Goal: Navigation & Orientation: Understand site structure

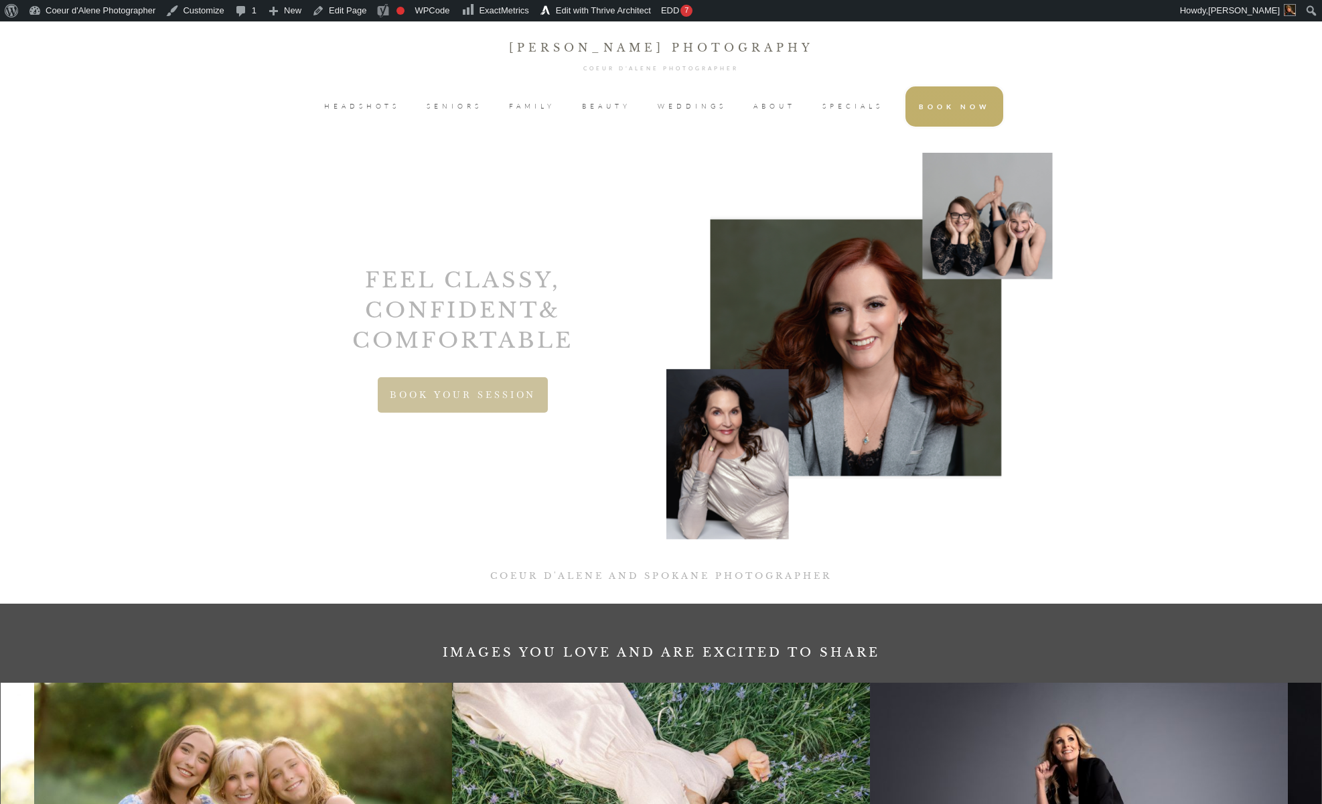
click at [379, 109] on span "HEADSHOTS" at bounding box center [362, 106] width 76 height 20
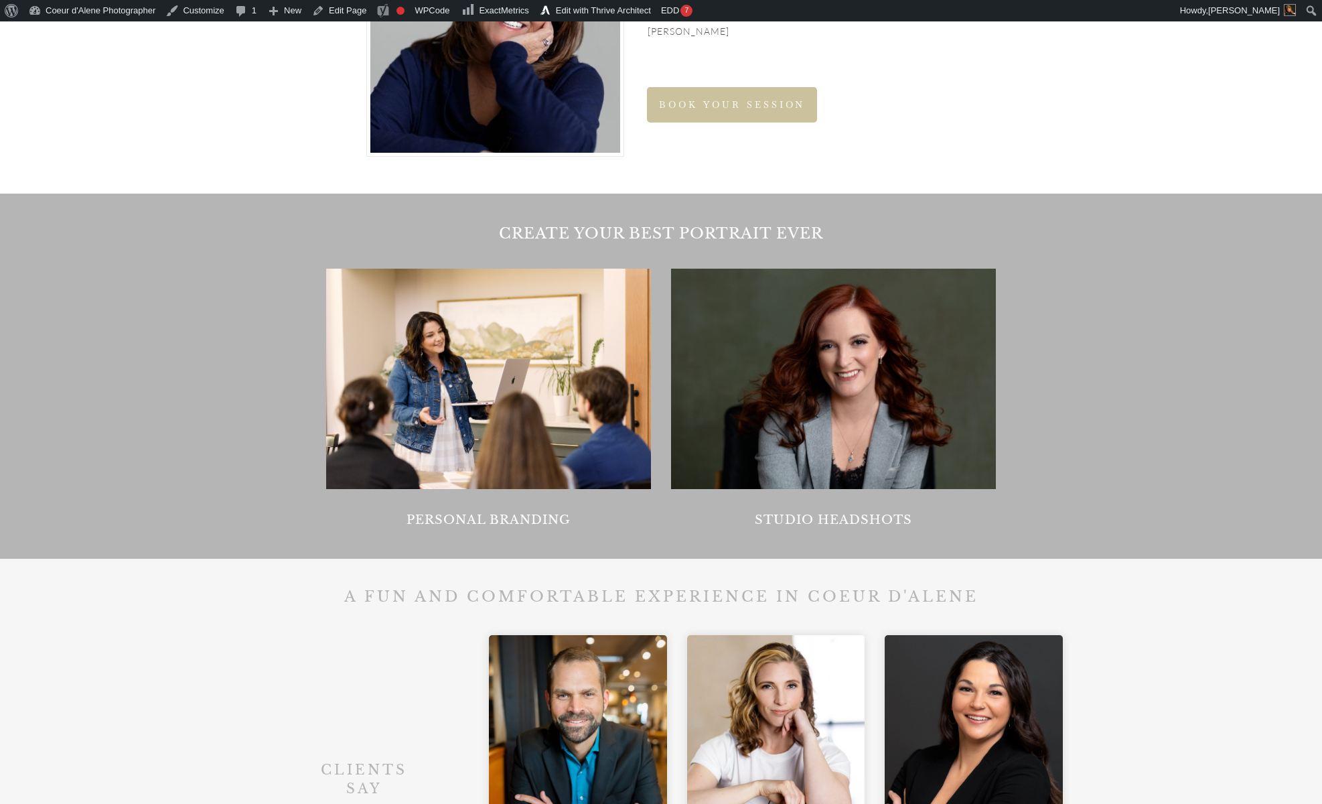
scroll to position [1209, 0]
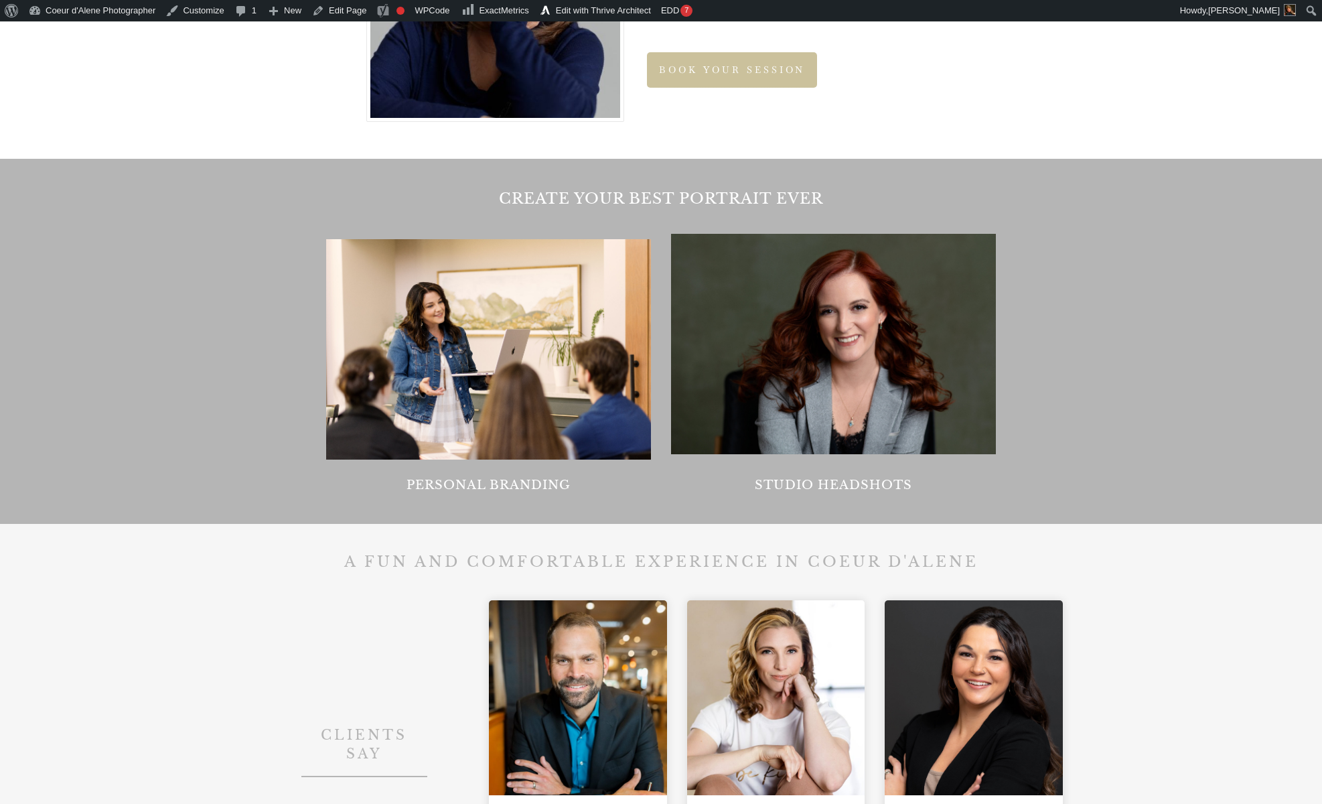
click at [443, 391] on div at bounding box center [488, 349] width 325 height 220
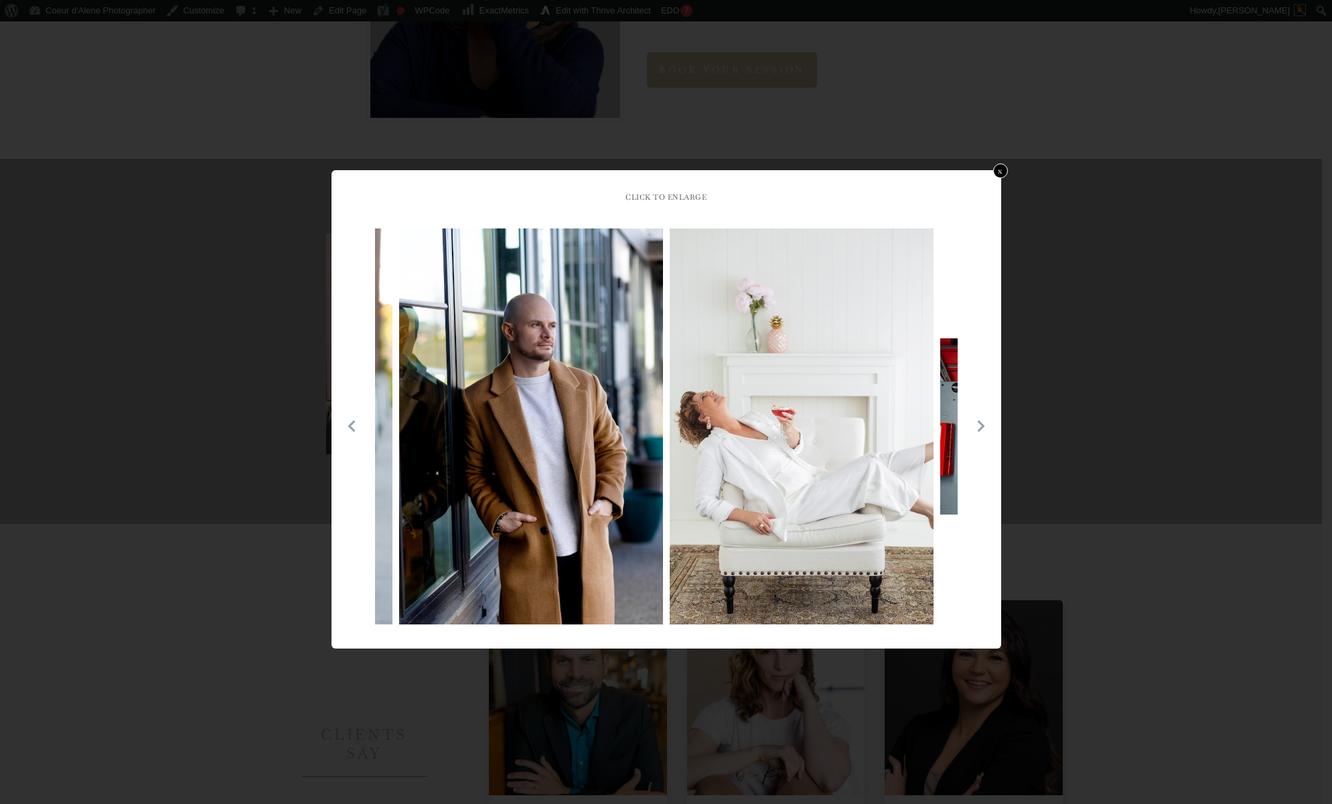
click at [978, 427] on icon at bounding box center [981, 425] width 13 height 13
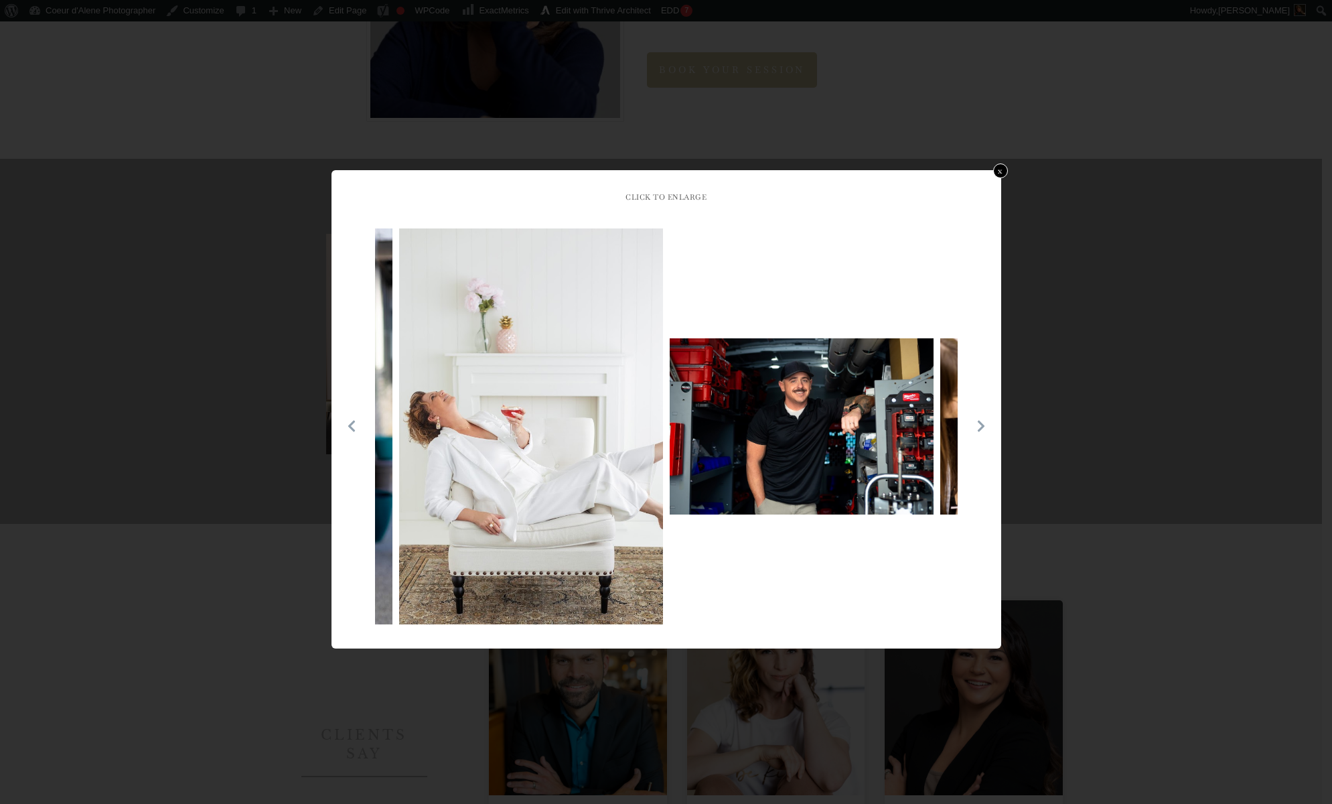
click at [978, 427] on icon at bounding box center [981, 425] width 13 height 13
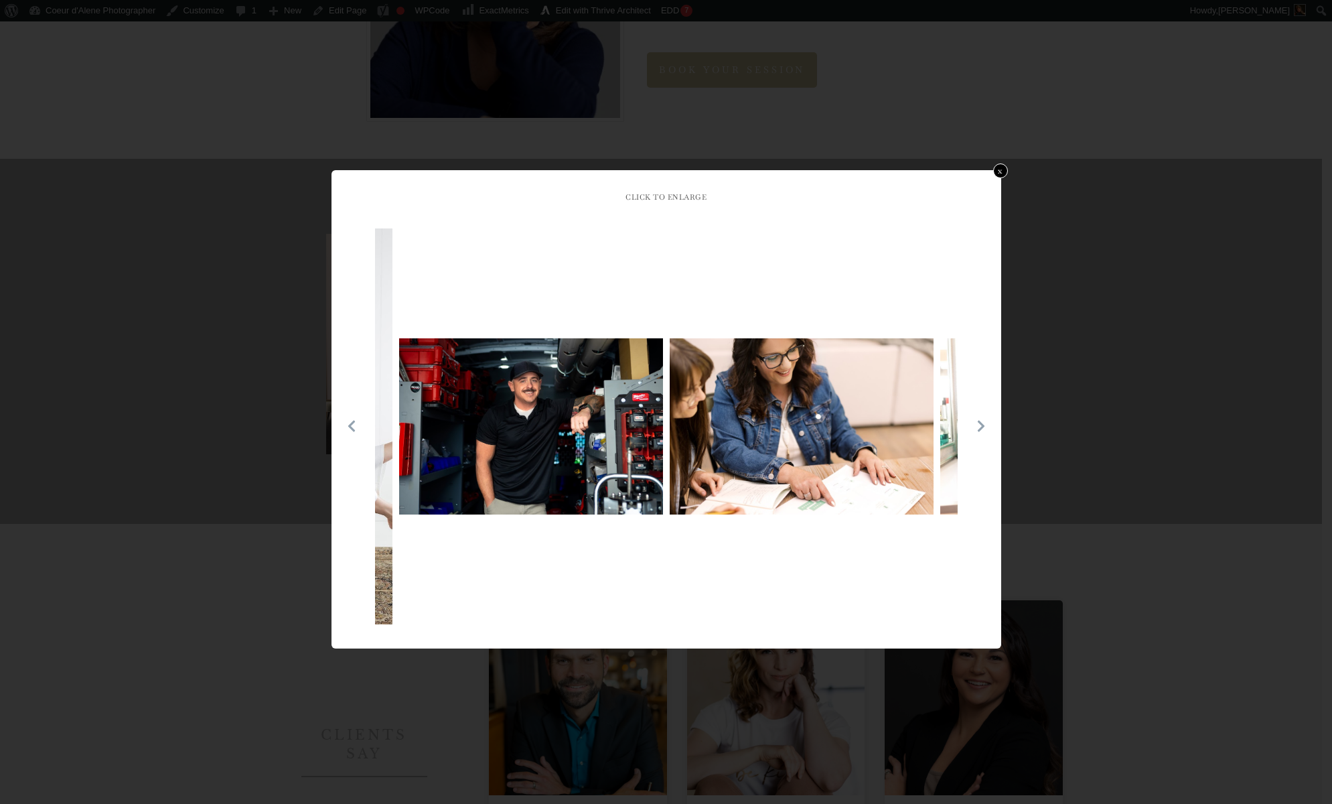
click at [978, 427] on icon at bounding box center [981, 425] width 13 height 13
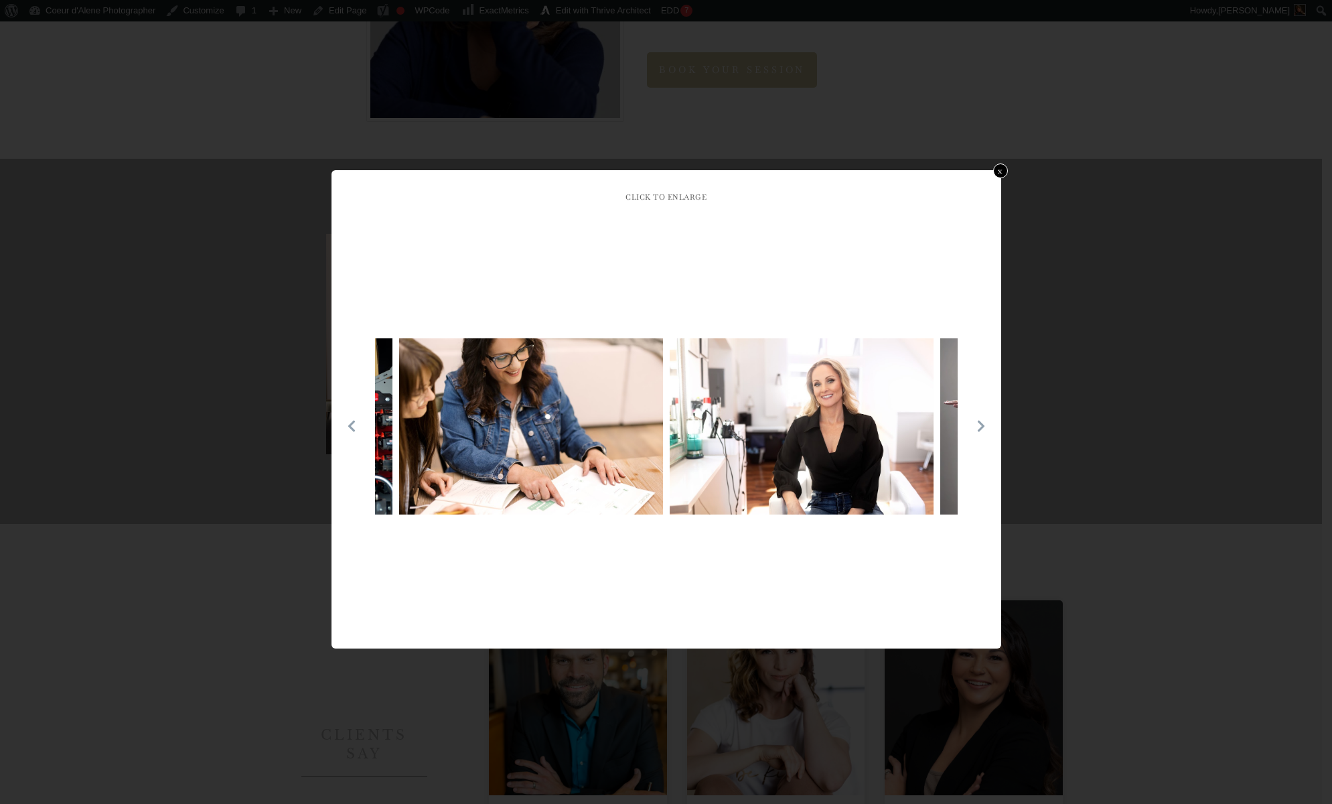
click at [978, 427] on icon at bounding box center [981, 425] width 13 height 13
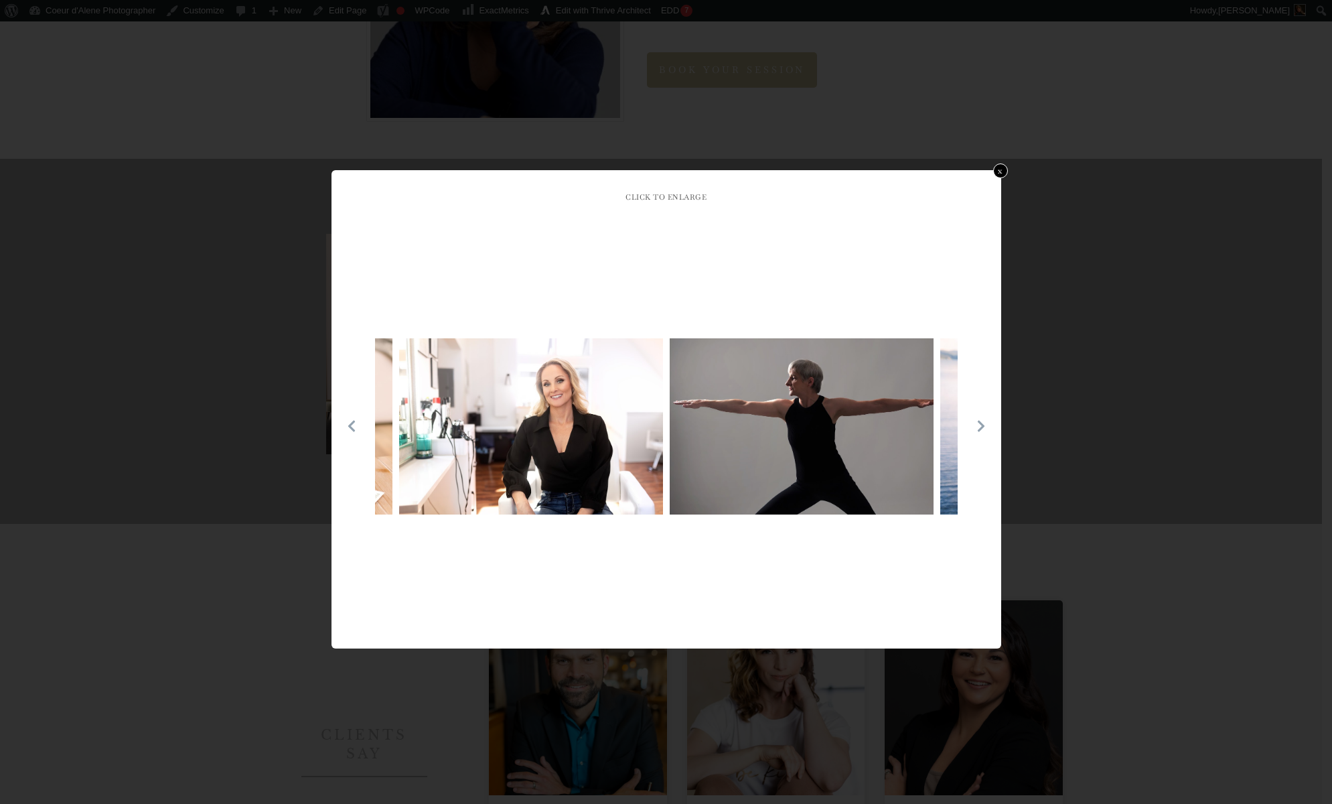
click at [978, 427] on icon at bounding box center [981, 425] width 13 height 13
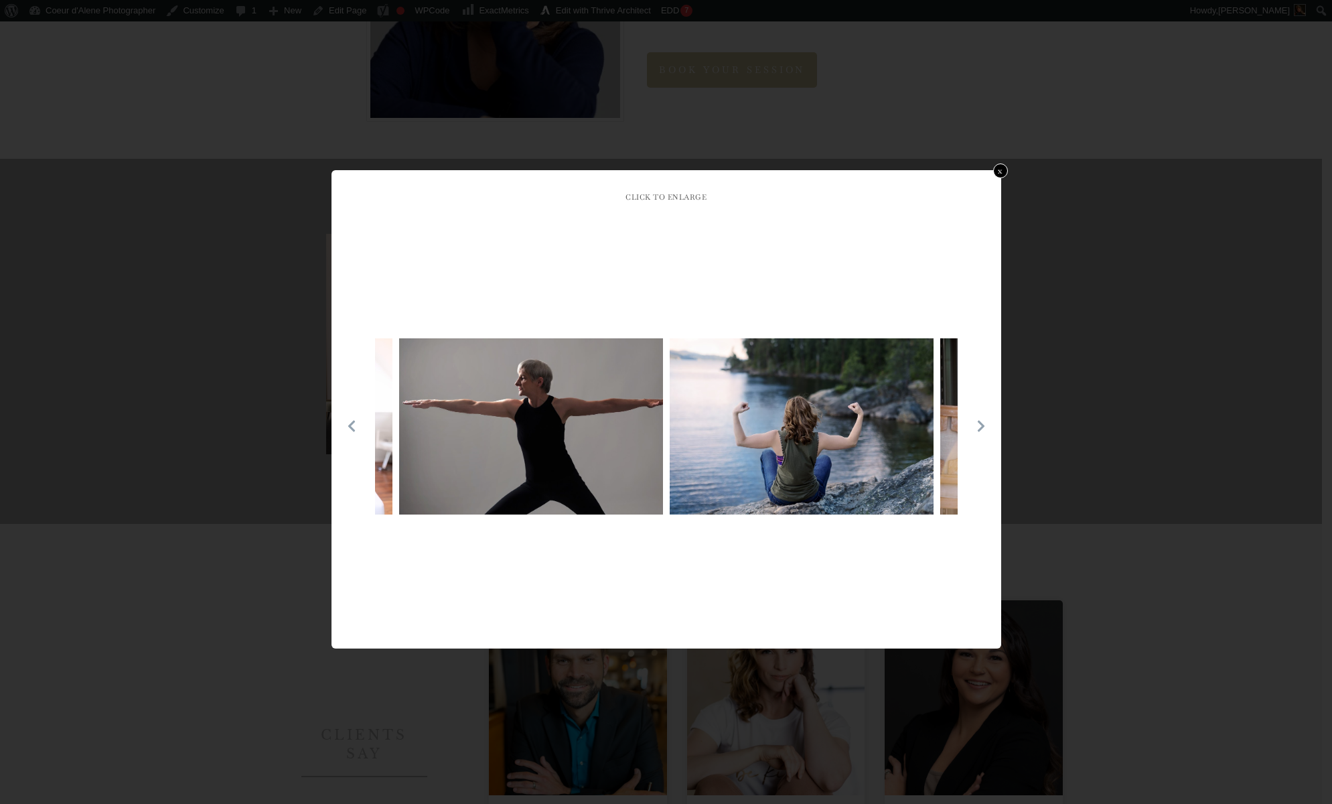
click at [978, 427] on icon at bounding box center [981, 425] width 13 height 13
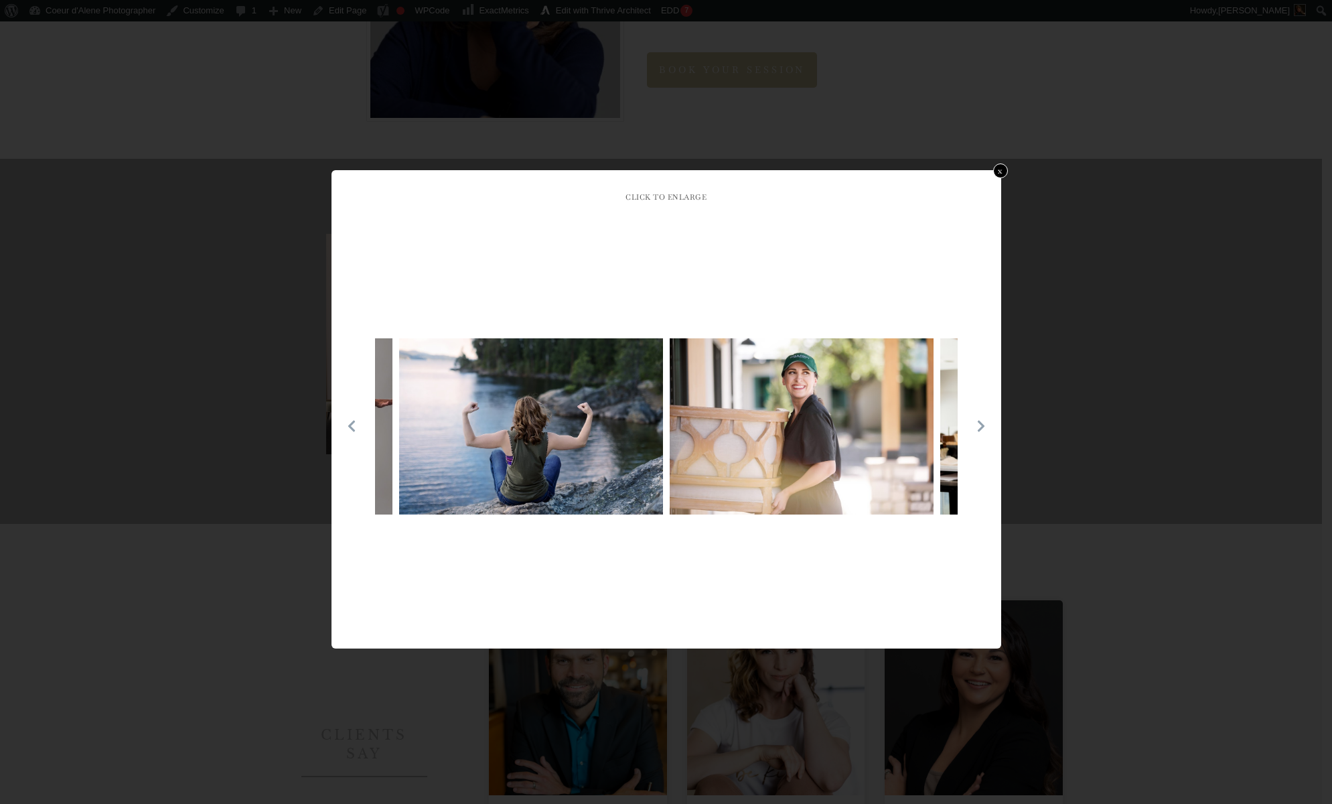
click at [978, 427] on icon at bounding box center [981, 425] width 13 height 13
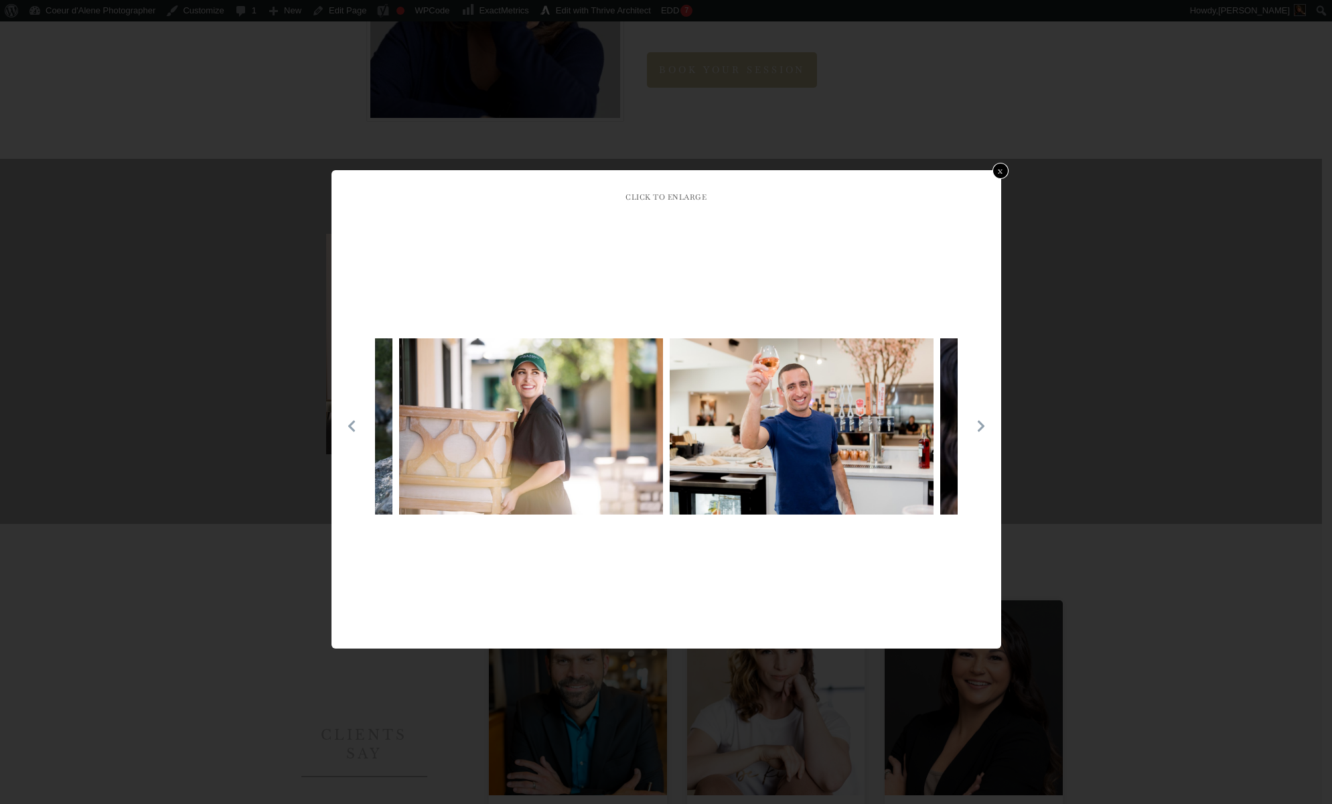
click at [1001, 167] on link "x" at bounding box center [1000, 171] width 16 height 16
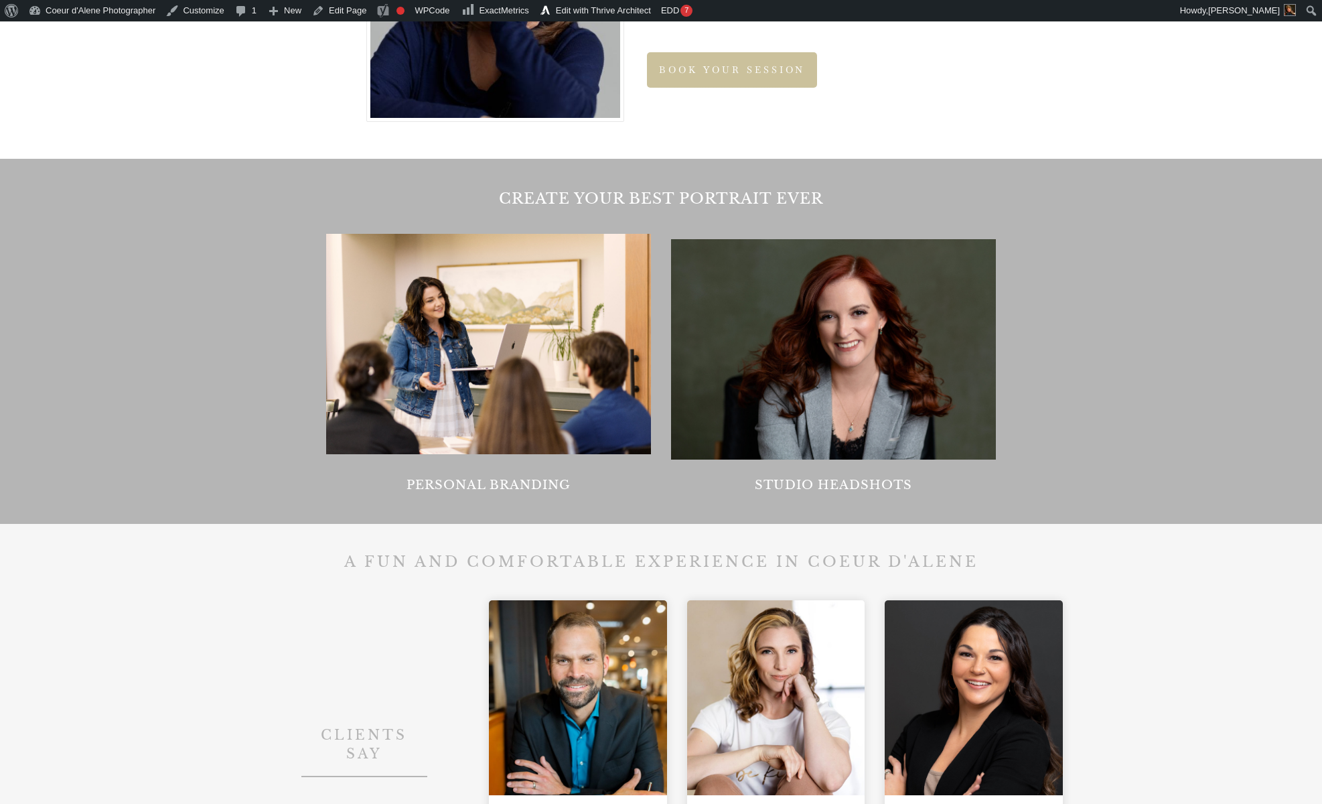
click at [874, 385] on div at bounding box center [833, 349] width 325 height 220
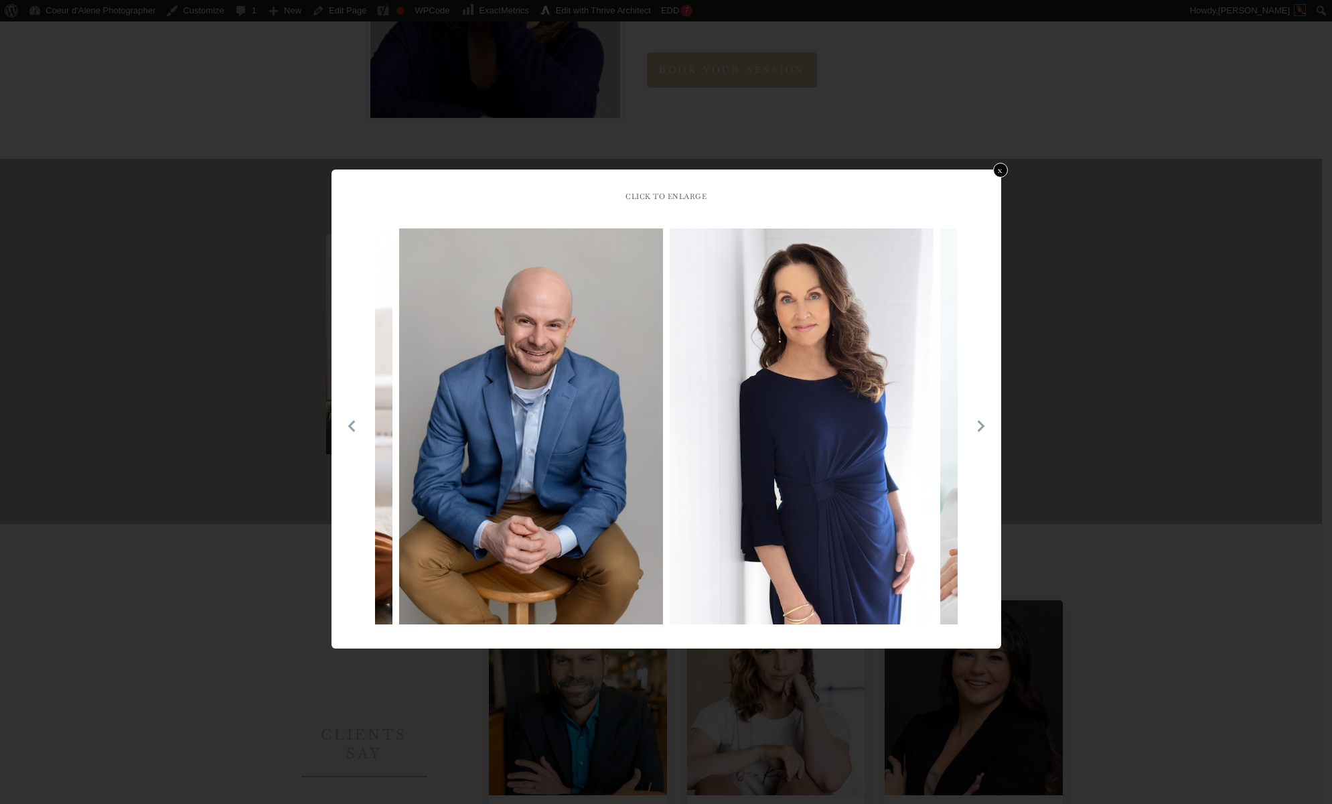
click at [976, 425] on icon at bounding box center [981, 425] width 13 height 13
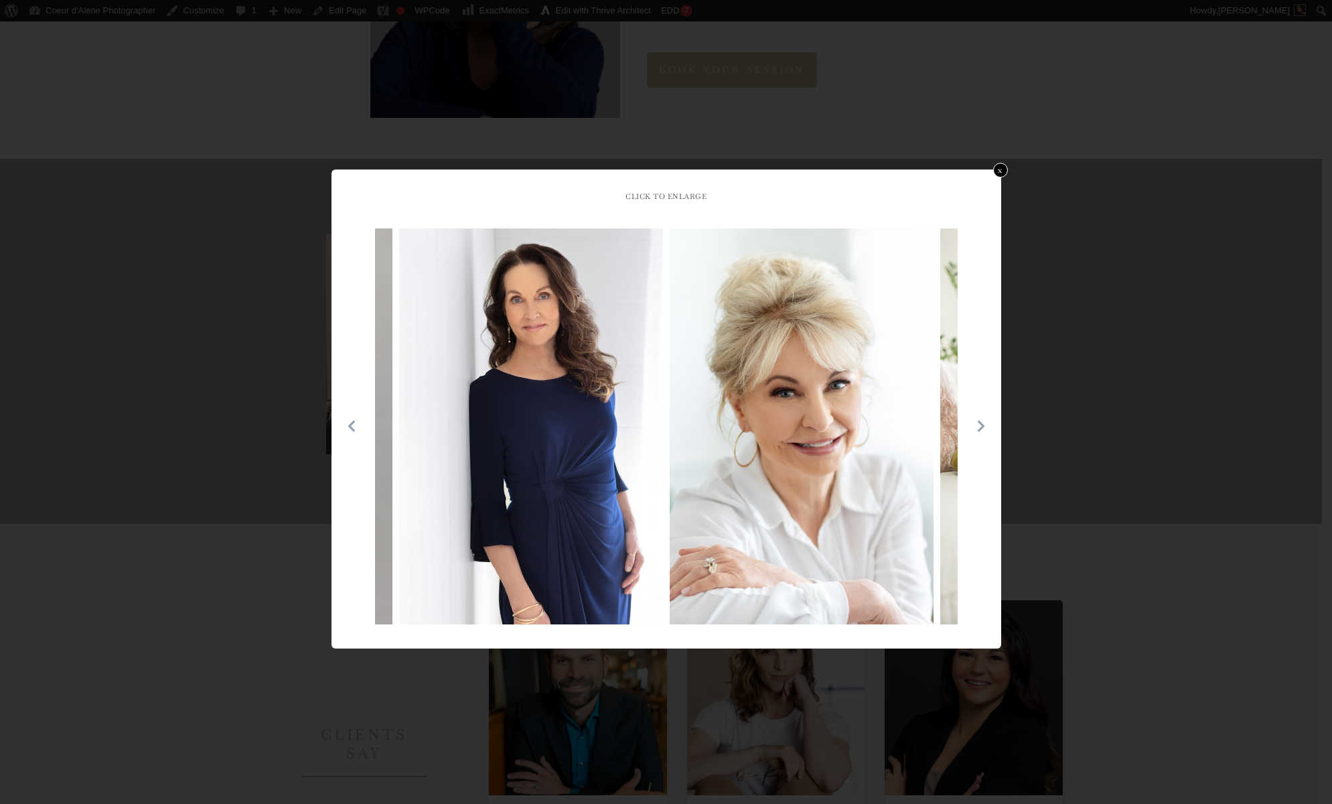
click at [977, 425] on icon at bounding box center [981, 425] width 13 height 13
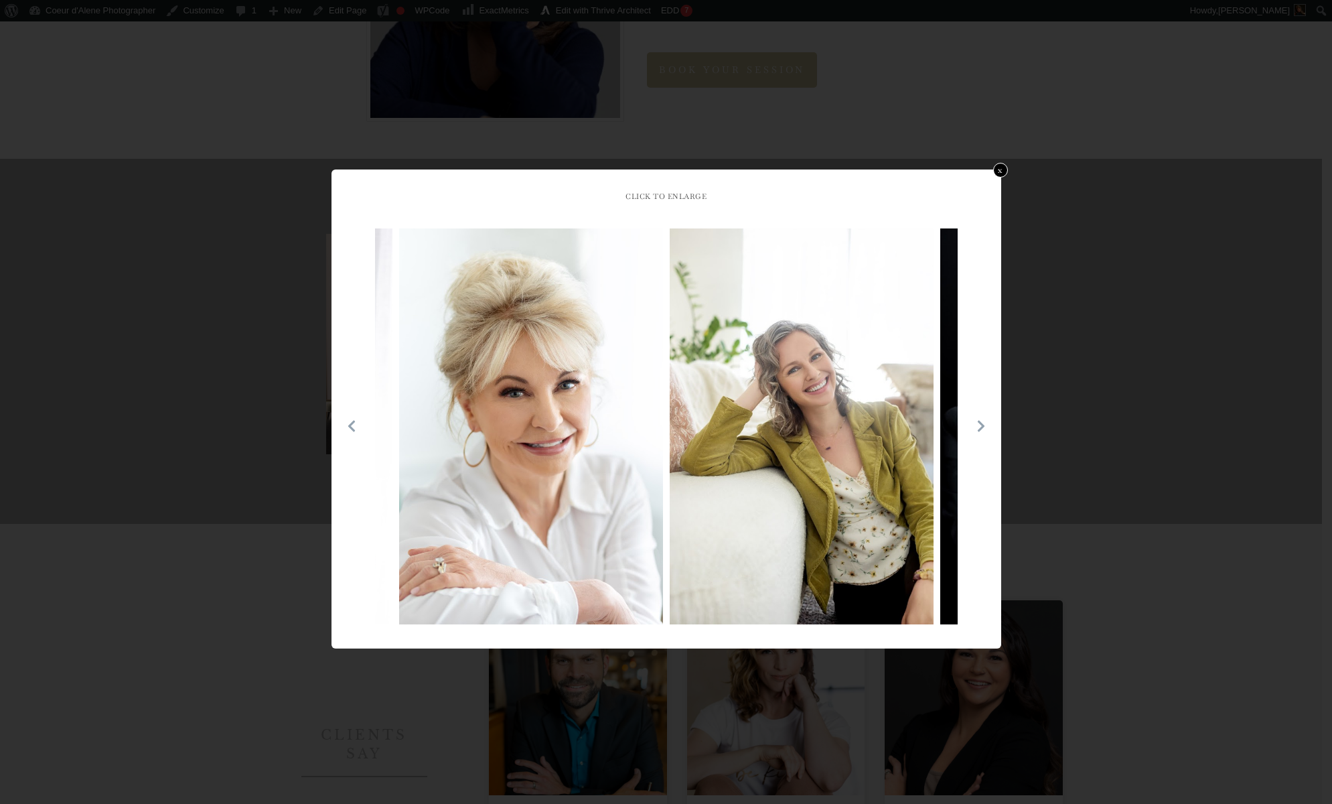
click at [977, 425] on icon at bounding box center [981, 425] width 13 height 13
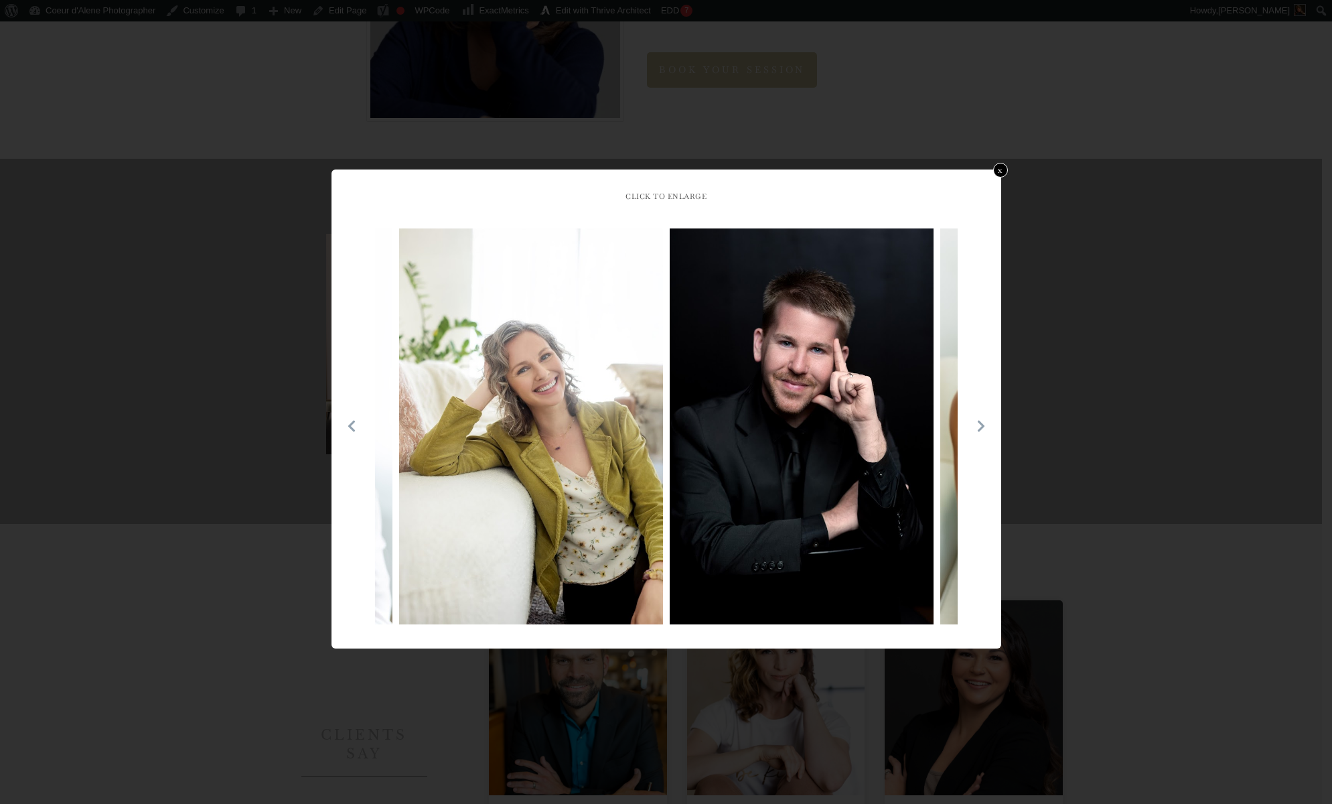
click at [977, 425] on icon at bounding box center [981, 425] width 13 height 13
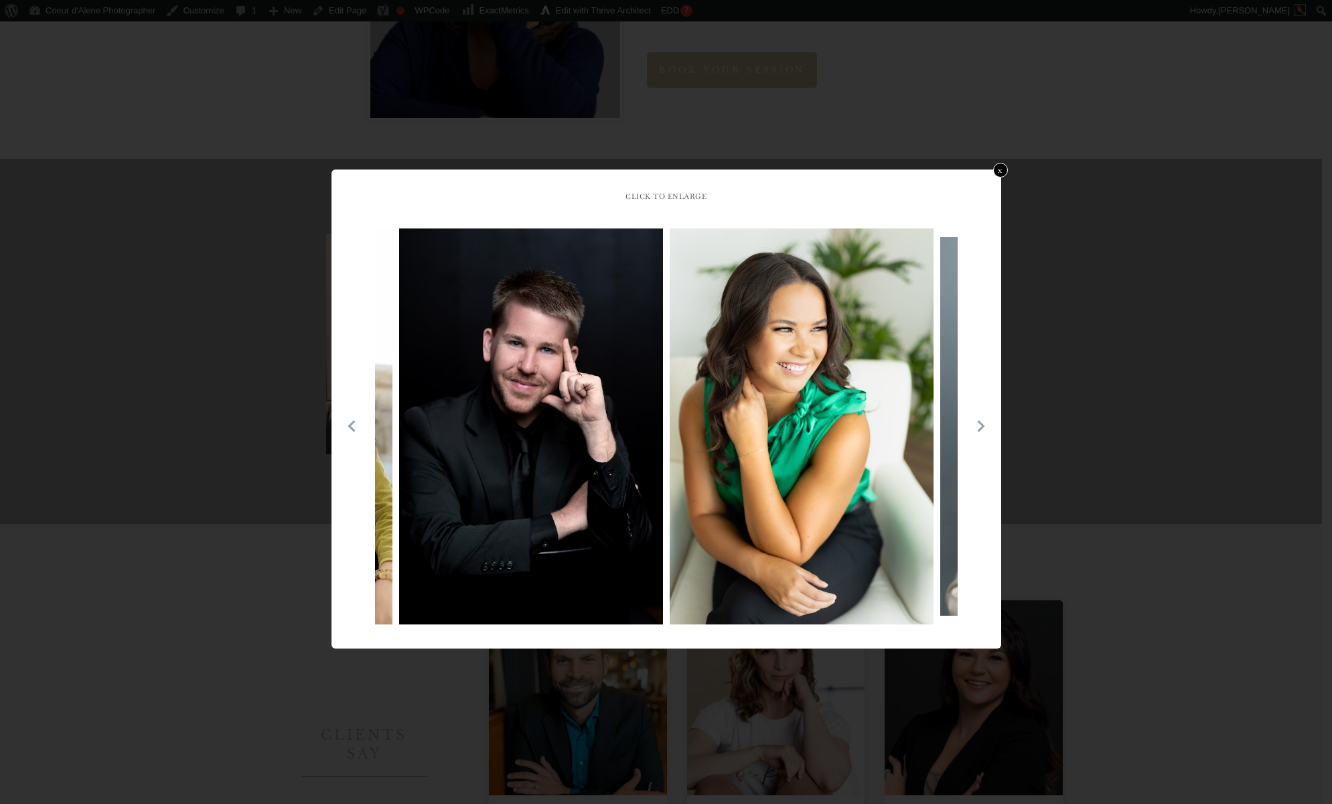
click at [977, 425] on icon at bounding box center [981, 425] width 13 height 13
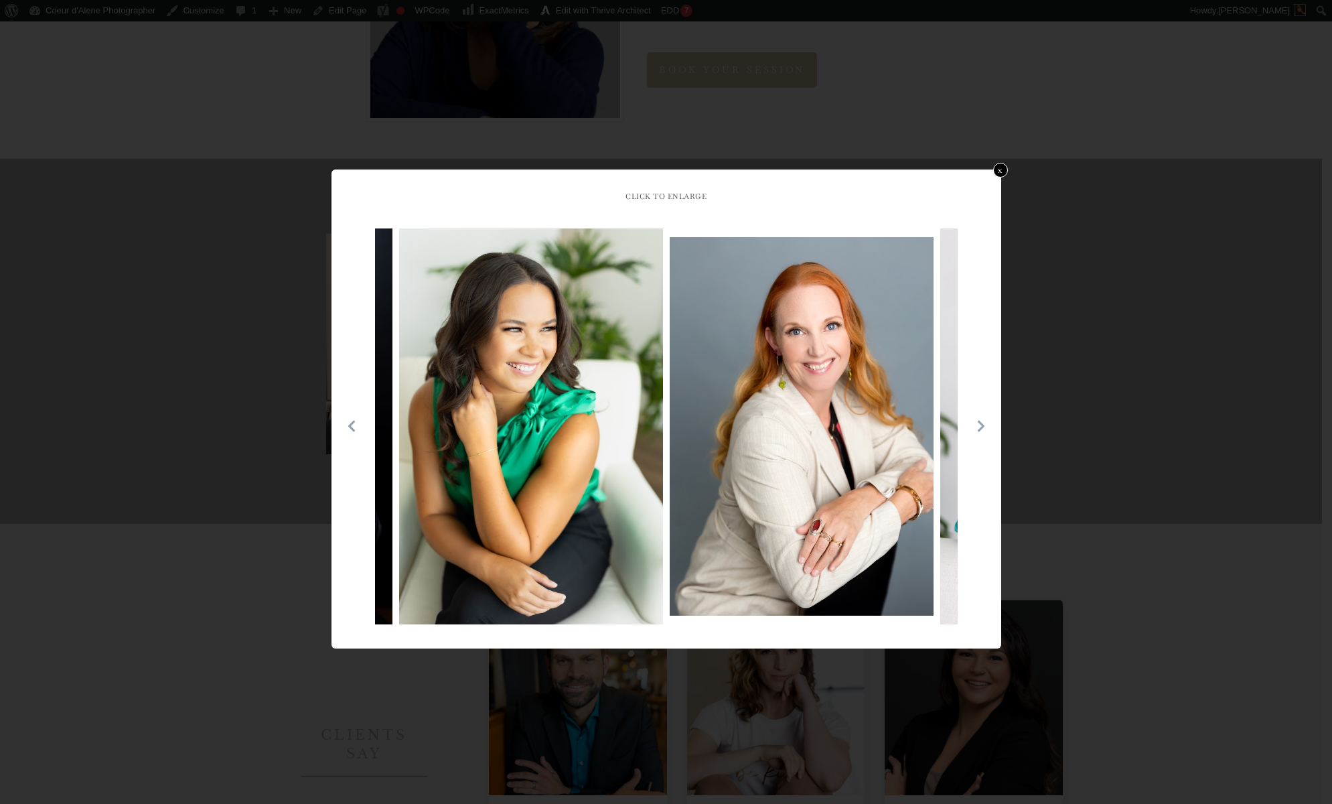
click at [977, 425] on icon at bounding box center [981, 425] width 13 height 13
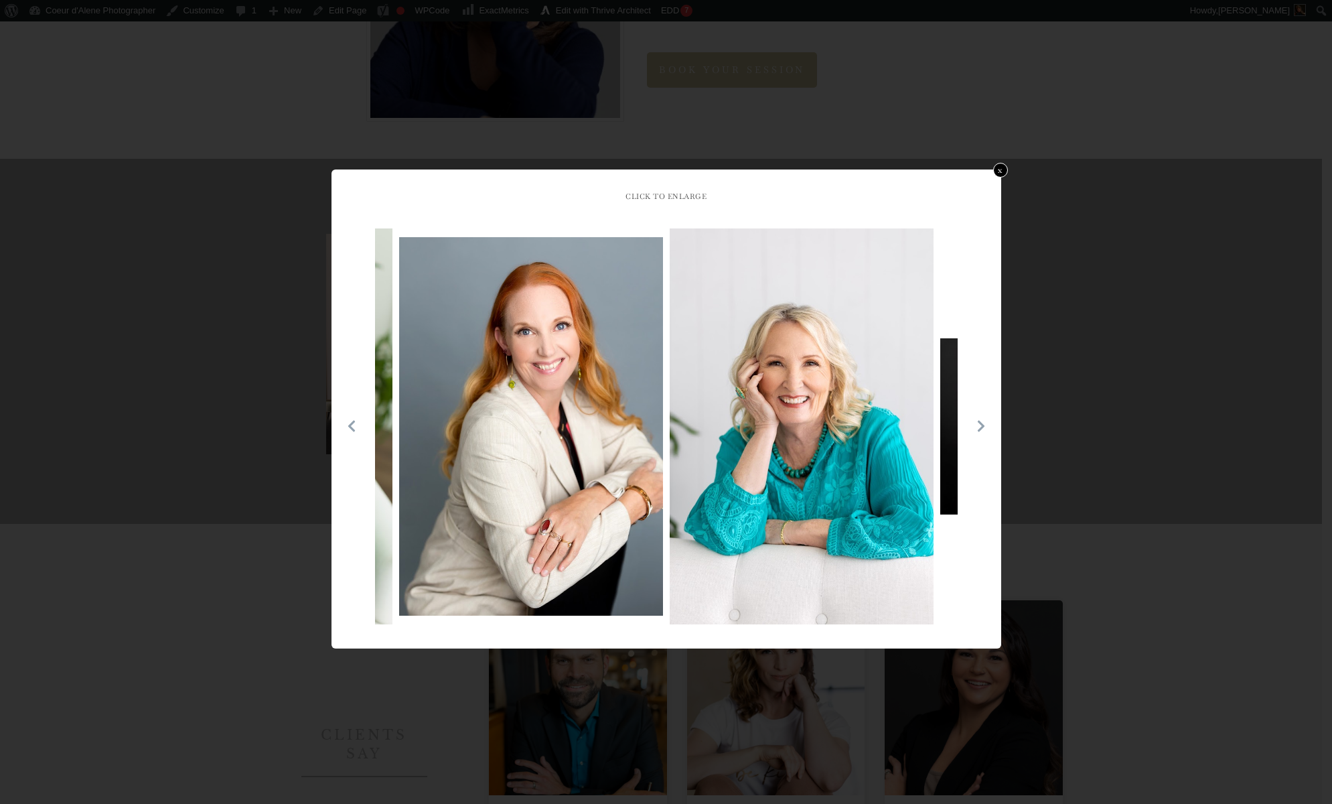
click at [977, 425] on icon at bounding box center [981, 425] width 13 height 13
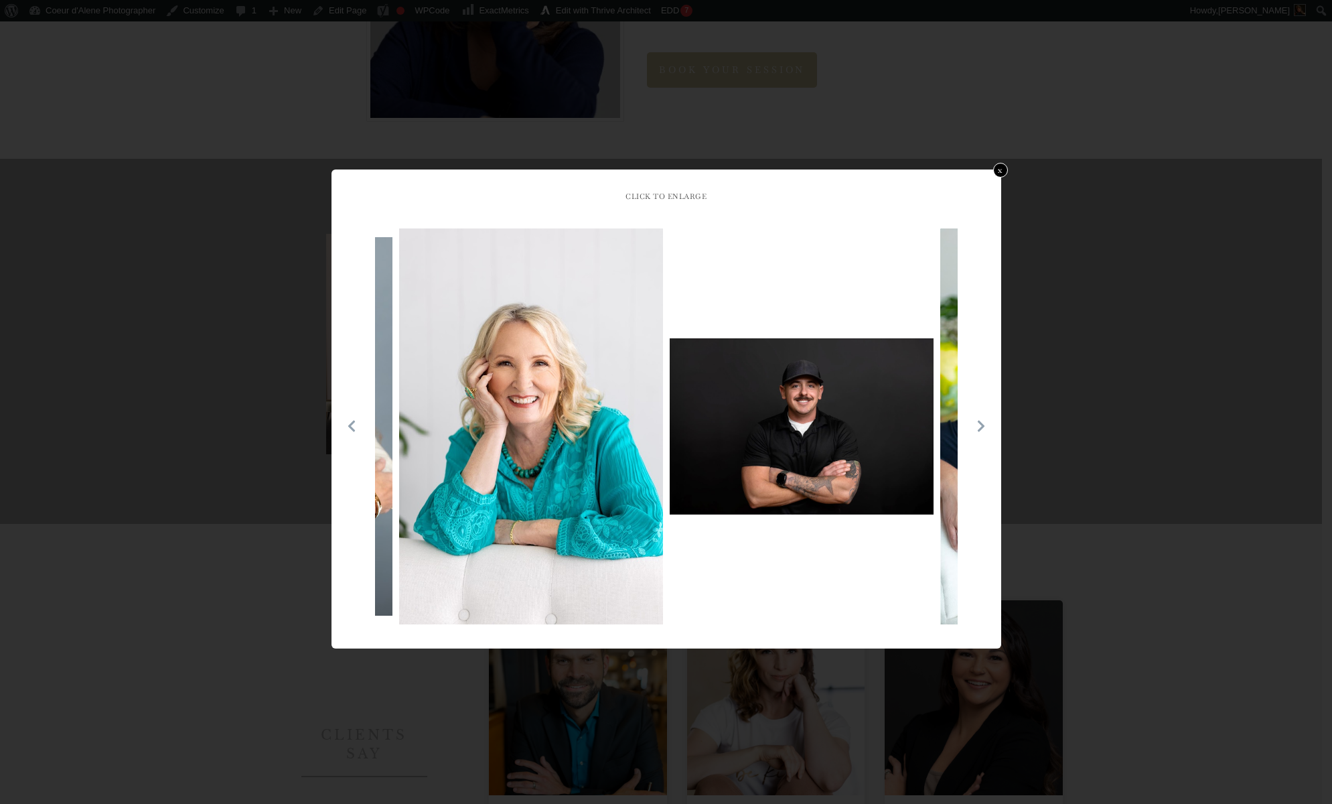
click at [977, 425] on icon at bounding box center [981, 425] width 13 height 13
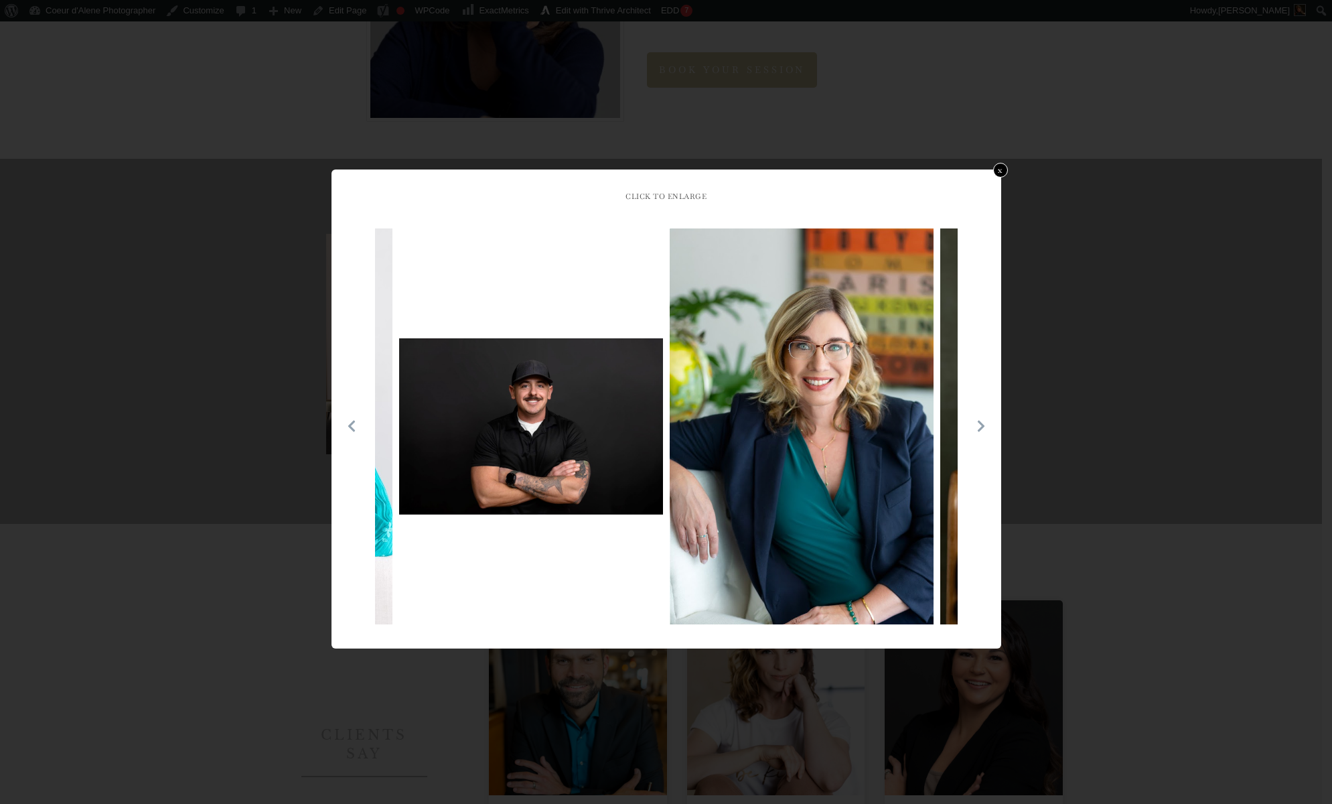
click at [977, 425] on icon at bounding box center [981, 425] width 13 height 13
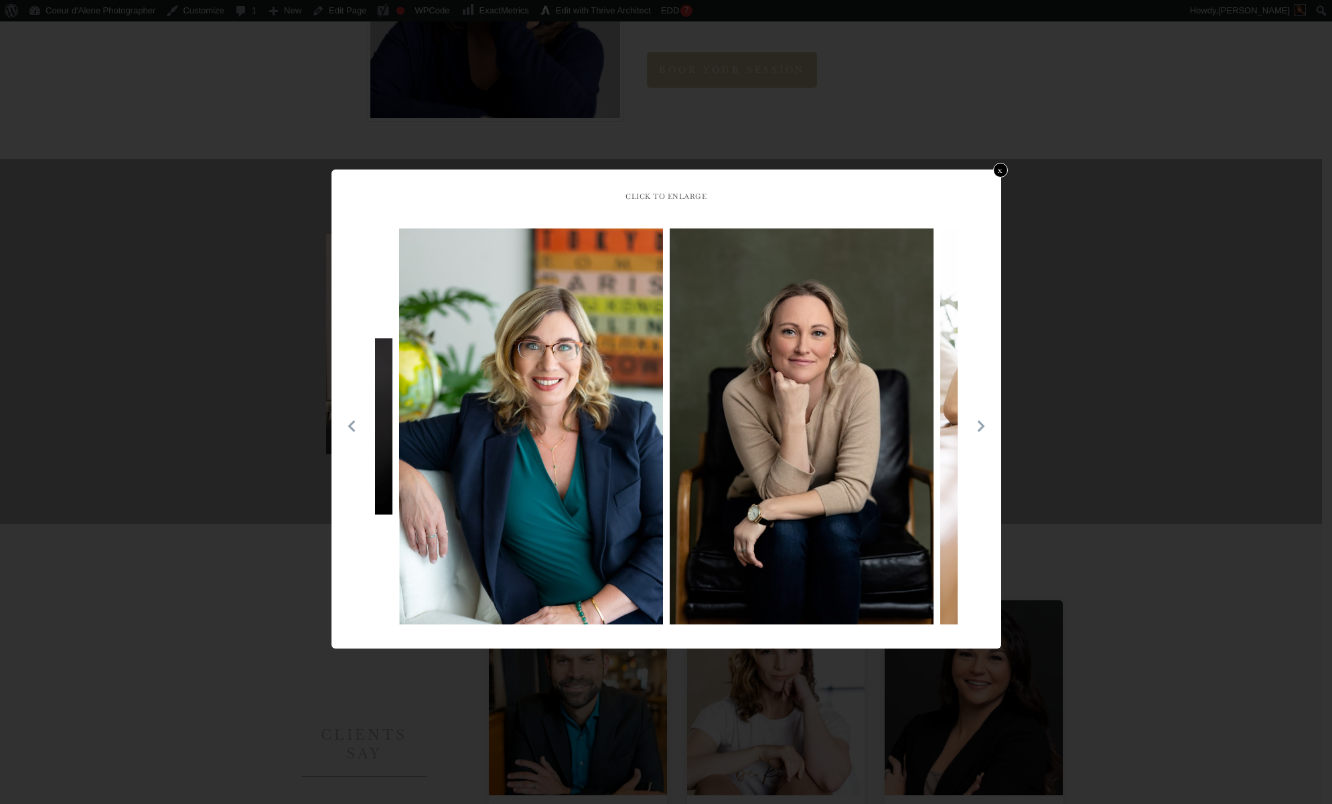
click at [977, 425] on icon at bounding box center [981, 425] width 13 height 13
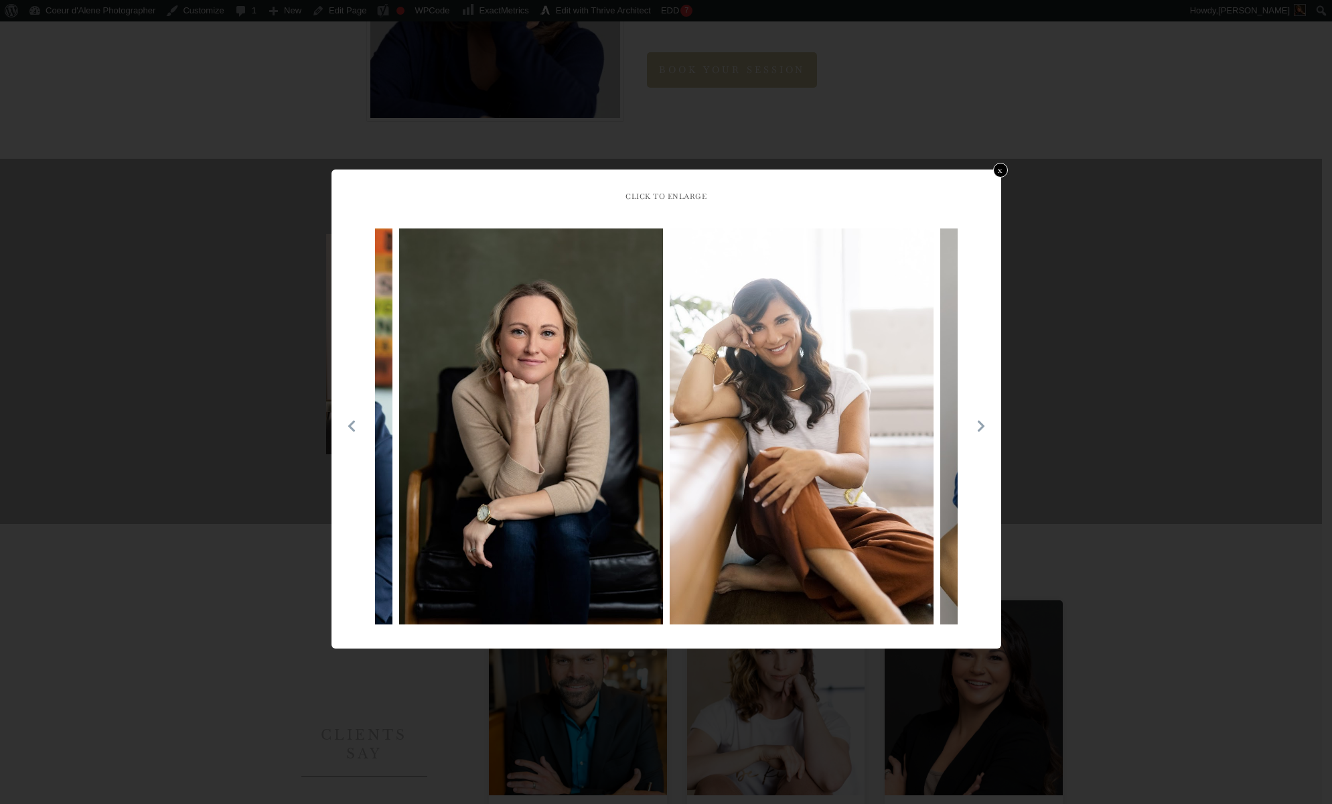
click at [977, 425] on icon at bounding box center [981, 425] width 13 height 13
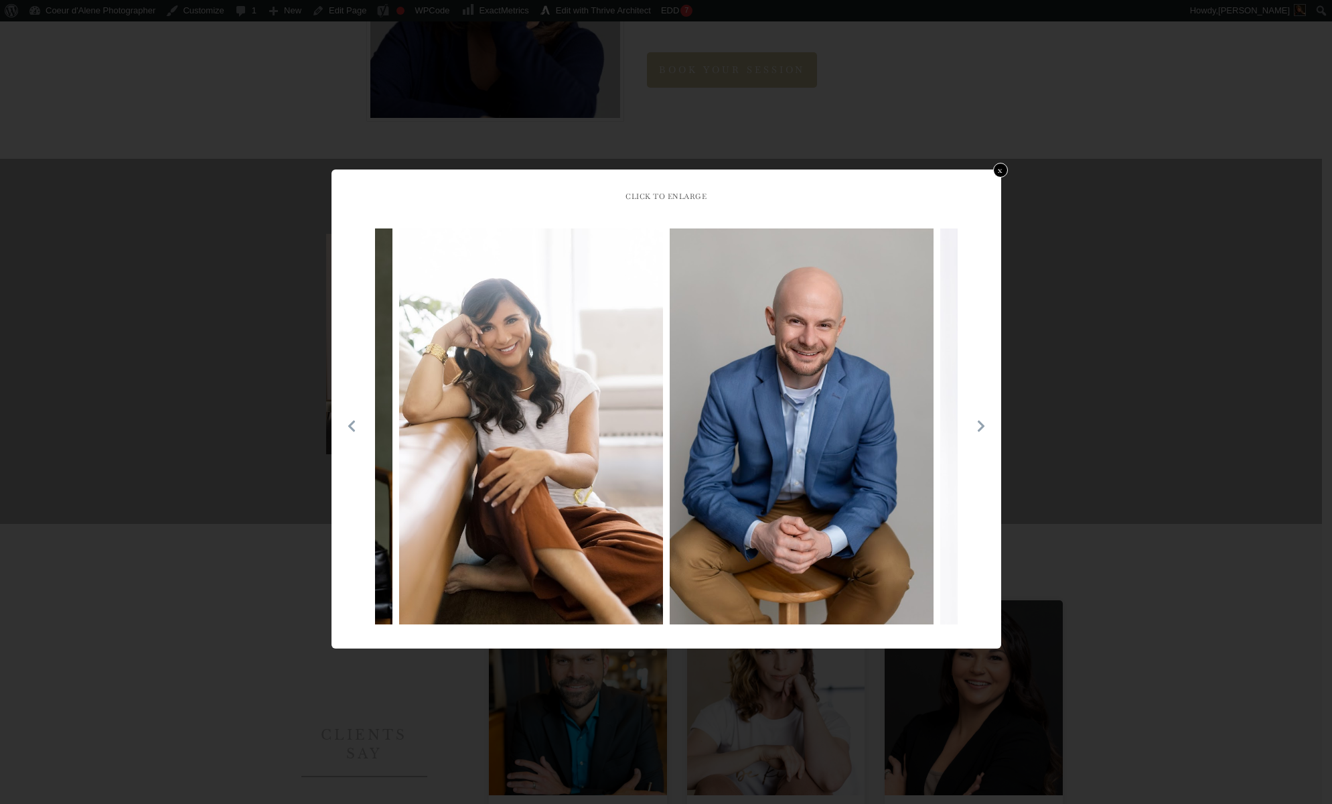
click at [977, 425] on icon at bounding box center [981, 425] width 13 height 13
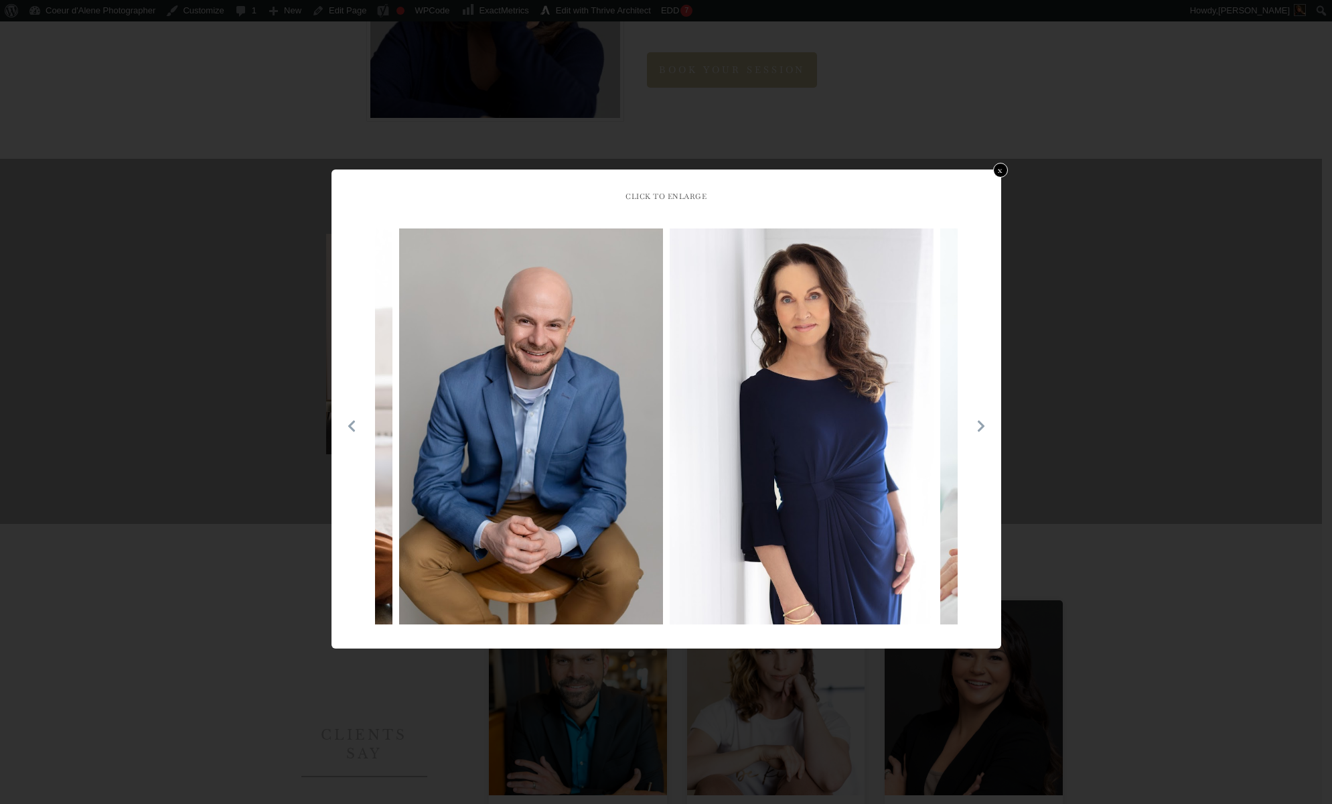
click at [977, 425] on icon at bounding box center [981, 425] width 13 height 13
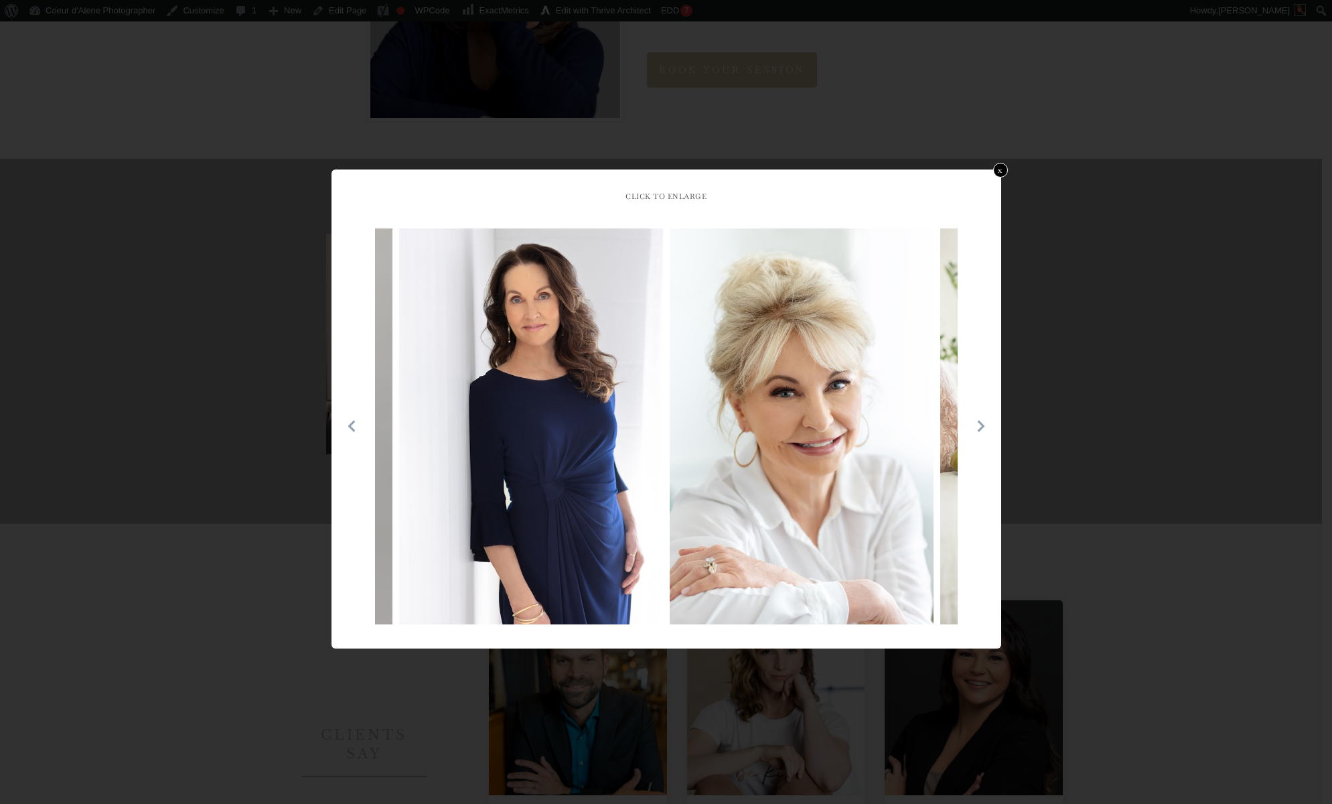
click at [977, 425] on icon at bounding box center [981, 425] width 13 height 13
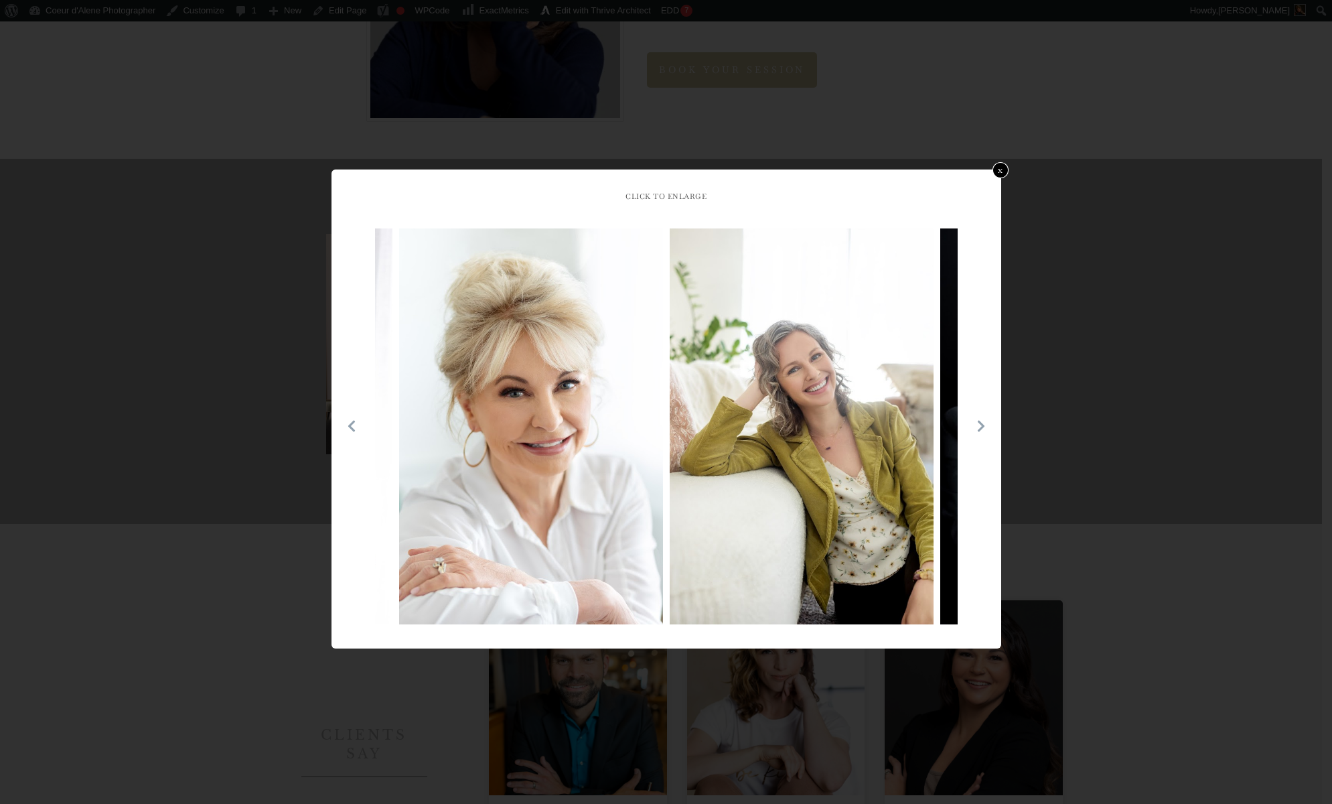
click at [996, 172] on link "x" at bounding box center [1000, 170] width 16 height 16
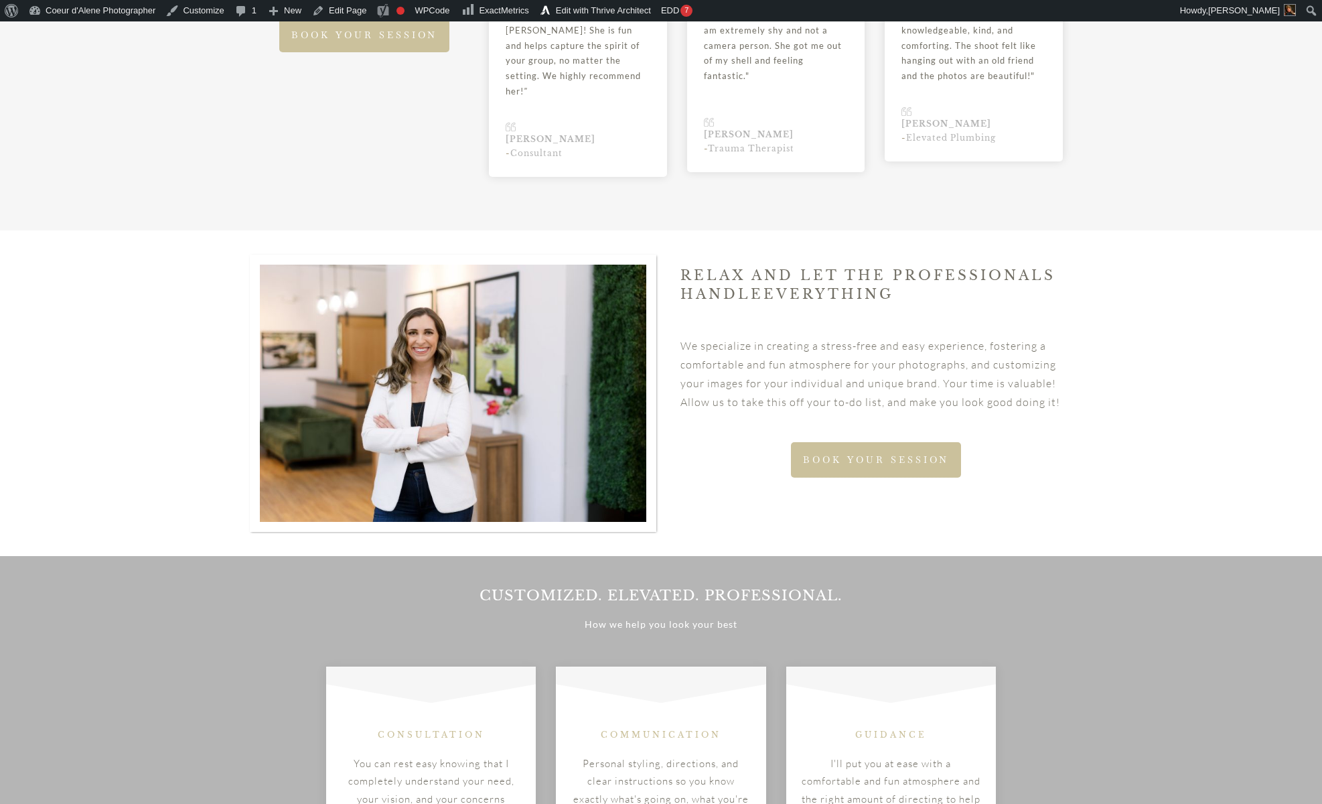
scroll to position [0, 0]
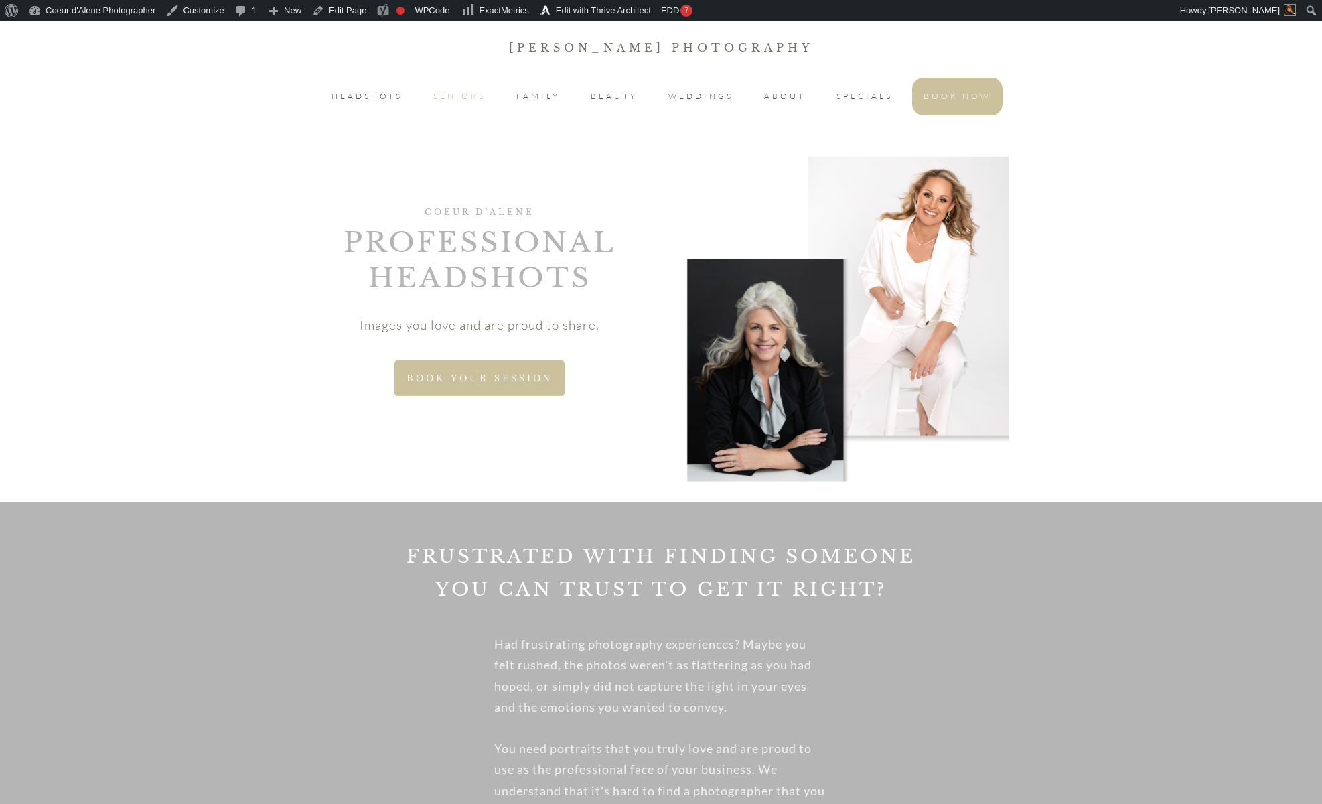
click at [445, 100] on span "SENIORS" at bounding box center [459, 96] width 52 height 16
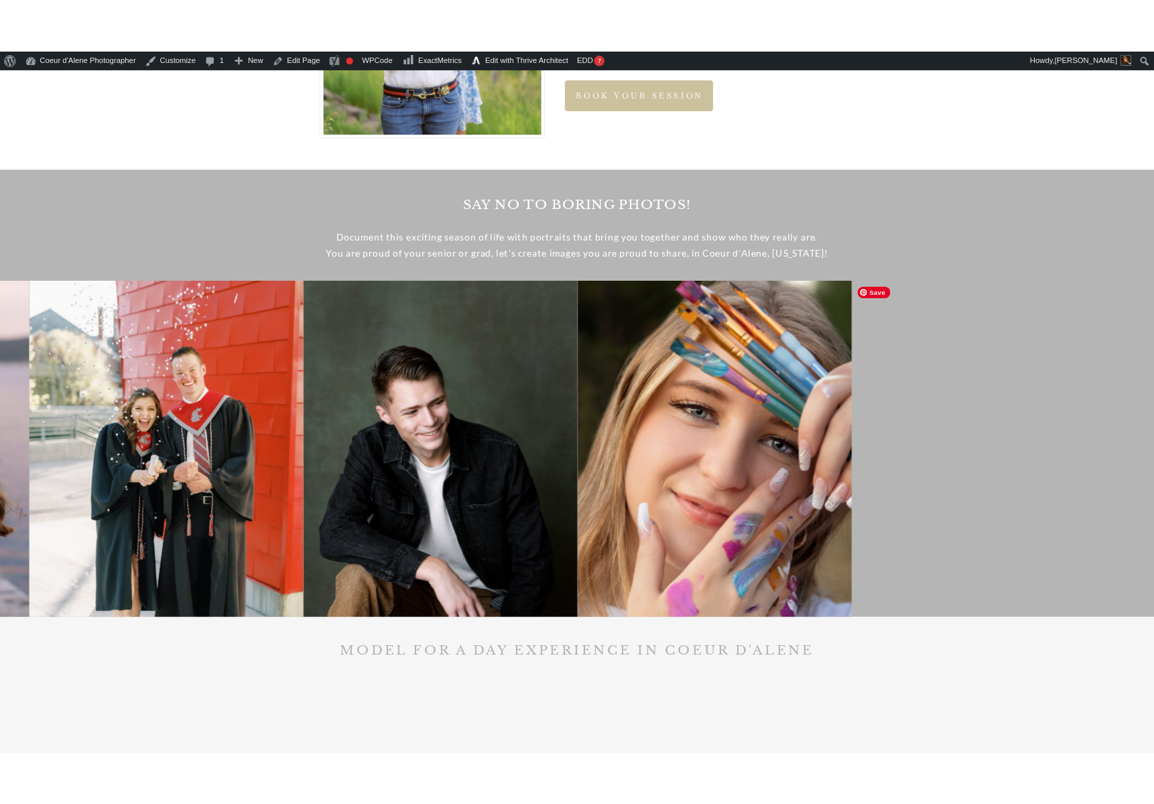
scroll to position [1450, 0]
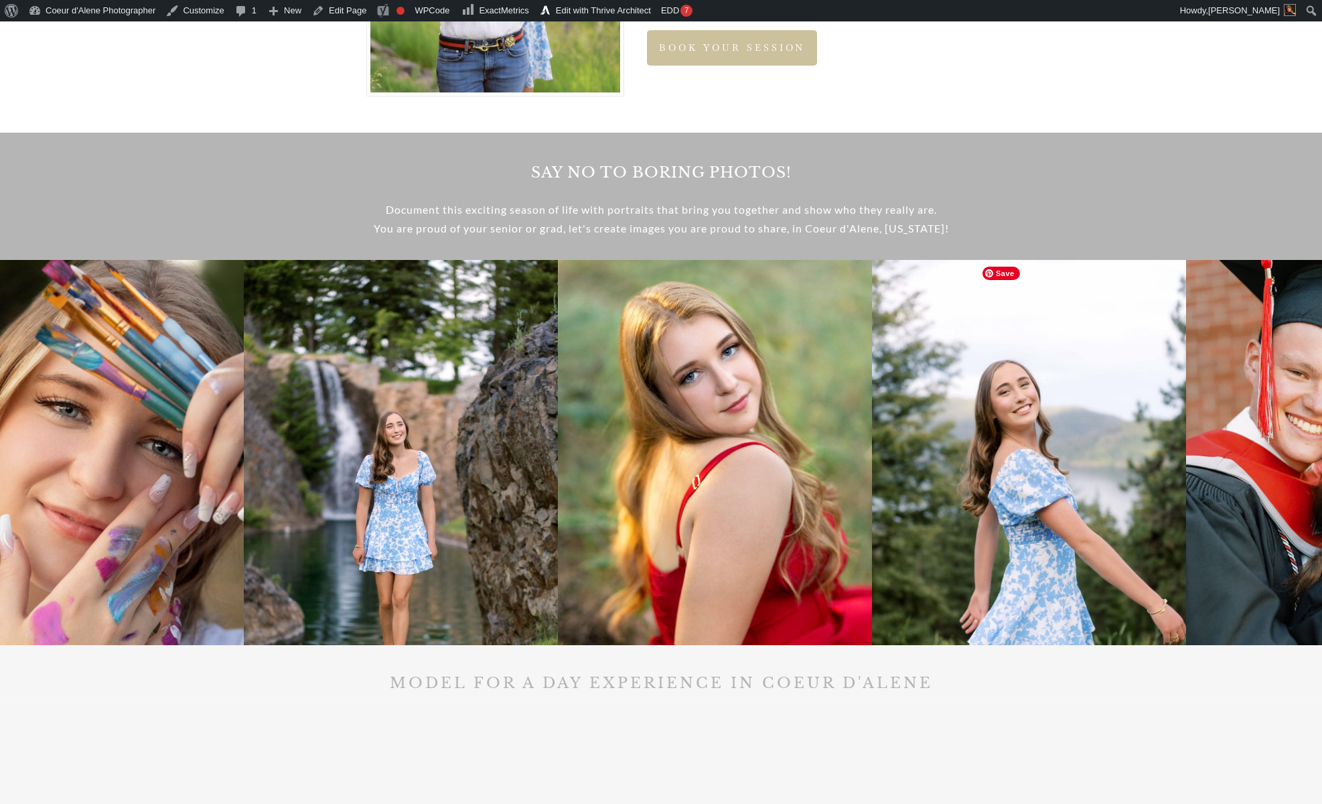
drag, startPoint x: 1127, startPoint y: 533, endPoint x: 350, endPoint y: 517, distance: 777.2
click at [350, 517] on img at bounding box center [401, 496] width 314 height 472
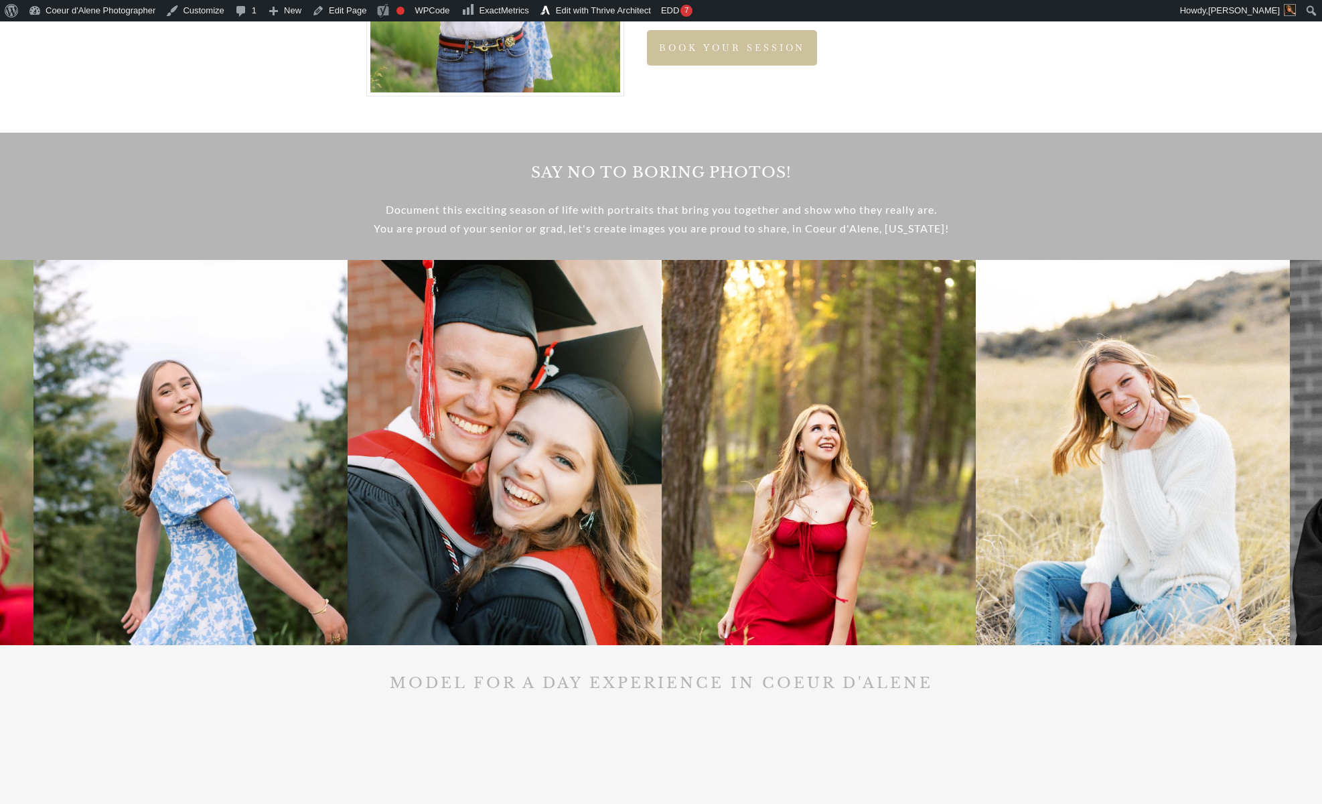
drag, startPoint x: 1102, startPoint y: 510, endPoint x: -133, endPoint y: 579, distance: 1237.1
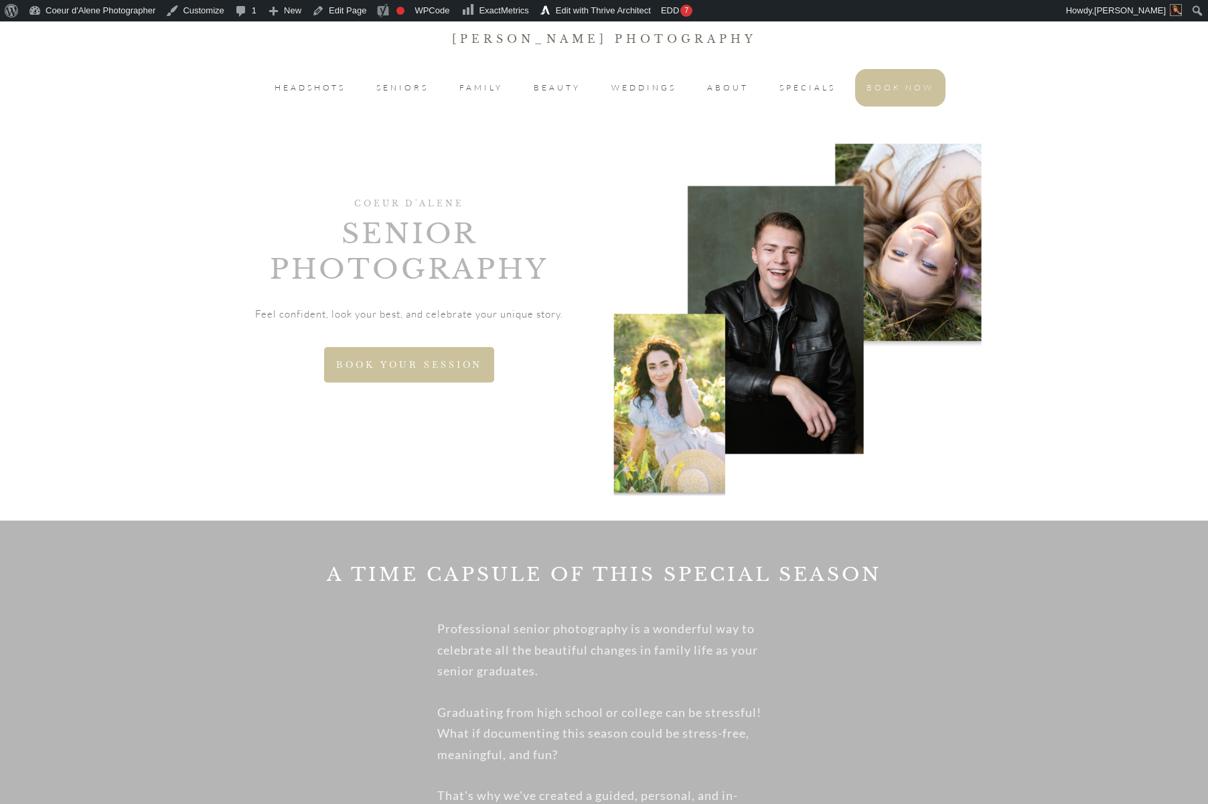
scroll to position [0, 0]
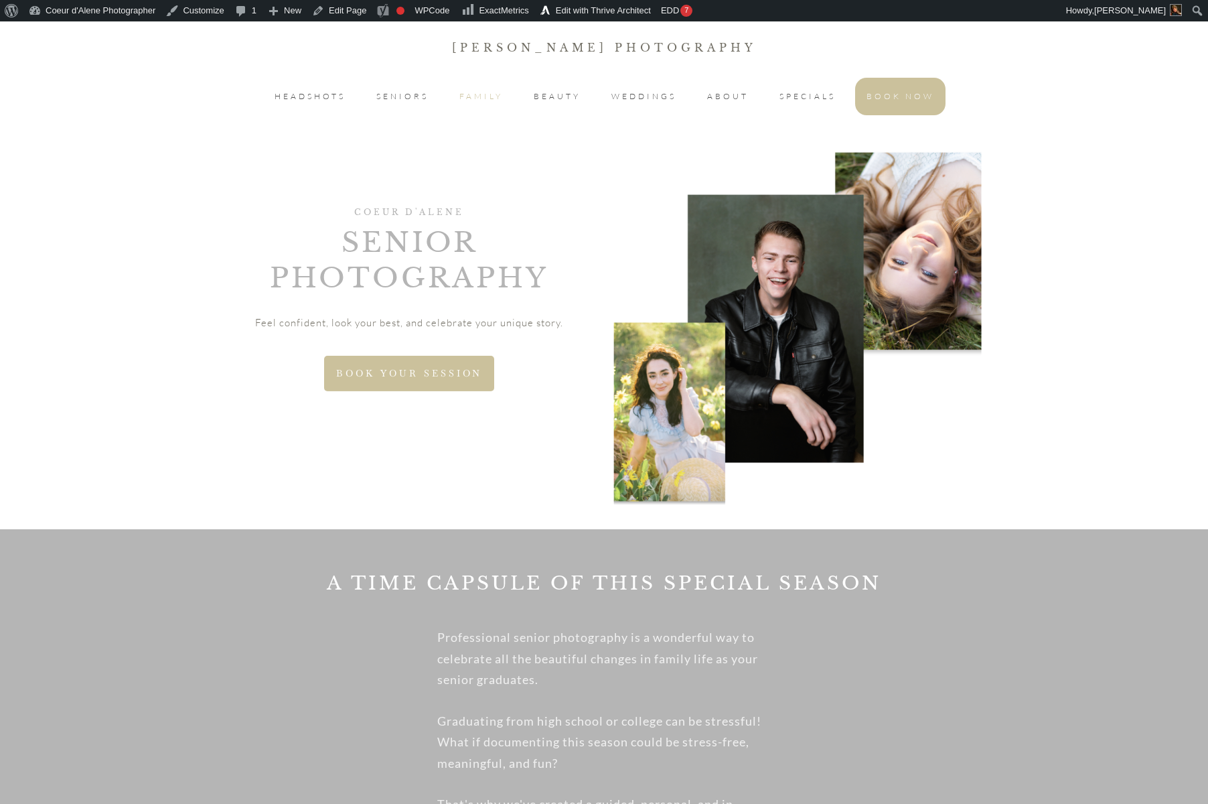
click at [496, 104] on span "FAMILY" at bounding box center [482, 96] width 44 height 16
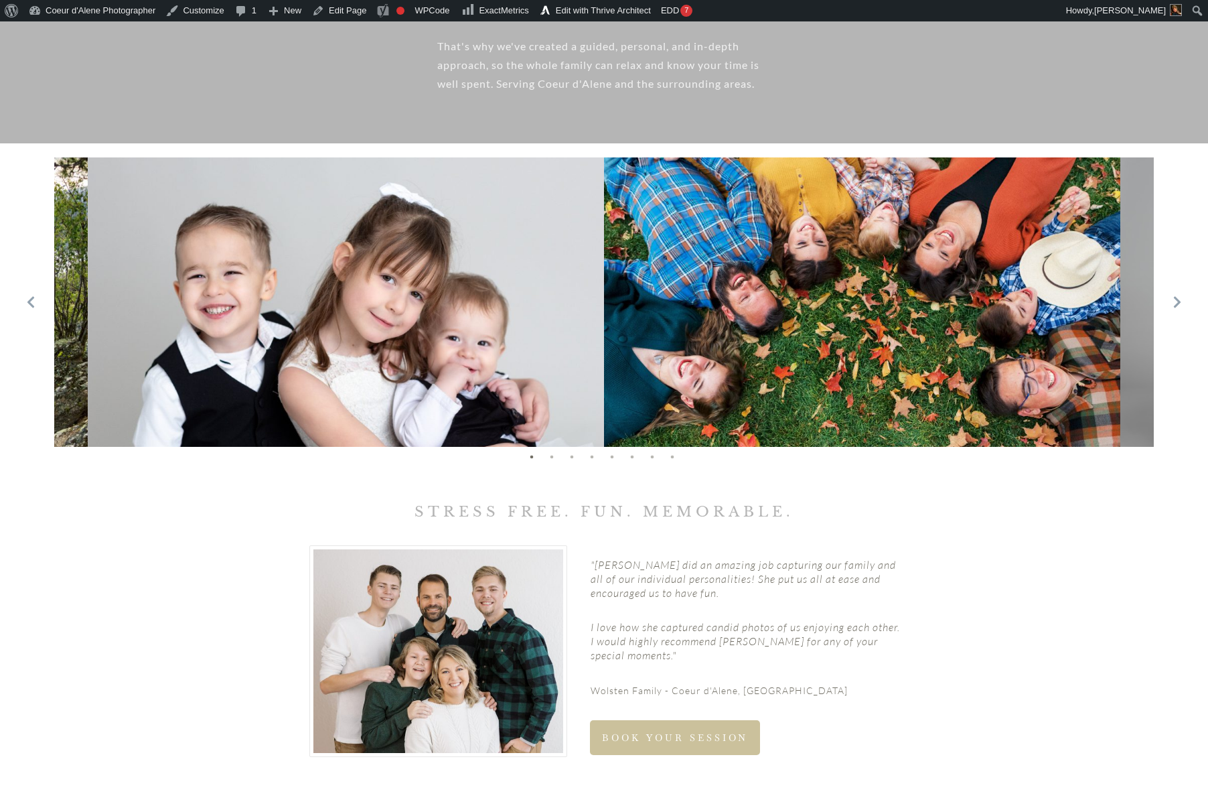
scroll to position [760, 0]
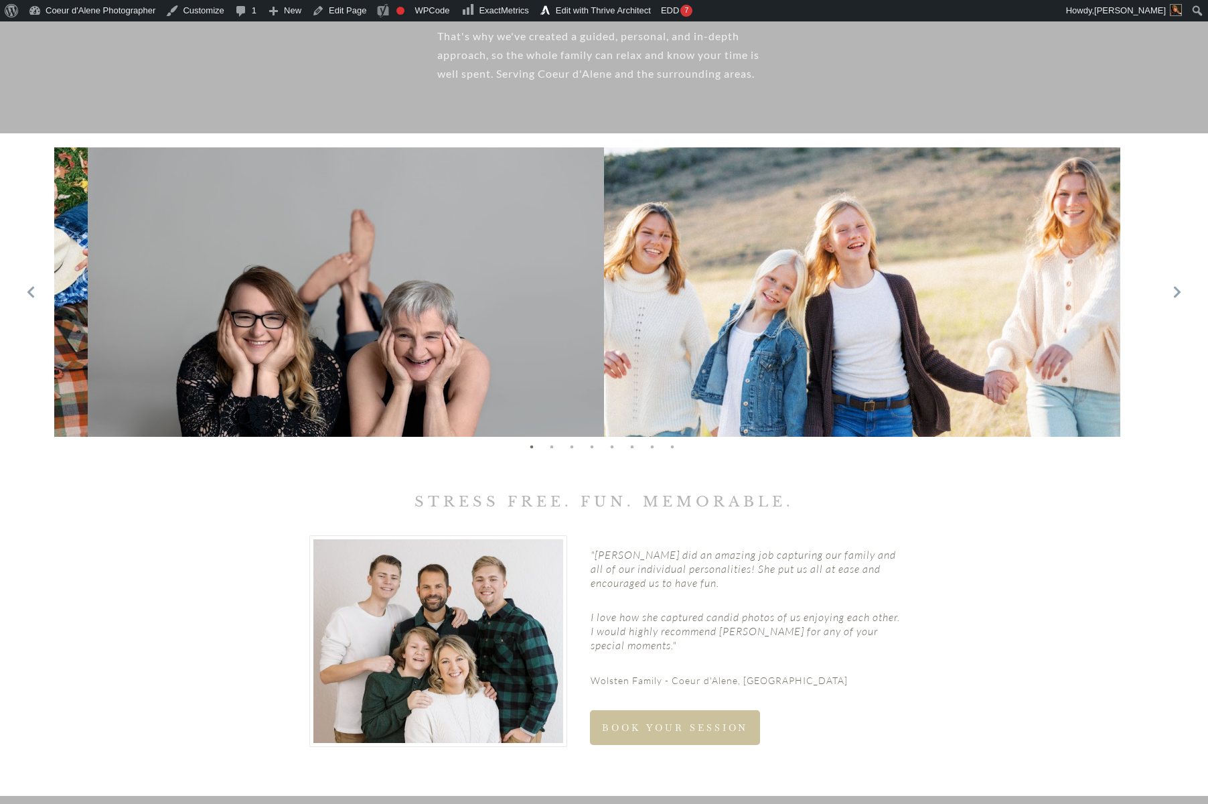
drag, startPoint x: 934, startPoint y: 318, endPoint x: -135, endPoint y: 417, distance: 1074.4
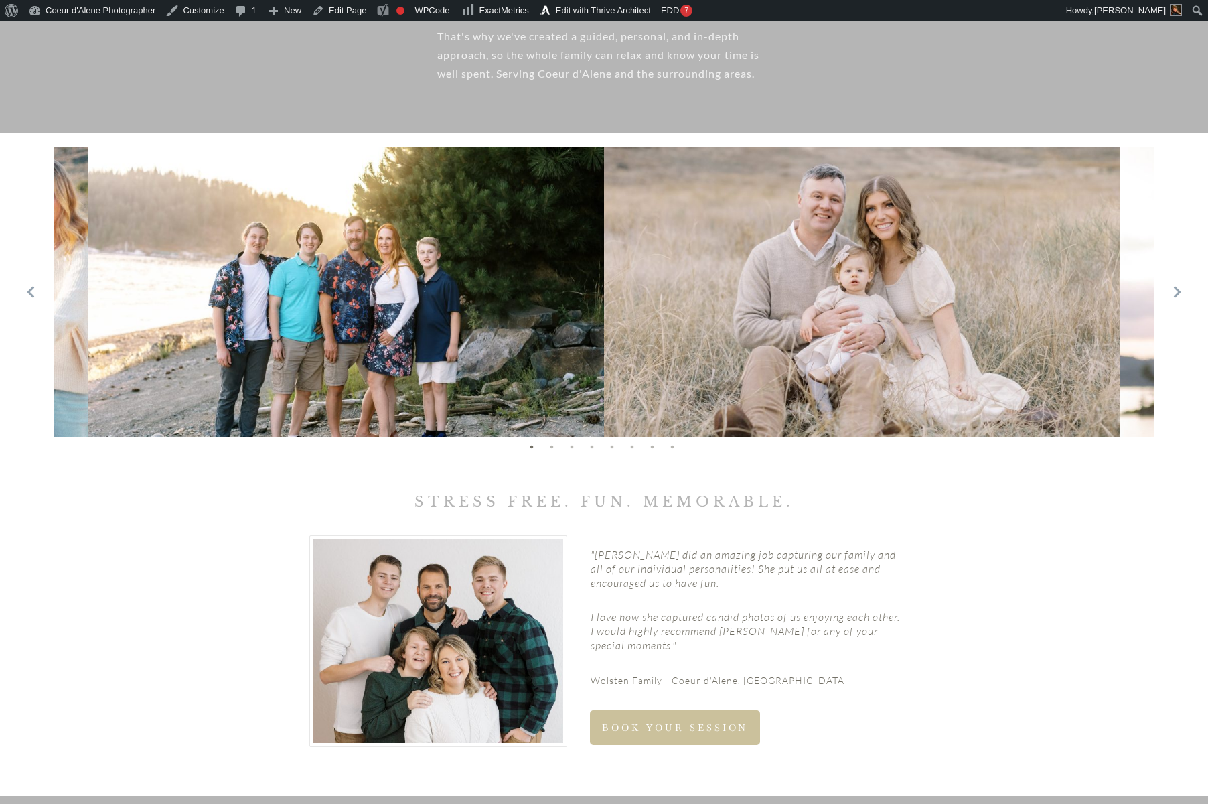
drag, startPoint x: 1023, startPoint y: 311, endPoint x: -135, endPoint y: 403, distance: 1161.8
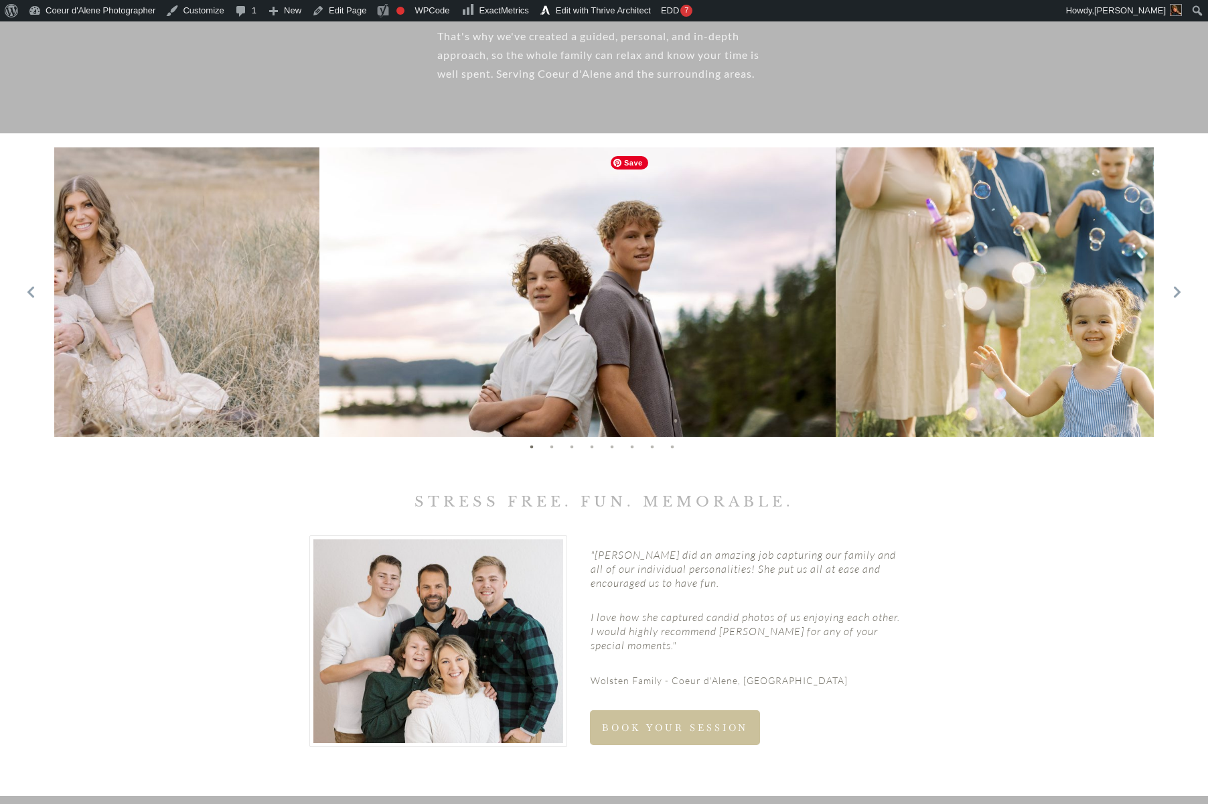
drag, startPoint x: 863, startPoint y: 368, endPoint x: -63, endPoint y: 421, distance: 927.2
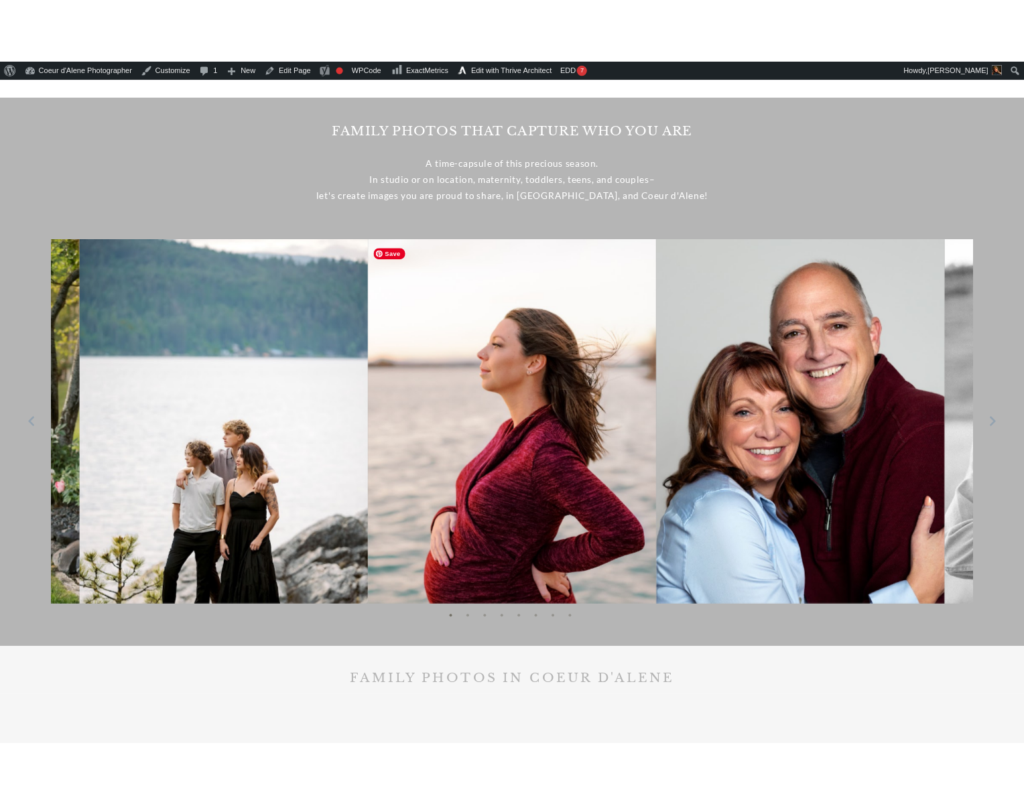
scroll to position [1515, 0]
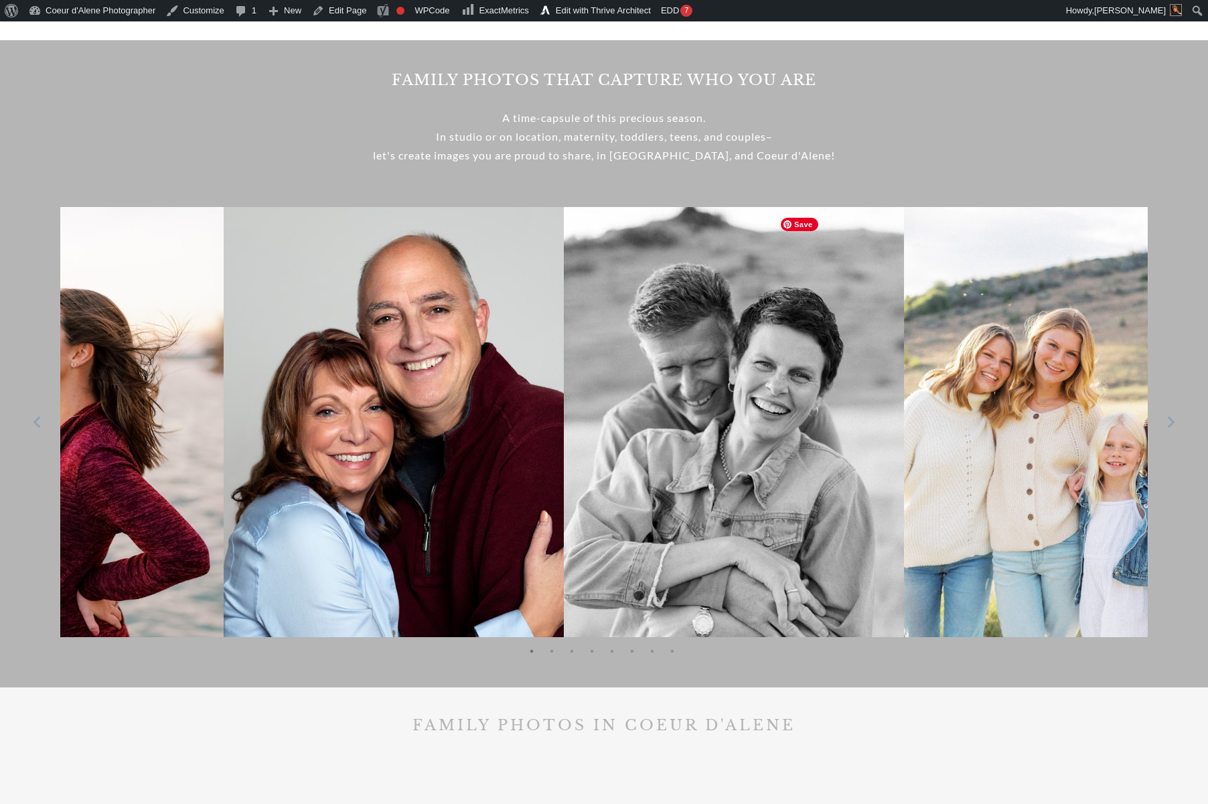
drag, startPoint x: 902, startPoint y: 504, endPoint x: 263, endPoint y: 550, distance: 640.7
click at [263, 550] on img at bounding box center [394, 462] width 340 height 510
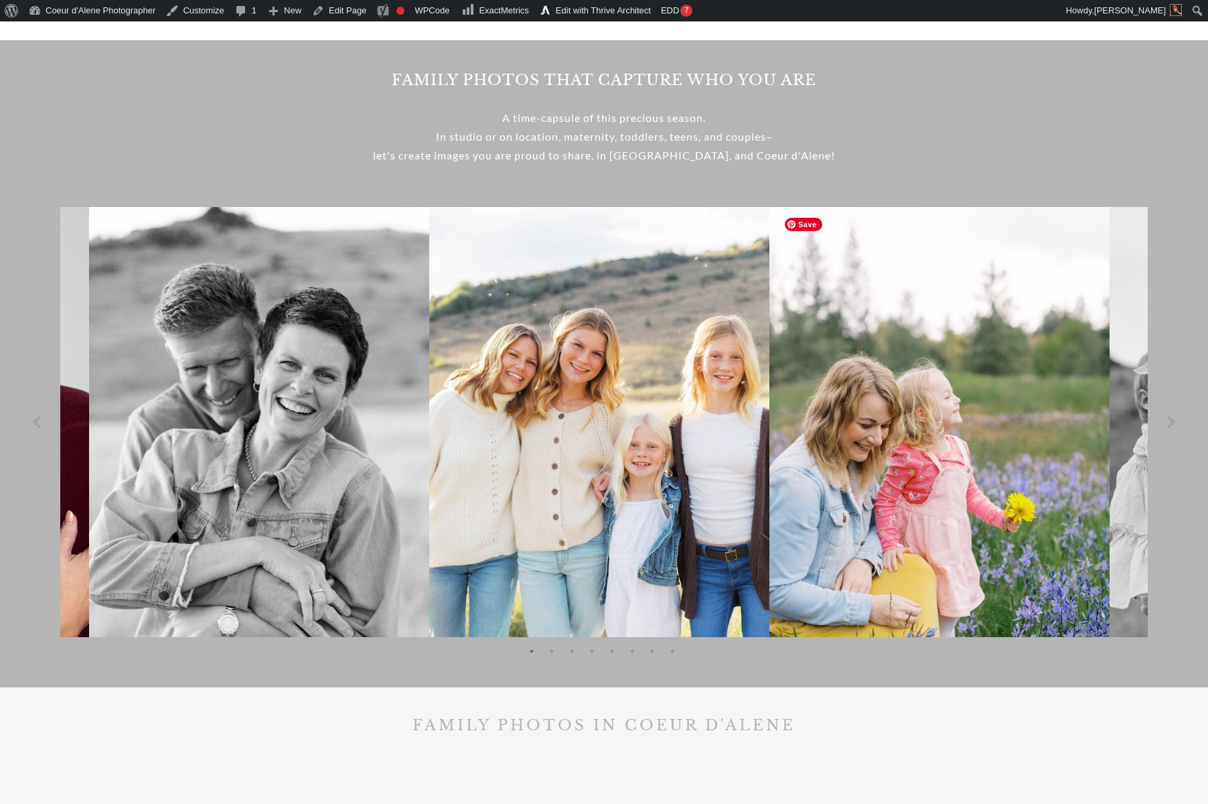
drag, startPoint x: 898, startPoint y: 514, endPoint x: 222, endPoint y: 548, distance: 677.4
click at [429, 547] on img at bounding box center [599, 462] width 340 height 510
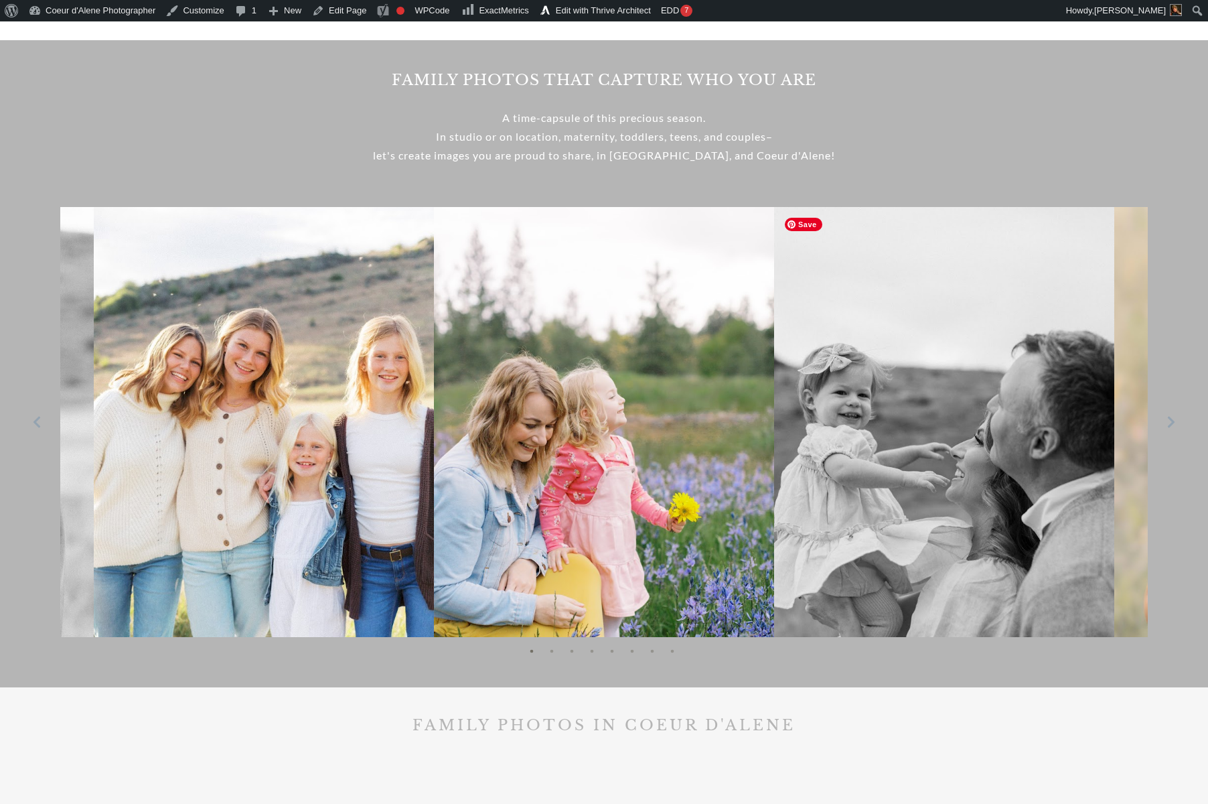
click at [214, 548] on img at bounding box center [264, 462] width 340 height 510
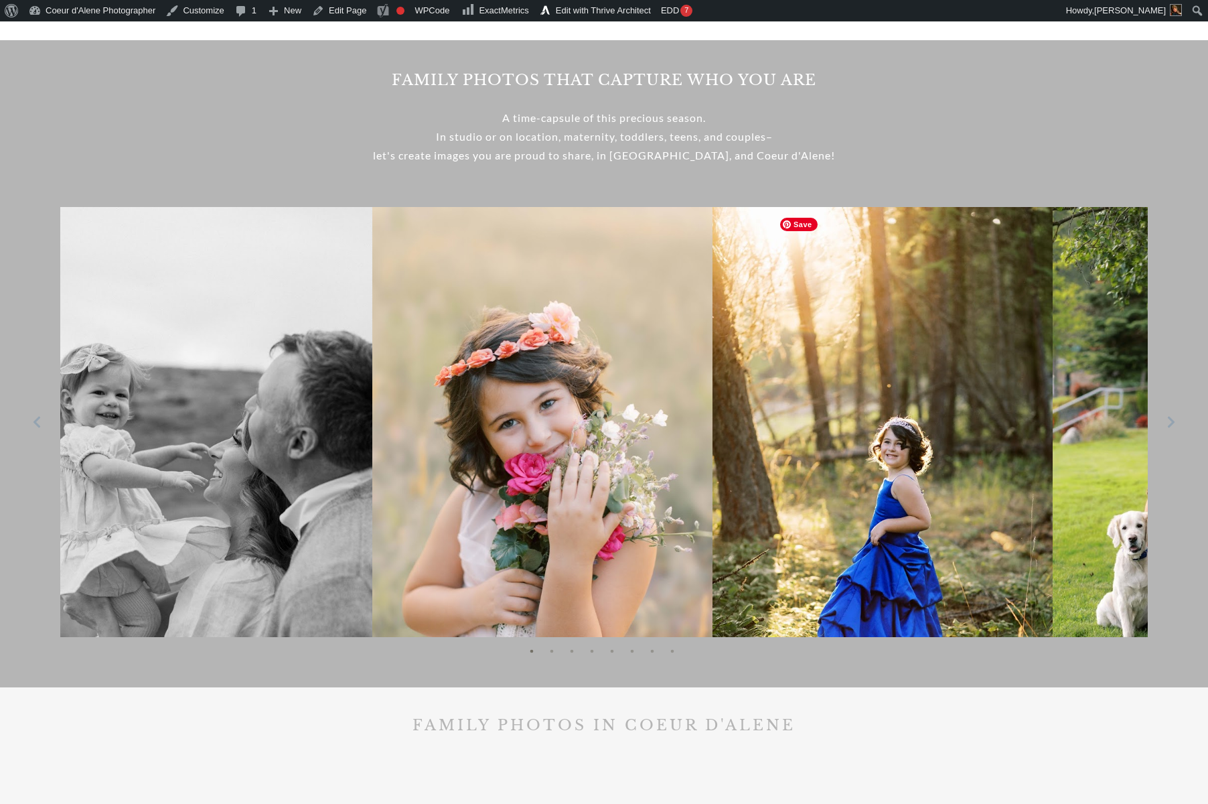
drag, startPoint x: 957, startPoint y: 500, endPoint x: 230, endPoint y: 538, distance: 727.1
click at [230, 538] on img at bounding box center [202, 462] width 340 height 511
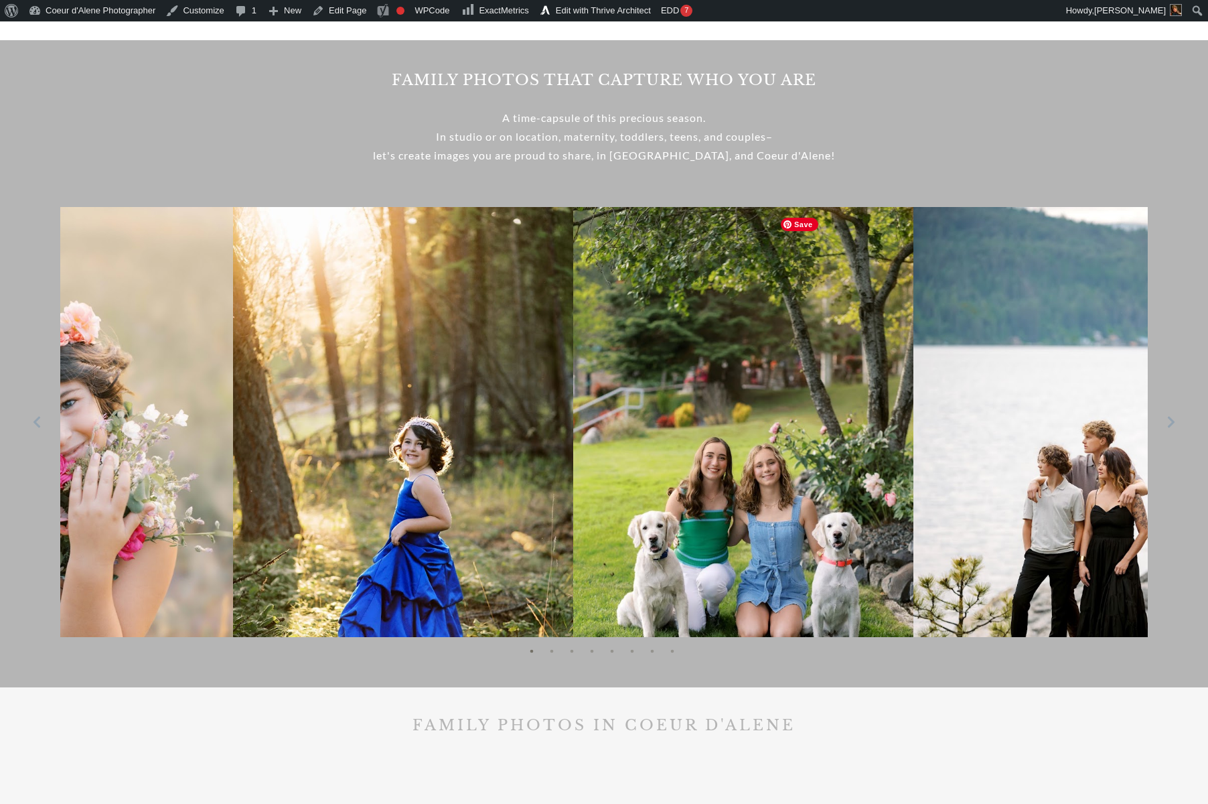
drag, startPoint x: 931, startPoint y: 520, endPoint x: 283, endPoint y: 535, distance: 647.9
click at [283, 535] on img at bounding box center [403, 462] width 340 height 510
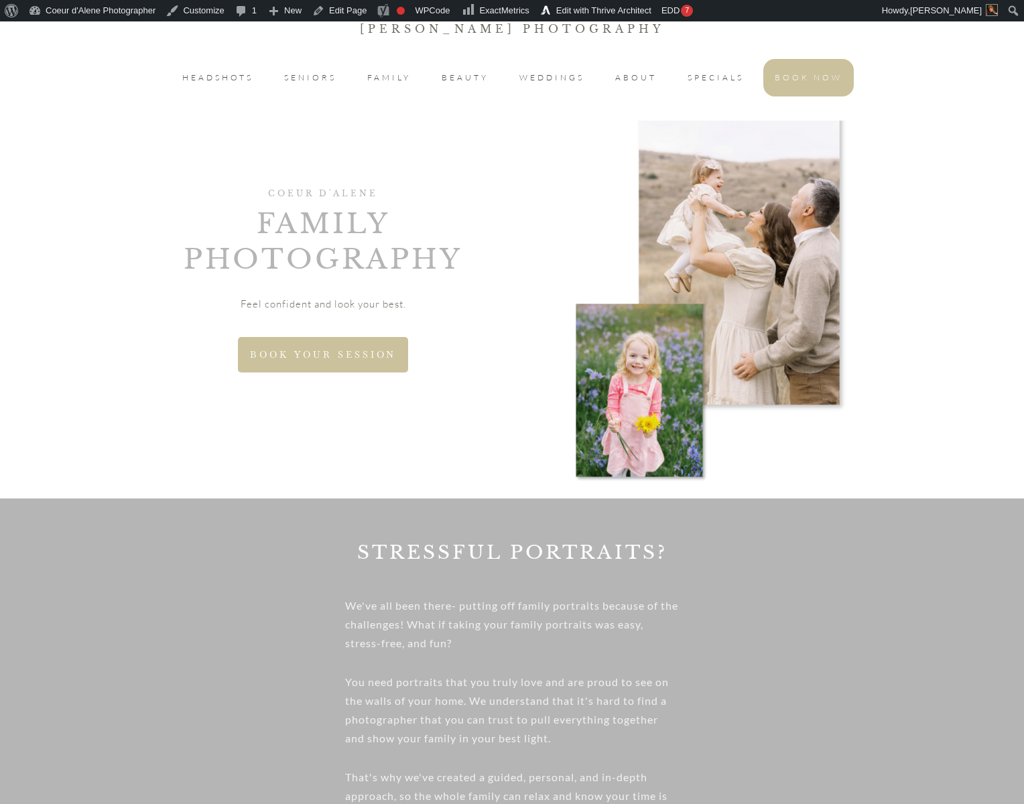
scroll to position [0, 0]
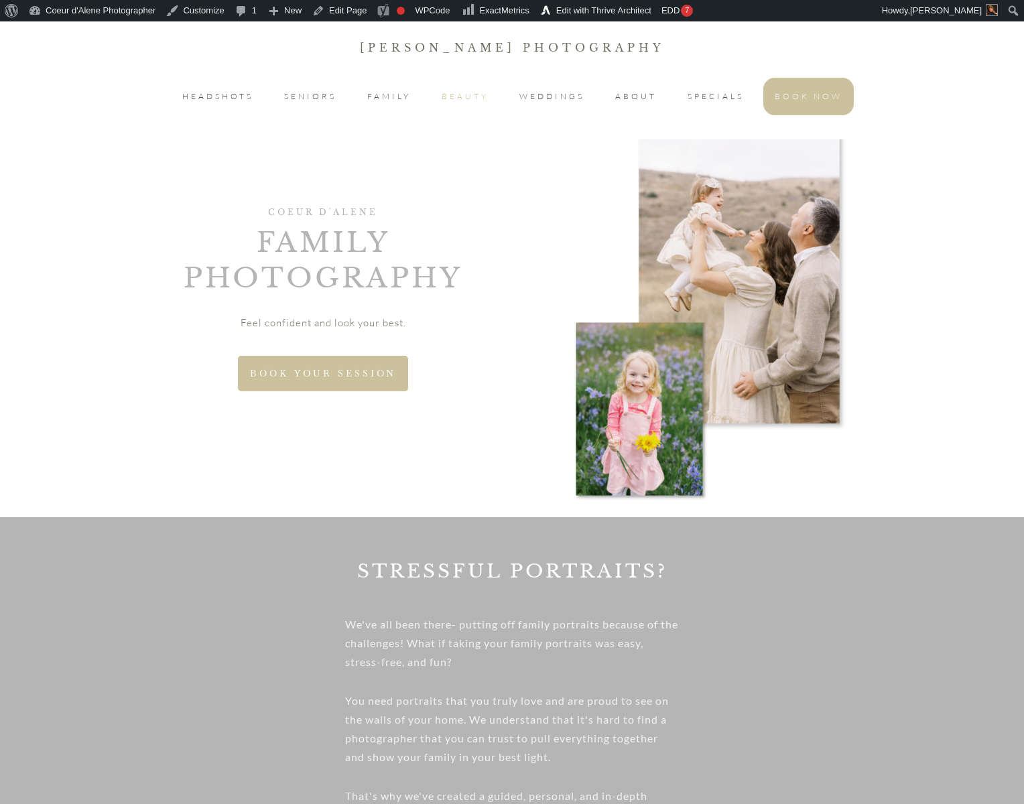
click at [470, 99] on span "BEAUTY" at bounding box center [464, 96] width 47 height 16
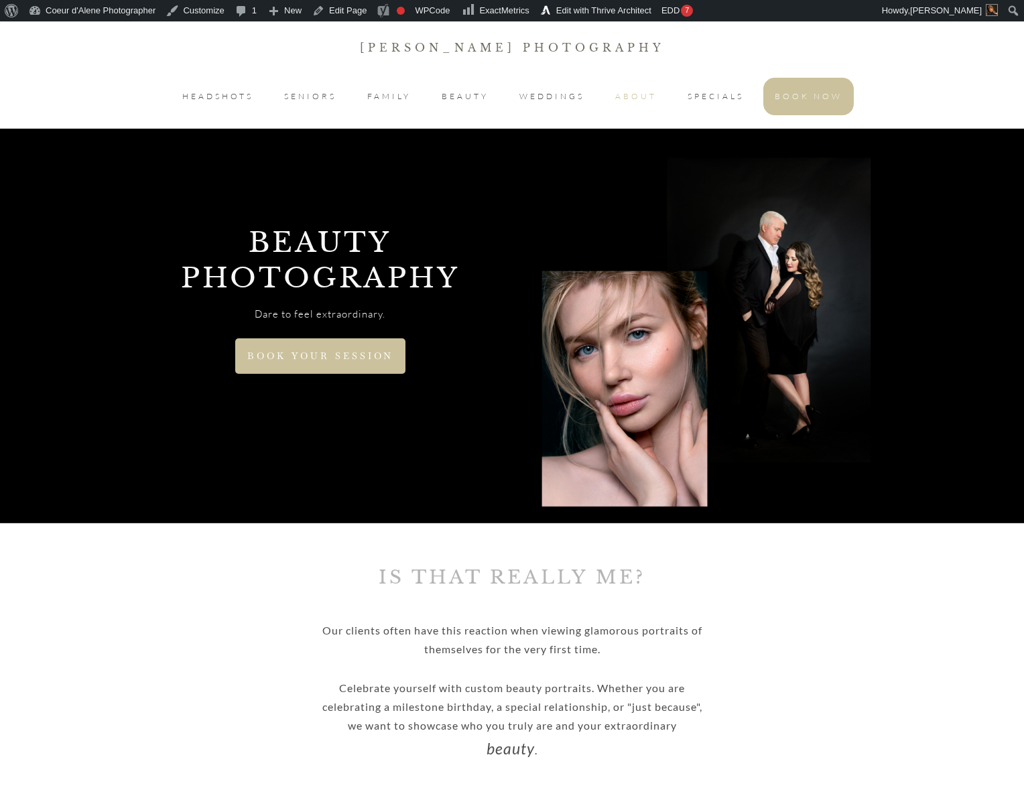
click at [642, 96] on span "ABOUT" at bounding box center [636, 96] width 42 height 16
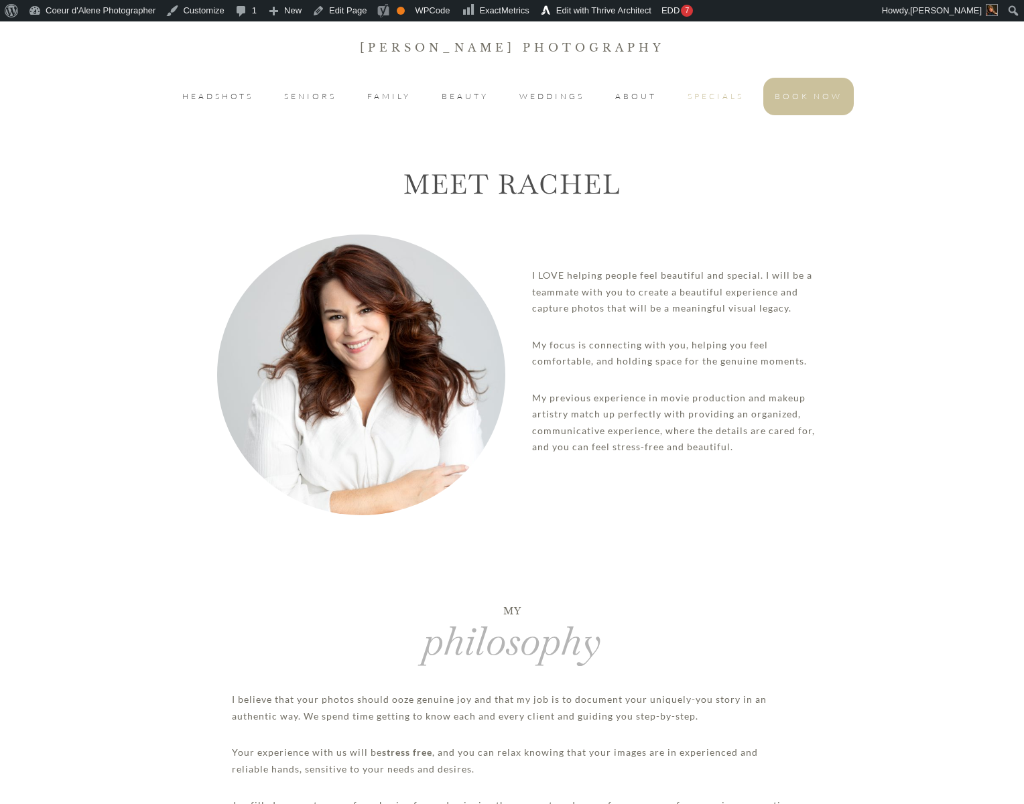
click at [726, 96] on span "SPECIALS" at bounding box center [715, 96] width 56 height 16
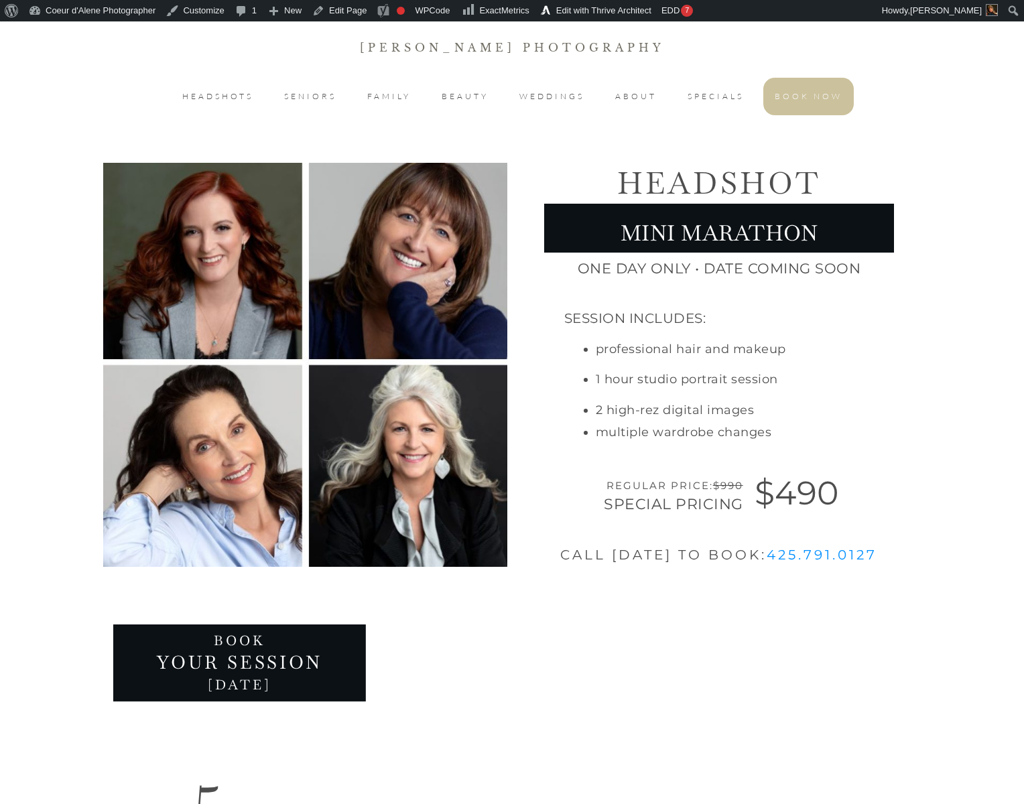
click at [504, 40] on p "[PERSON_NAME] Photography" at bounding box center [512, 47] width 1022 height 19
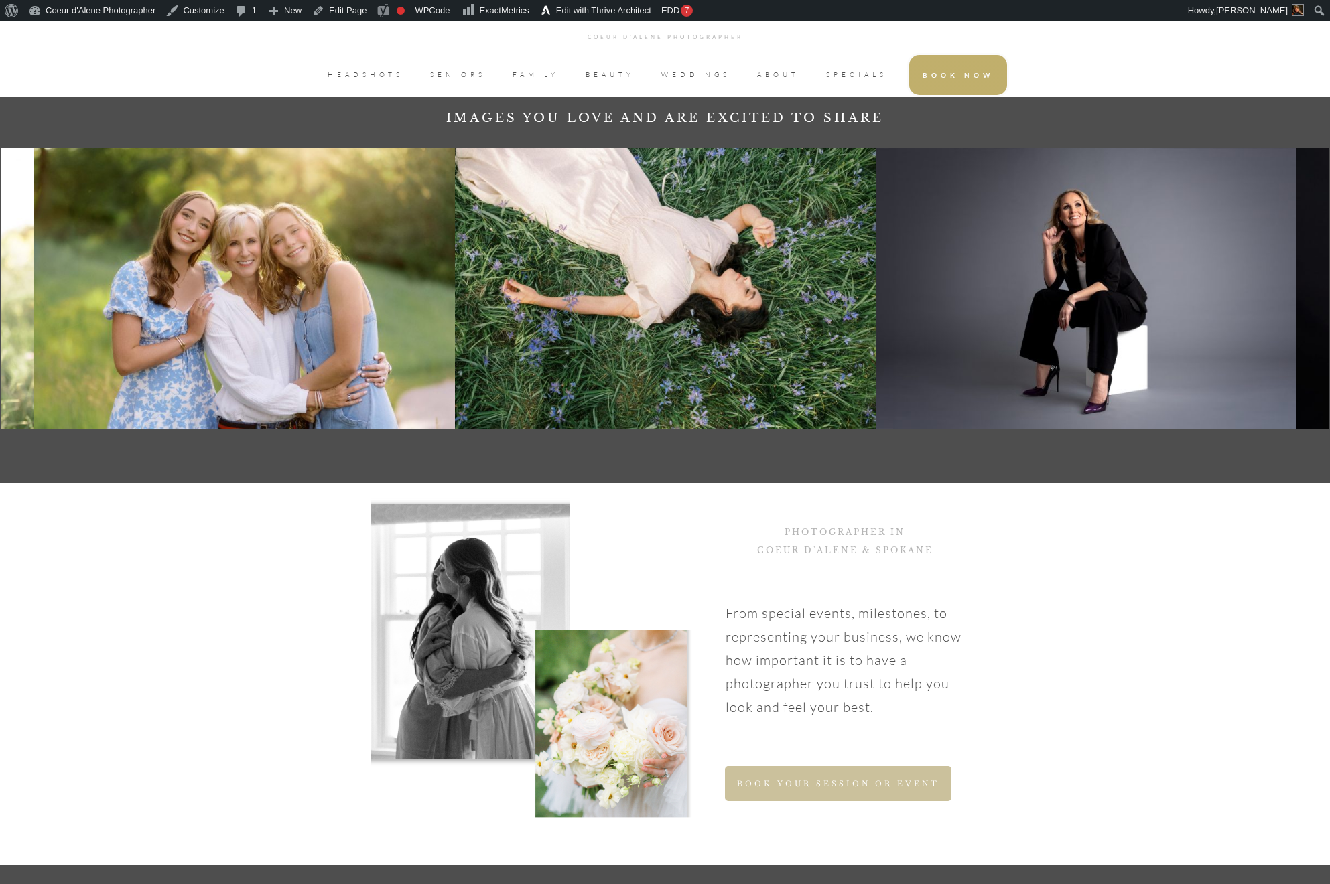
scroll to position [534, 0]
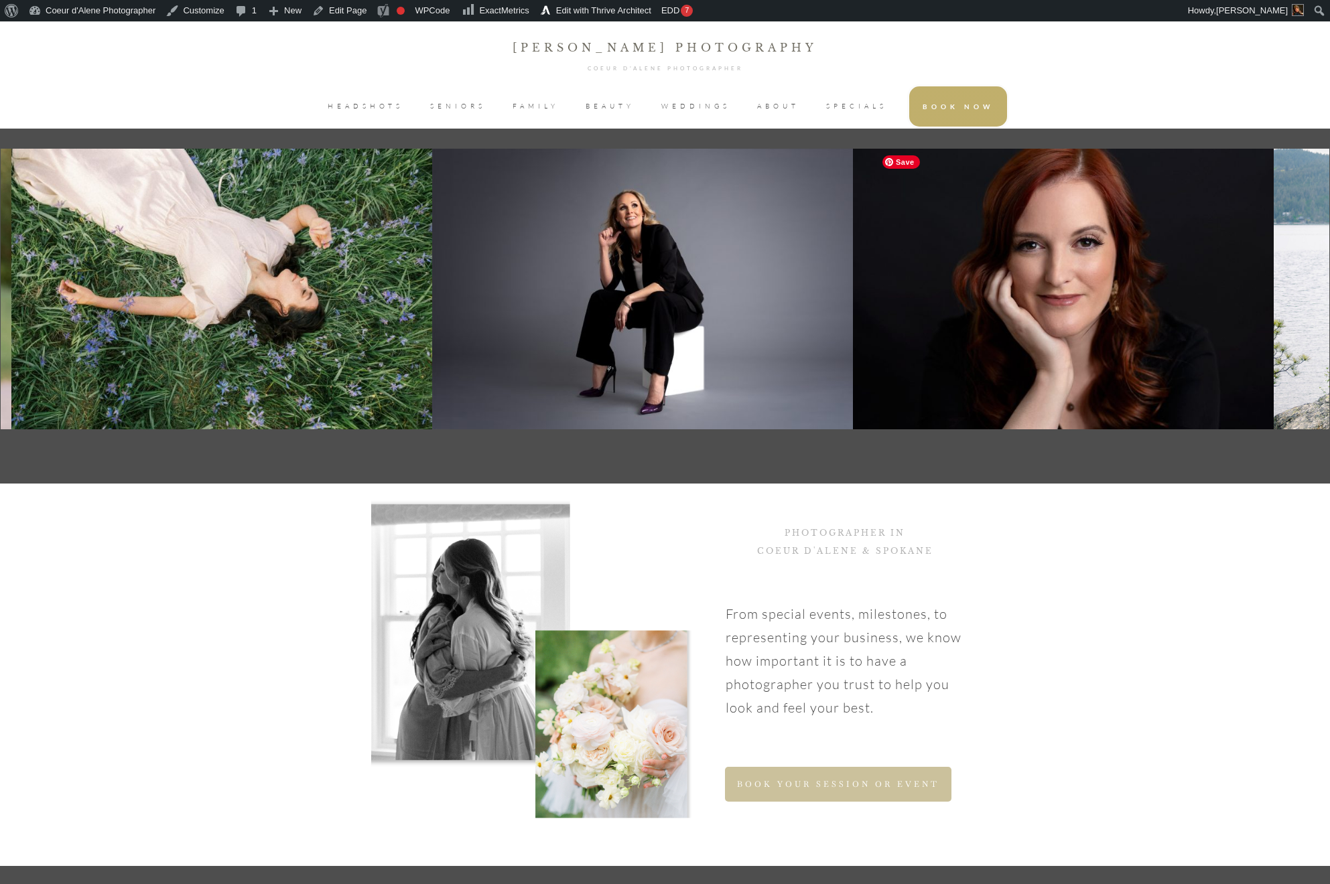
drag, startPoint x: 1082, startPoint y: 381, endPoint x: 215, endPoint y: 409, distance: 867.3
click at [432, 409] on img at bounding box center [642, 289] width 421 height 281
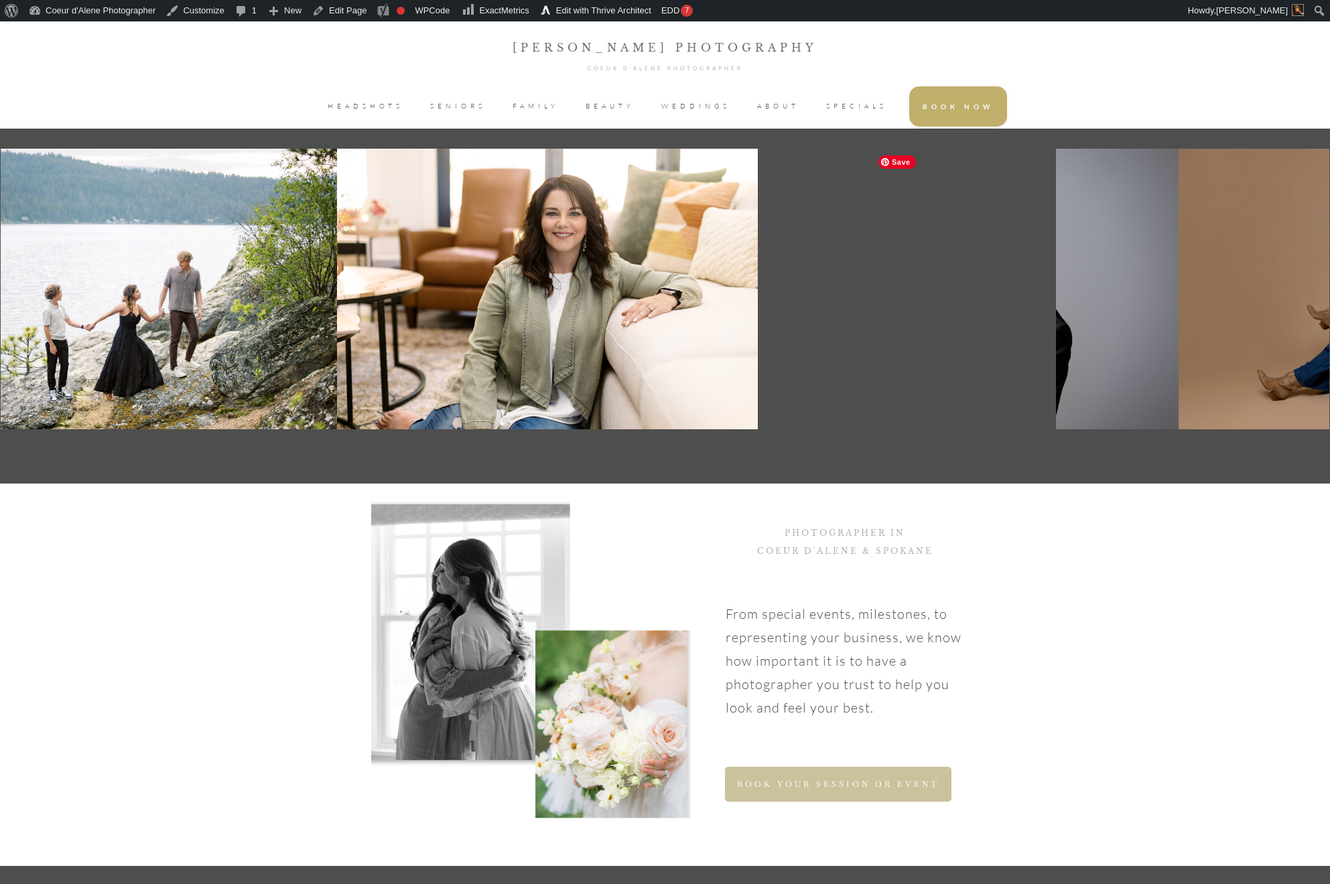
drag, startPoint x: 1064, startPoint y: 374, endPoint x: 95, endPoint y: 410, distance: 969.9
click at [95, 410] on img at bounding box center [126, 289] width 421 height 281
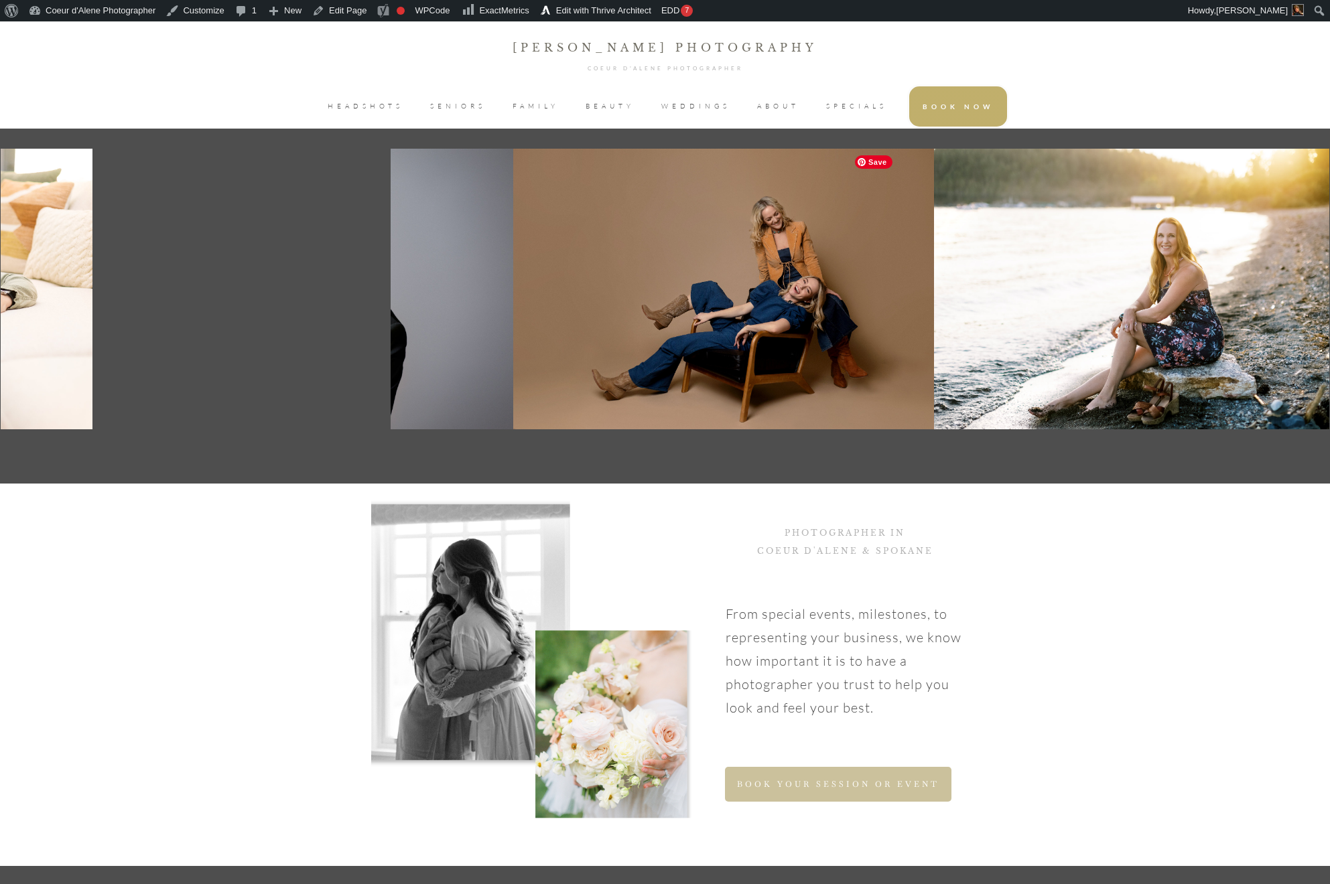
drag, startPoint x: 1003, startPoint y: 364, endPoint x: 347, endPoint y: 402, distance: 656.9
click at [347, 402] on img at bounding box center [302, 289] width 421 height 281
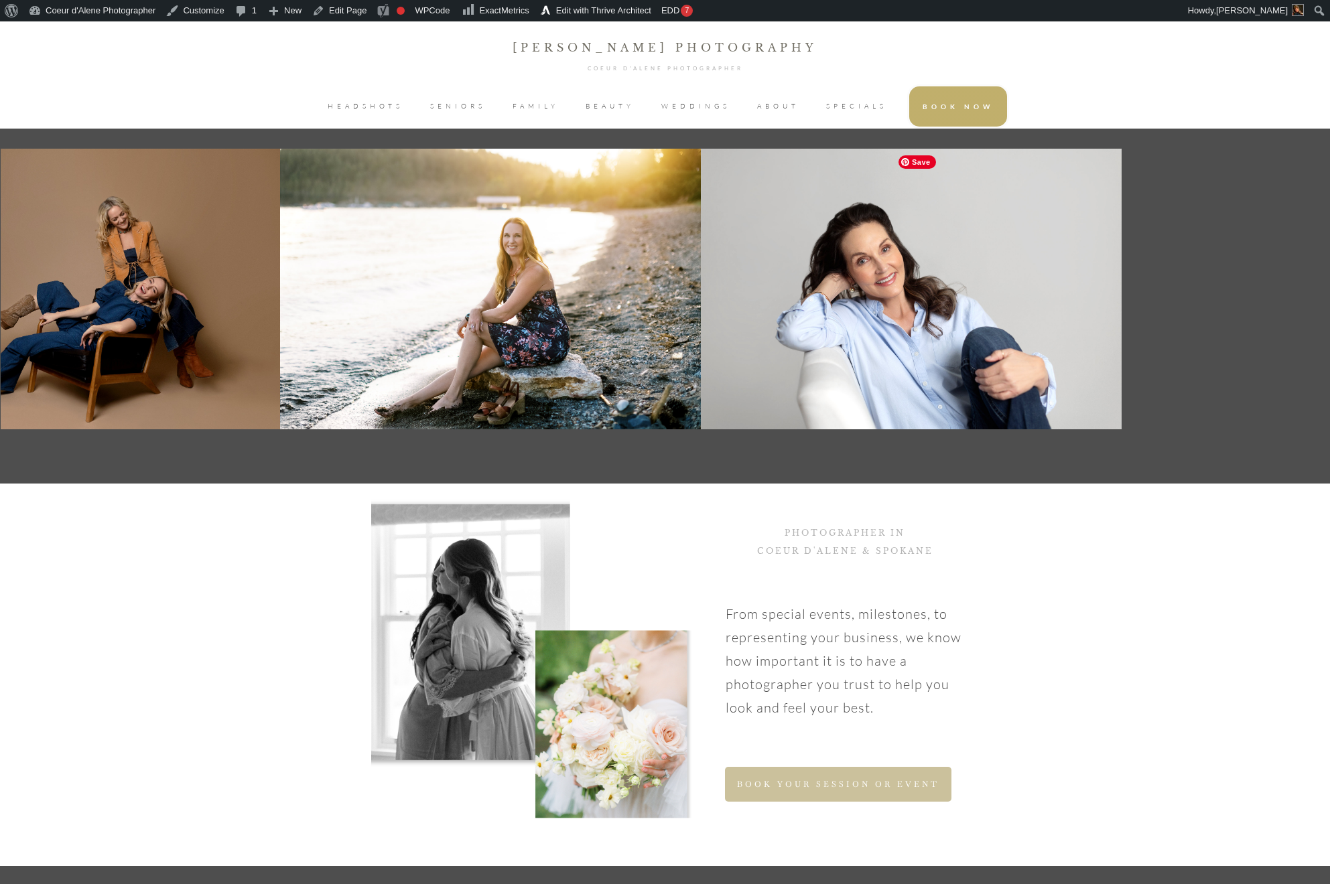
drag, startPoint x: 1147, startPoint y: 361, endPoint x: 542, endPoint y: 405, distance: 606.5
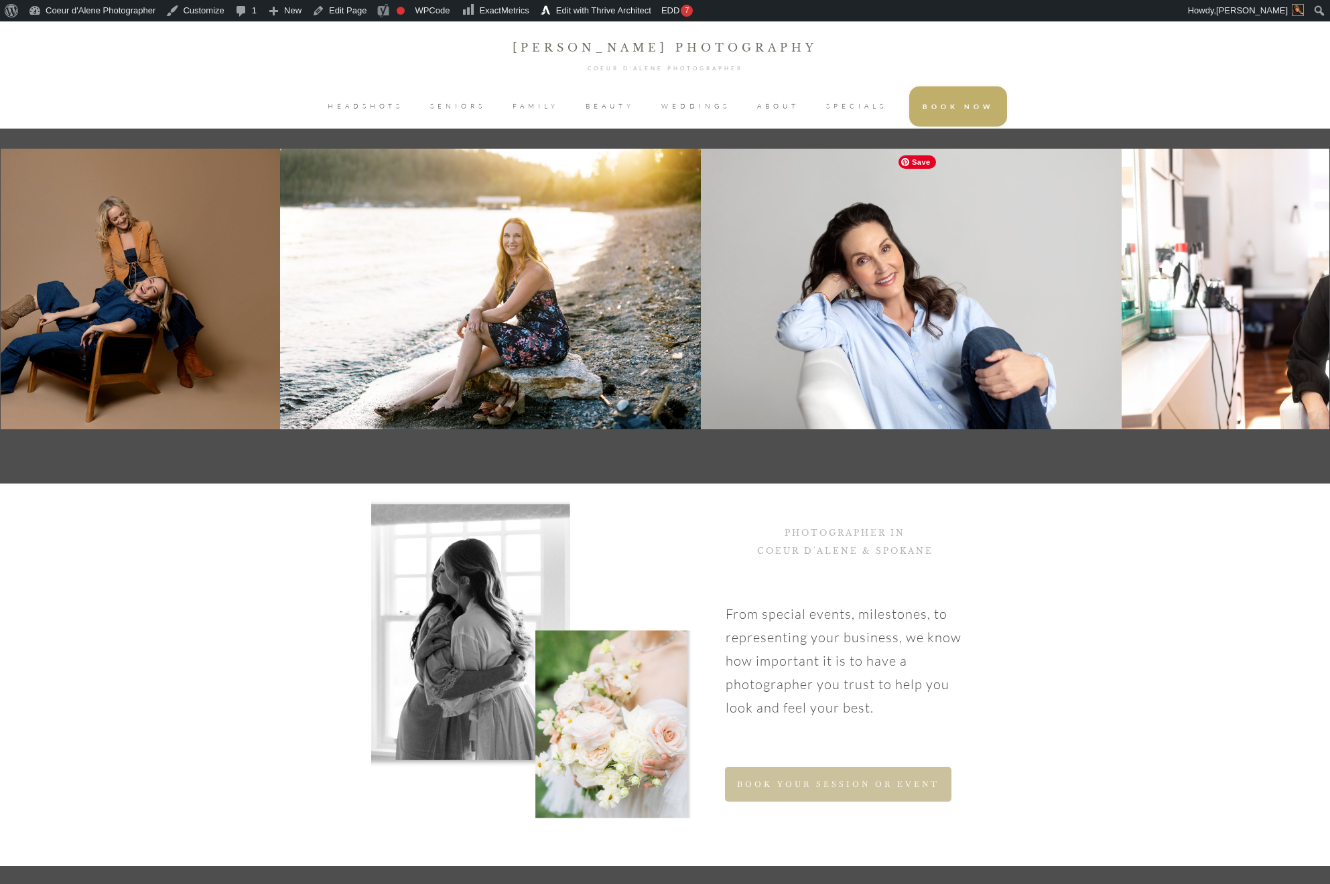
click at [539, 405] on img at bounding box center [490, 289] width 421 height 281
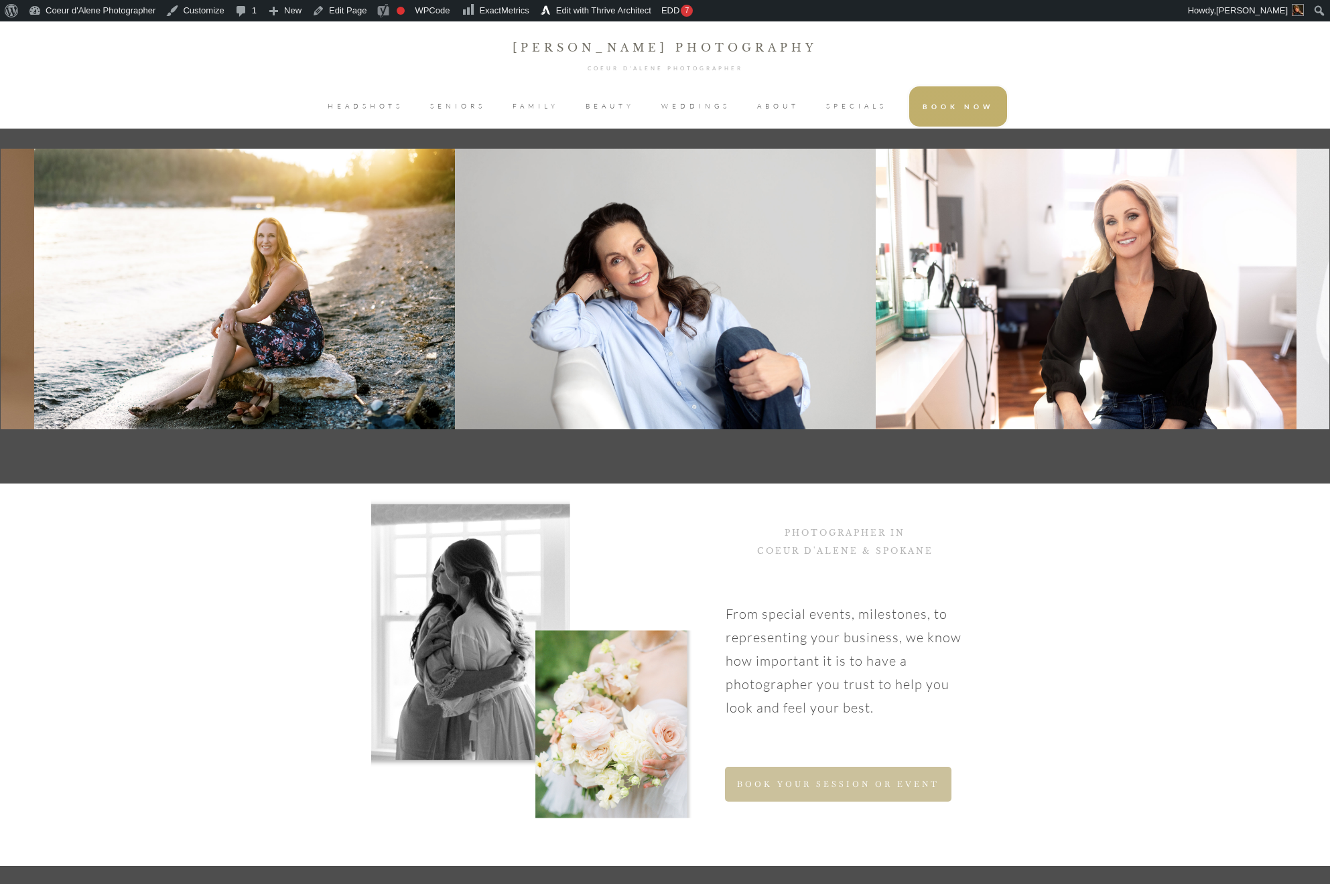
drag, startPoint x: 1141, startPoint y: 385, endPoint x: 462, endPoint y: 465, distance: 684.6
click at [462, 465] on div "Images you love and are excited to share" at bounding box center [665, 277] width 1330 height 414
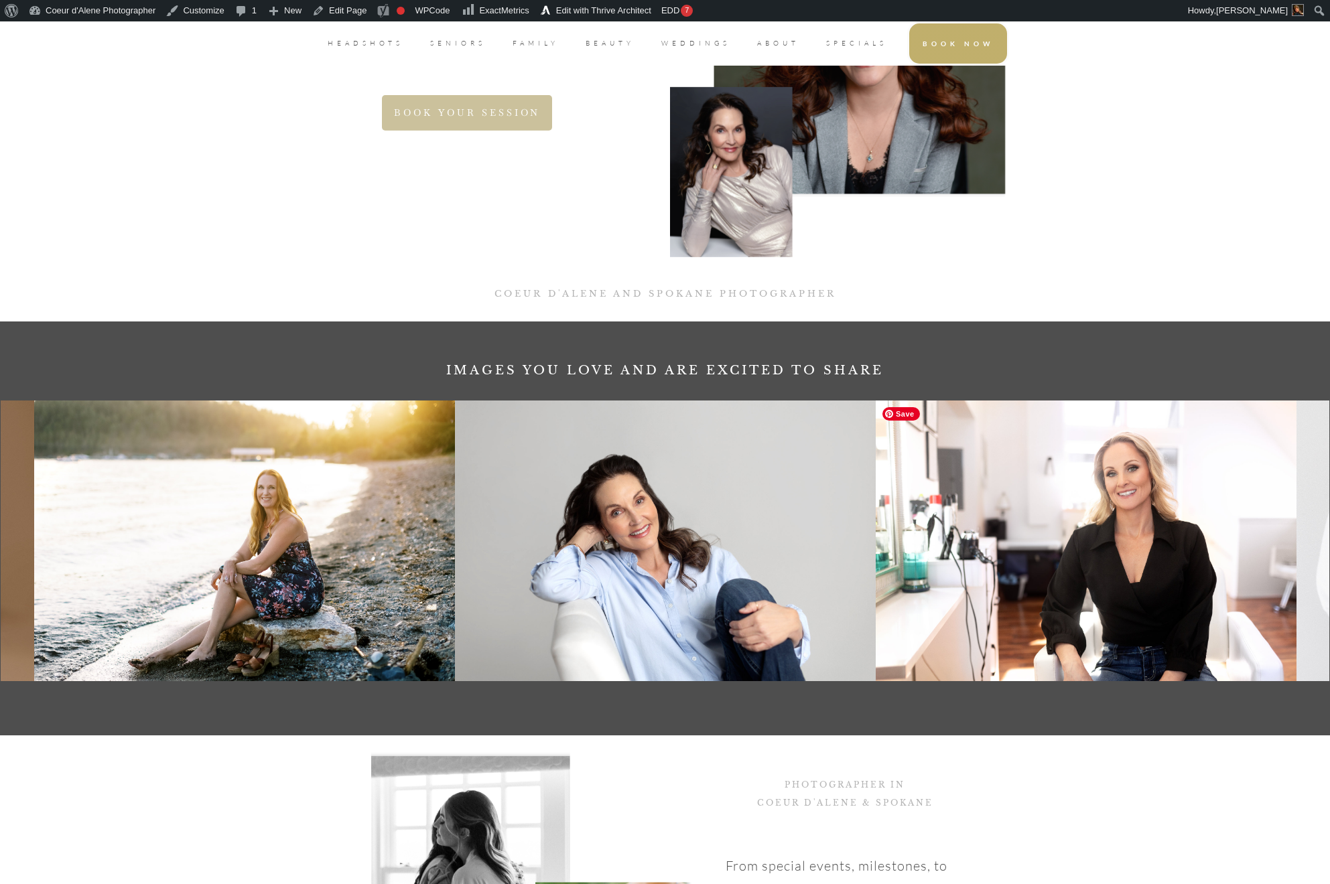
scroll to position [0, 0]
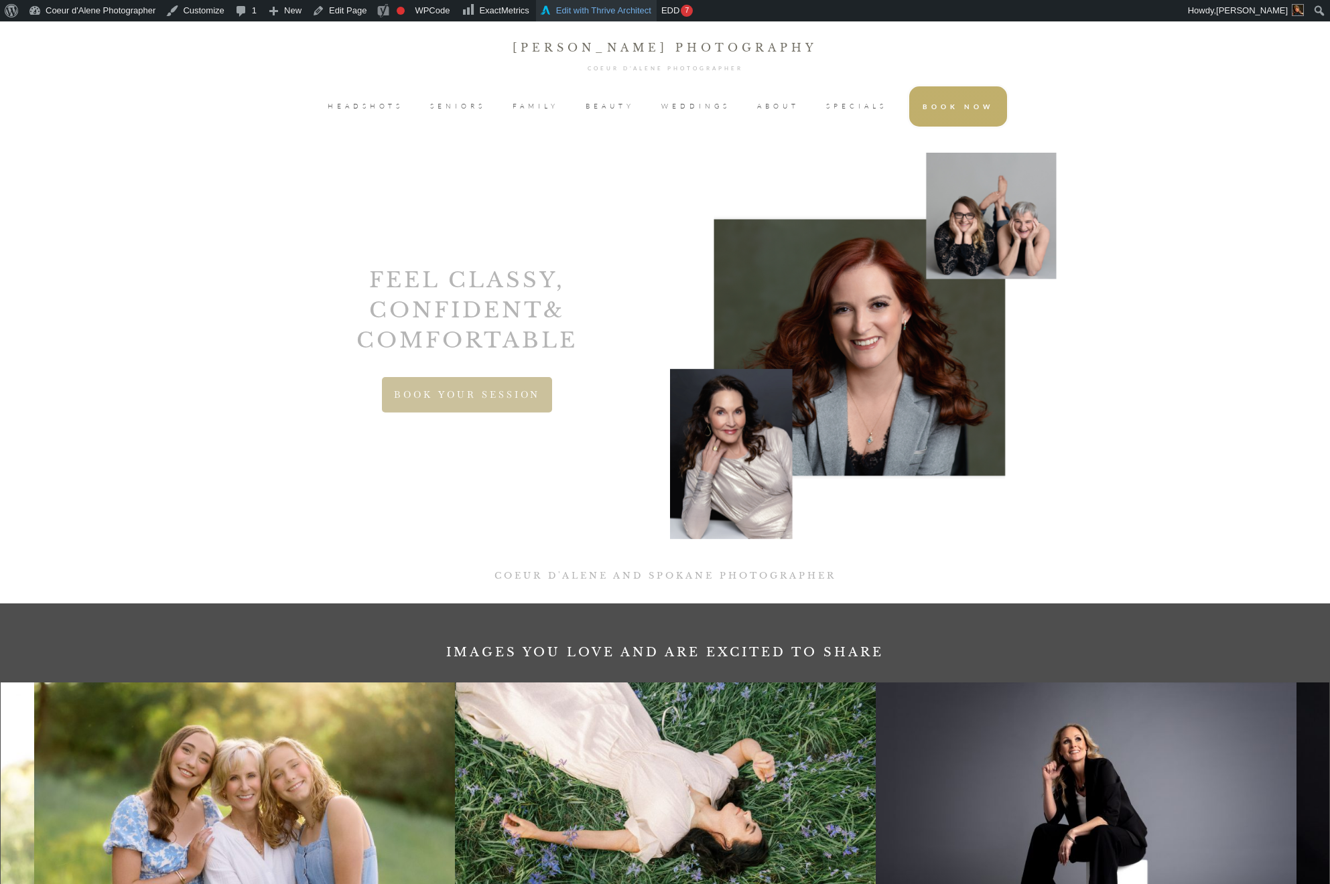
click at [634, 16] on link "Edit with Thrive Architect" at bounding box center [596, 10] width 121 height 21
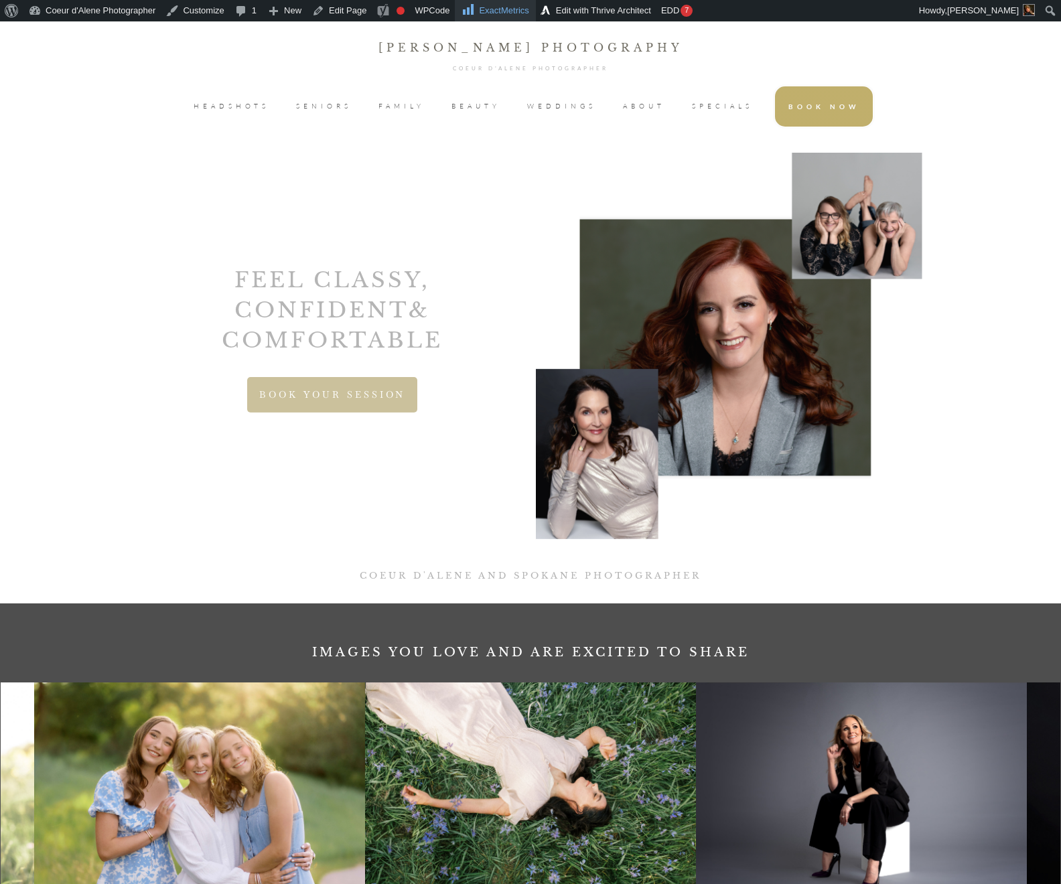
click at [525, 11] on span "ExactMetrics" at bounding box center [504, 10] width 50 height 10
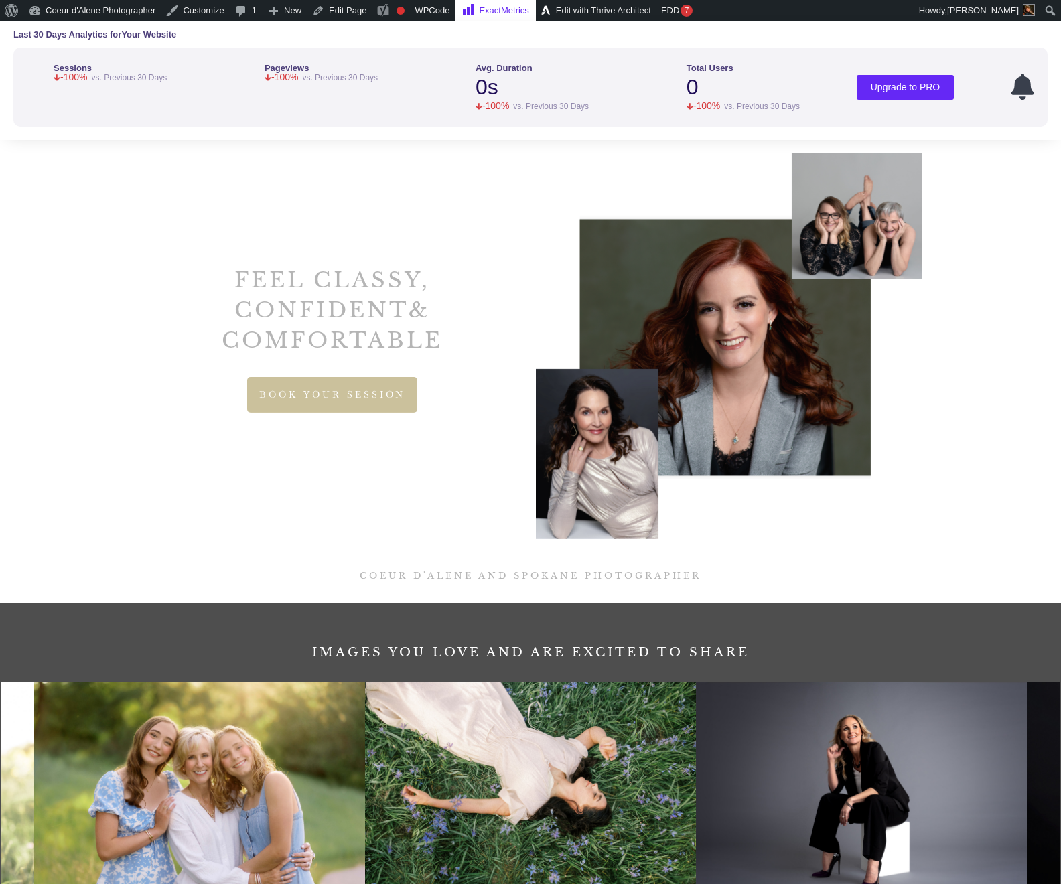
click at [525, 11] on span "ExactMetrics" at bounding box center [504, 10] width 50 height 10
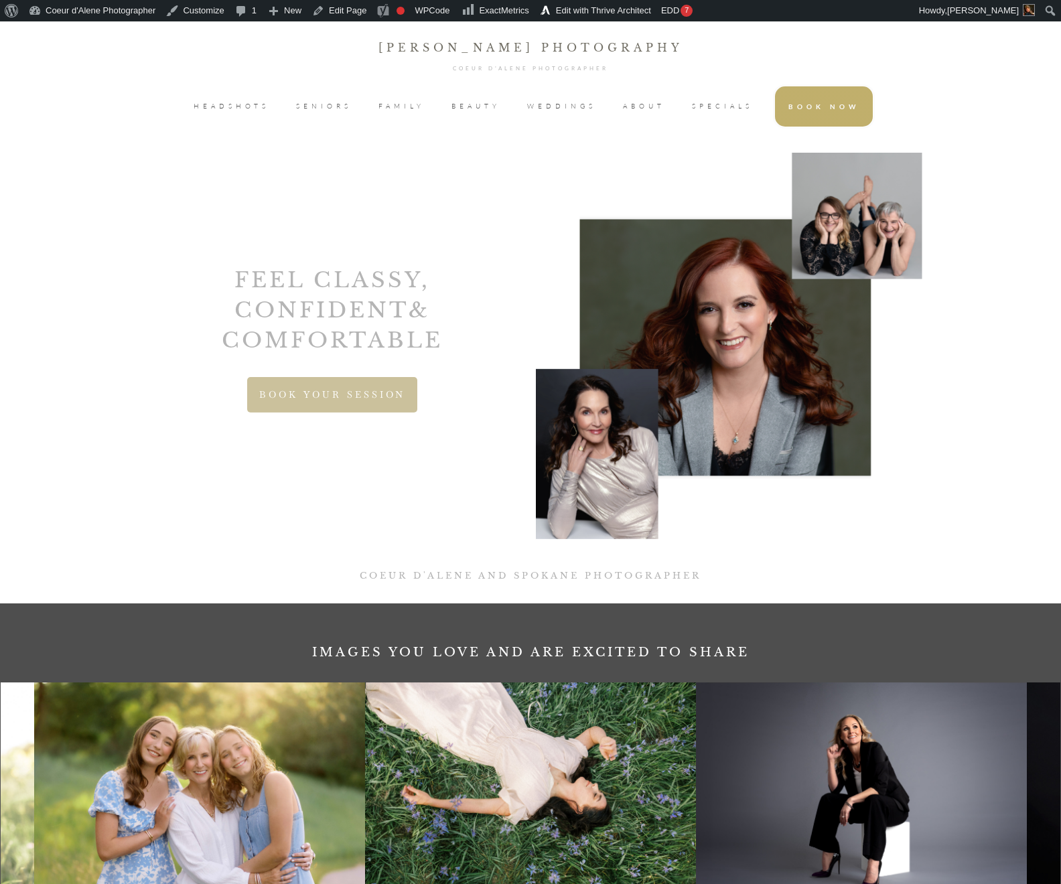
click at [397, 111] on span "FAMILY" at bounding box center [401, 106] width 46 height 20
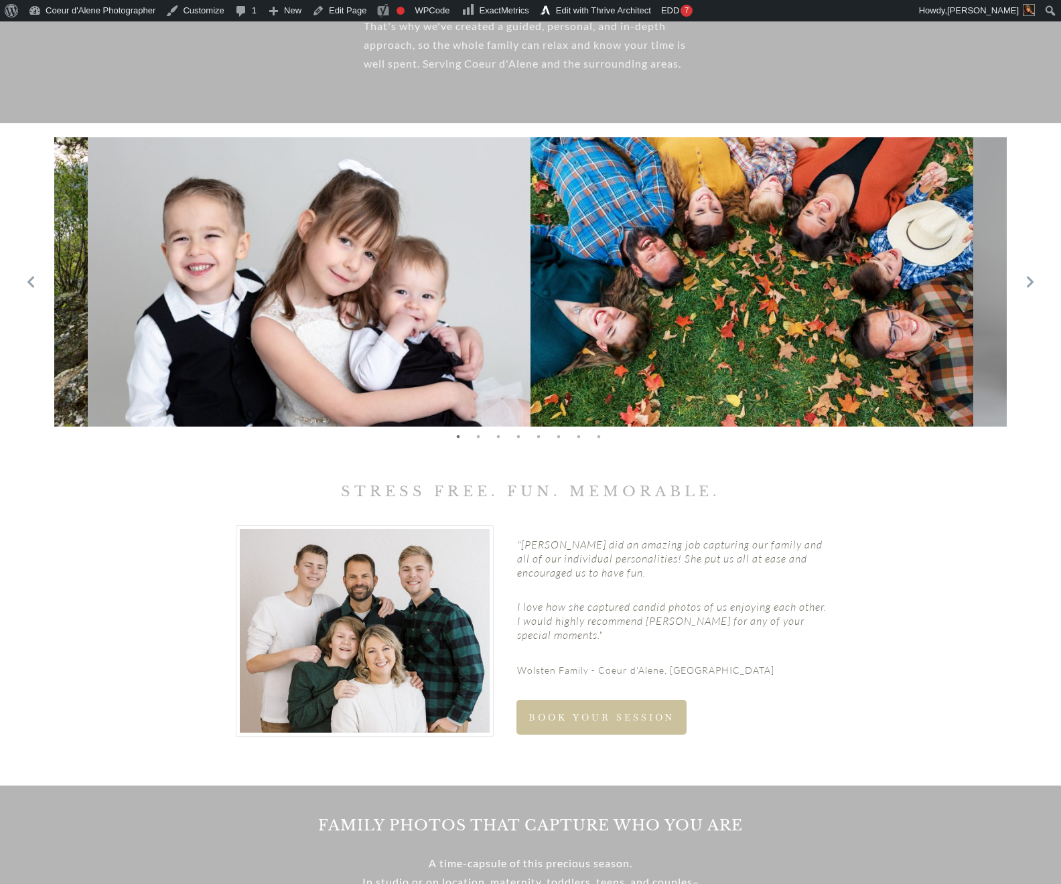
scroll to position [728, 0]
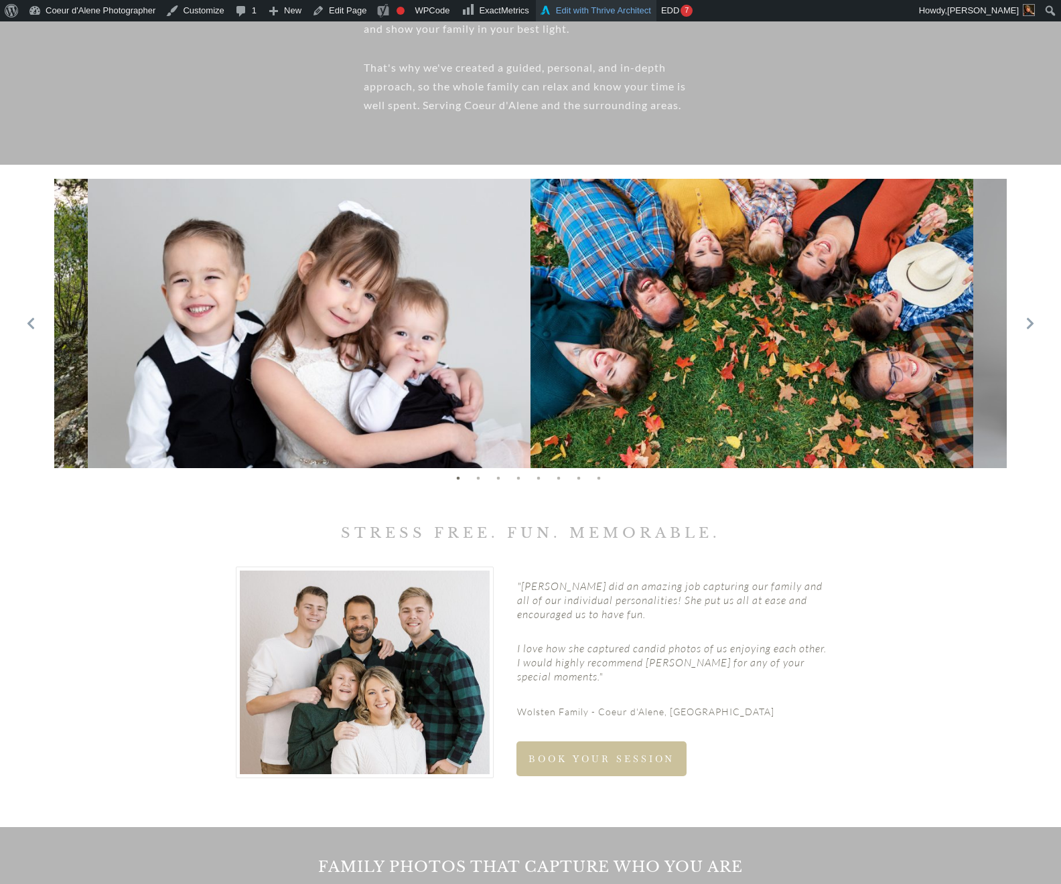
click at [618, 8] on link "Edit with Thrive Architect" at bounding box center [596, 10] width 121 height 21
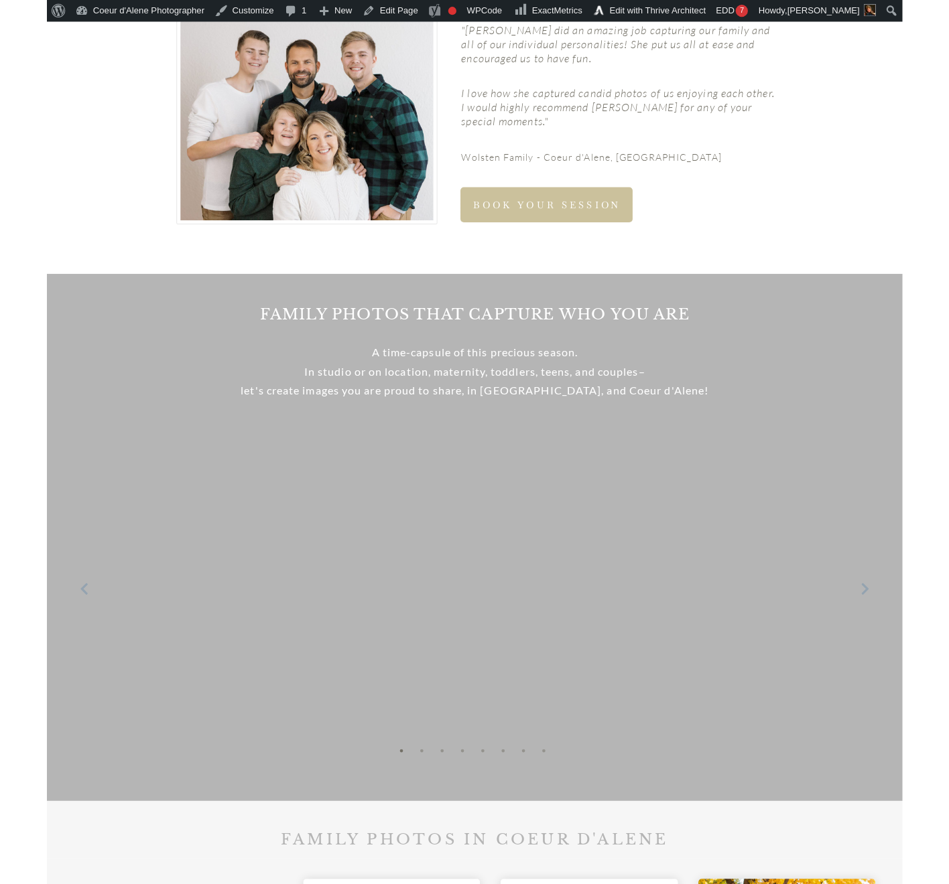
scroll to position [1353, 0]
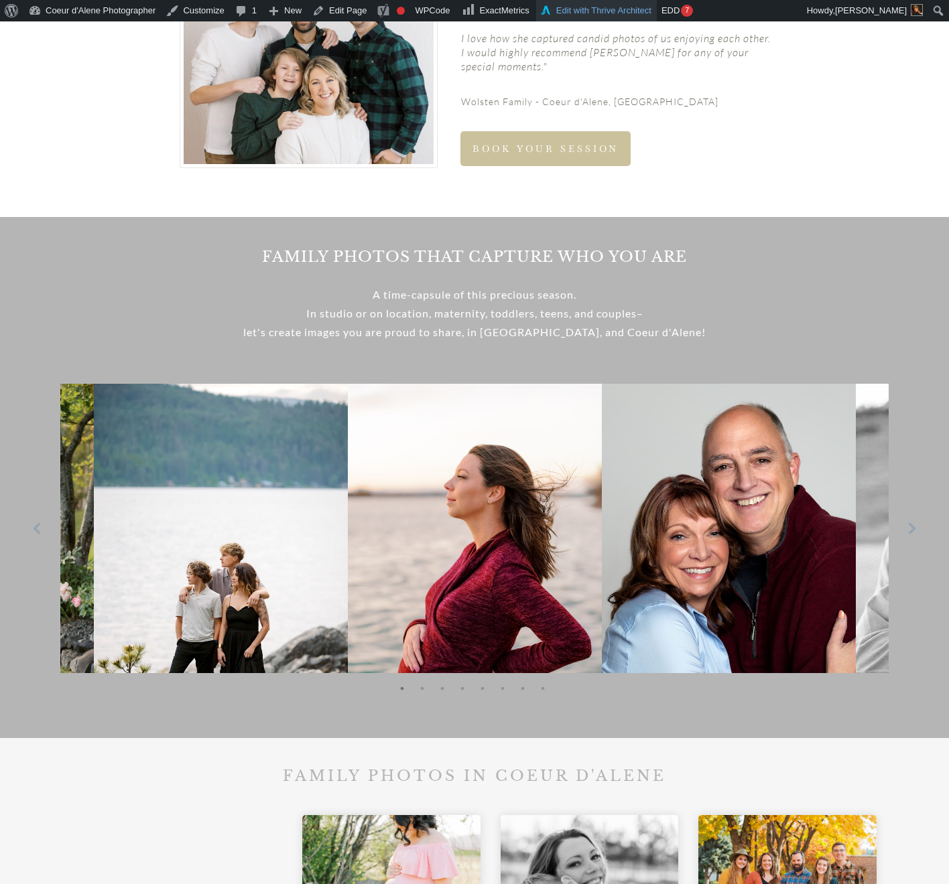
click at [608, 11] on link "Edit with Thrive Architect" at bounding box center [596, 10] width 121 height 21
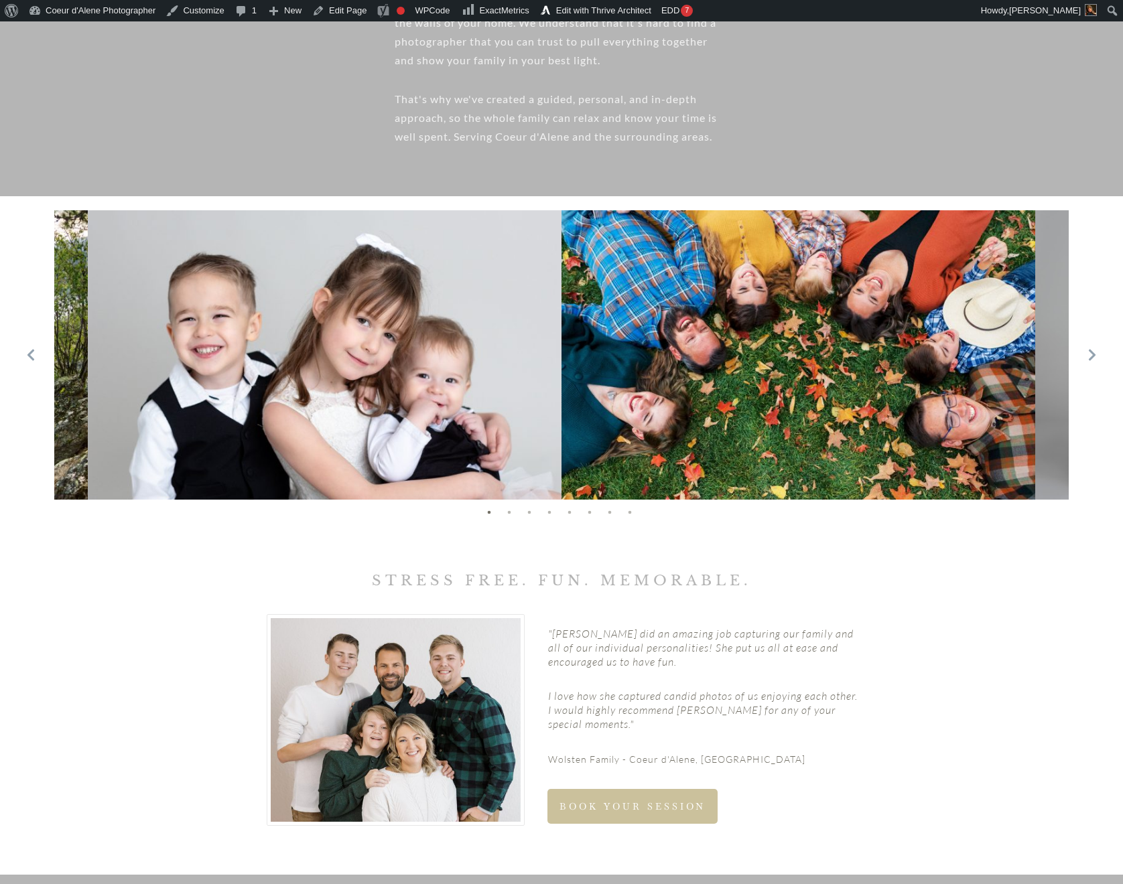
scroll to position [704, 0]
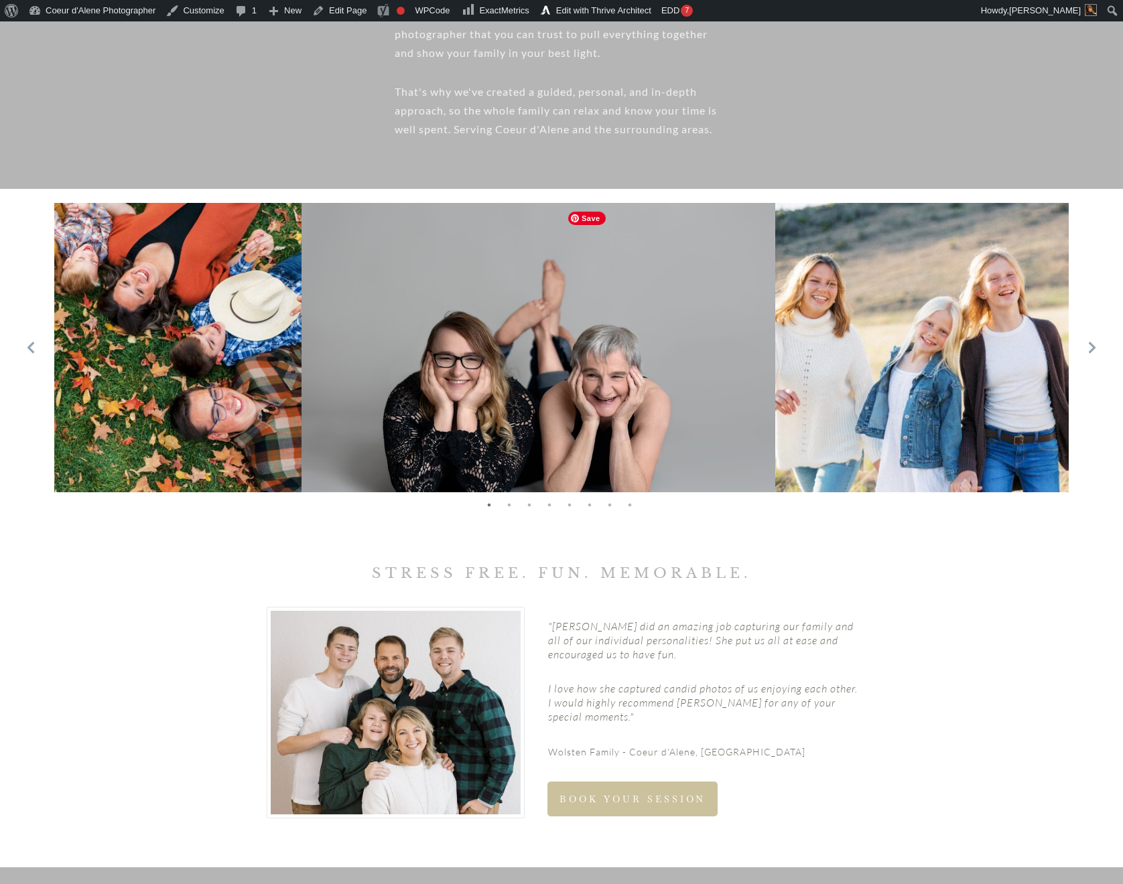
drag, startPoint x: 840, startPoint y: 448, endPoint x: 165, endPoint y: 476, distance: 675.1
click at [165, 476] on img at bounding box center [65, 361] width 474 height 316
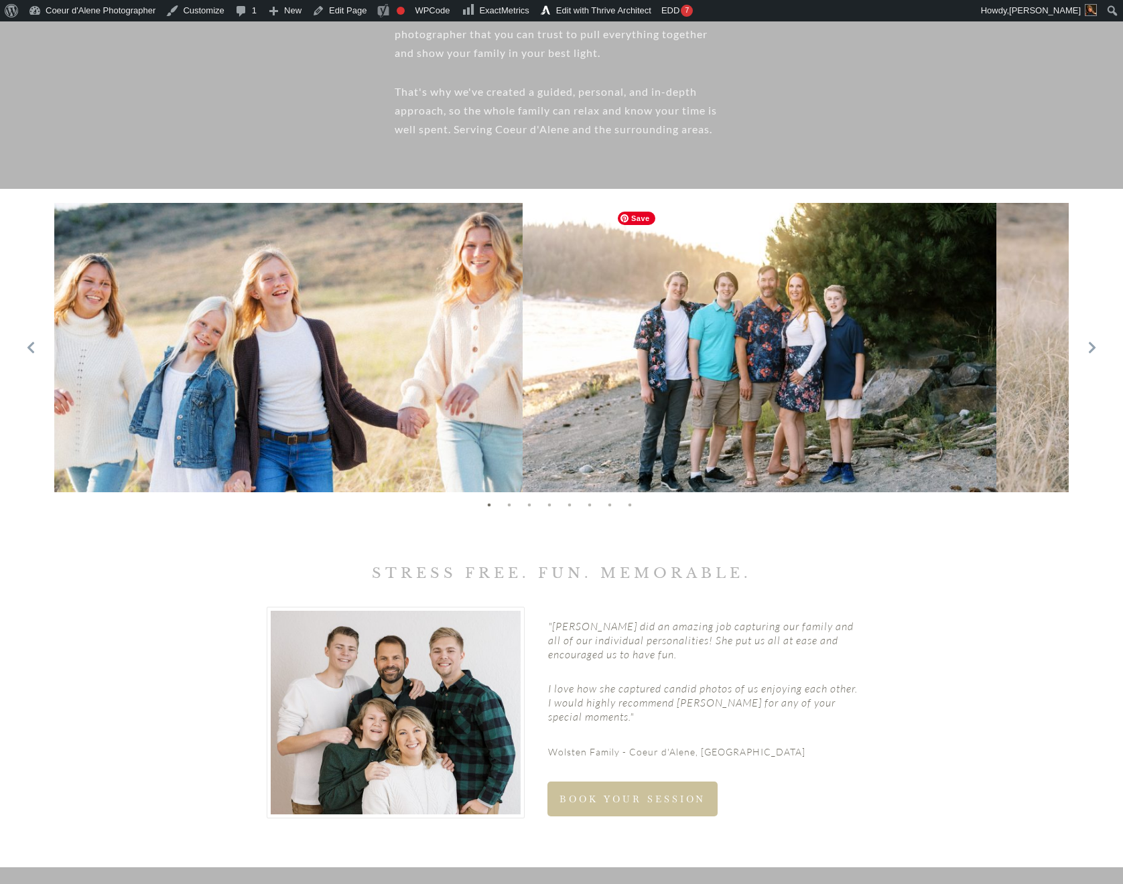
drag, startPoint x: 802, startPoint y: 409, endPoint x: 200, endPoint y: 443, distance: 603.2
click at [200, 443] on img at bounding box center [286, 361] width 474 height 316
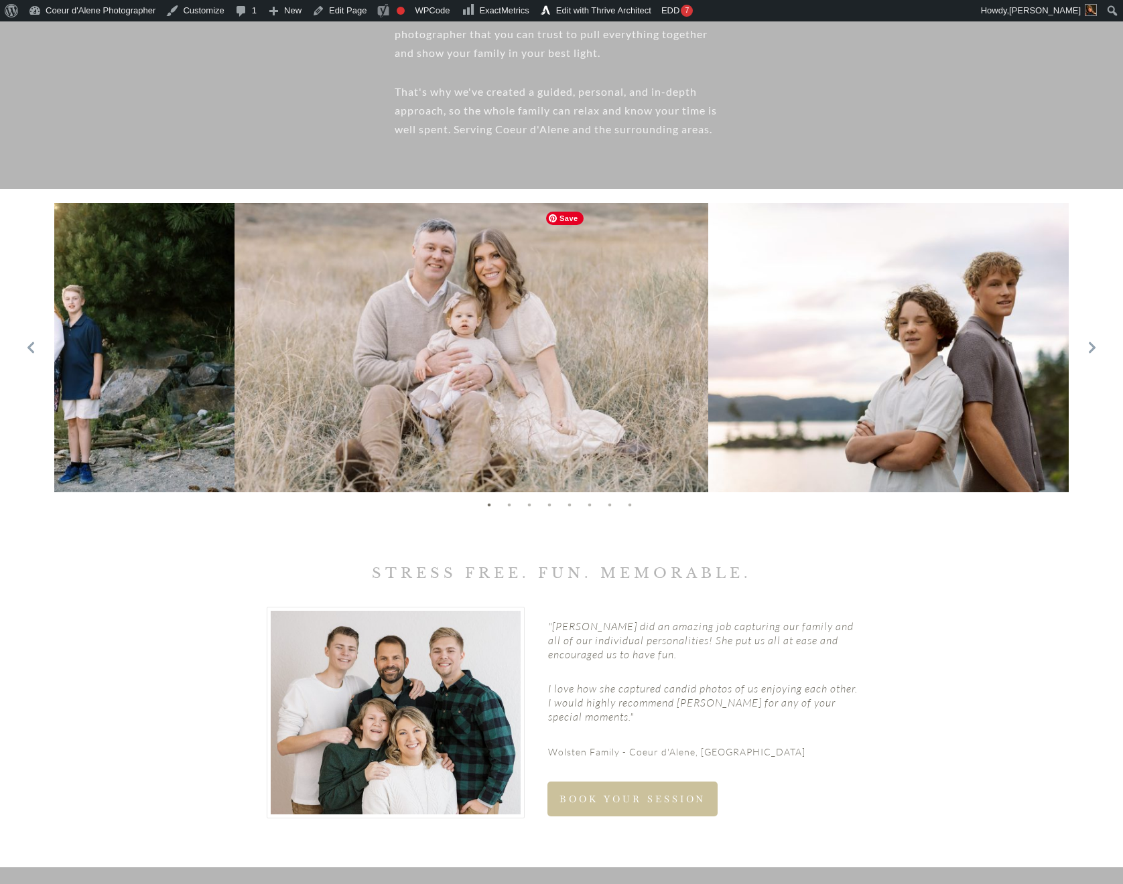
drag, startPoint x: 878, startPoint y: 419, endPoint x: 214, endPoint y: 460, distance: 665.1
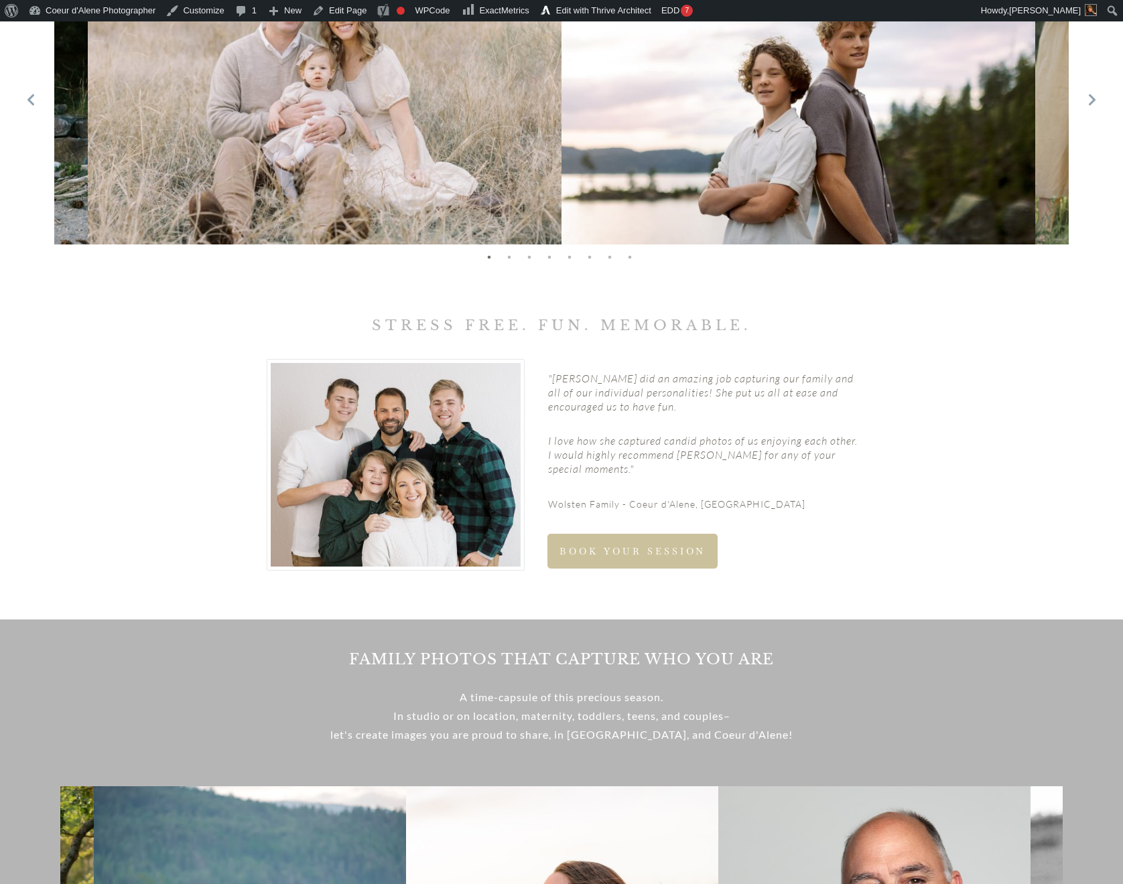
scroll to position [1142, 0]
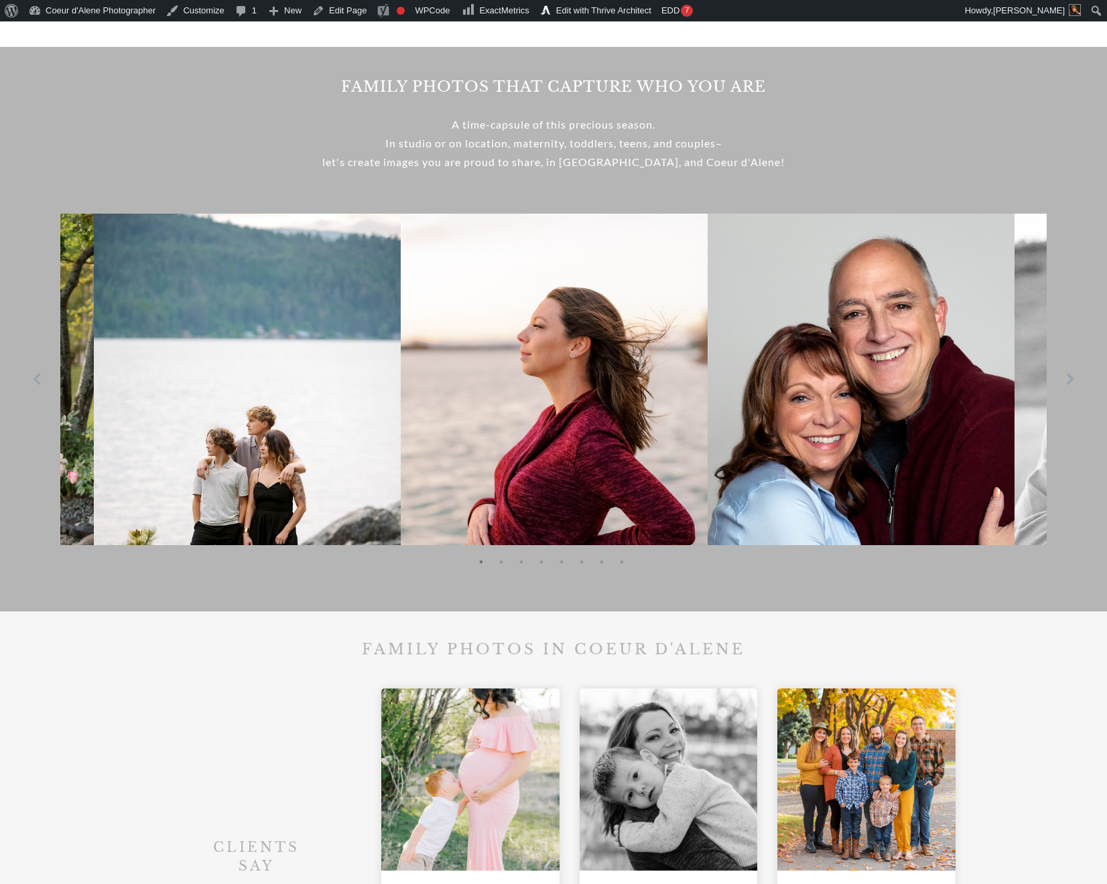
scroll to position [1527, 0]
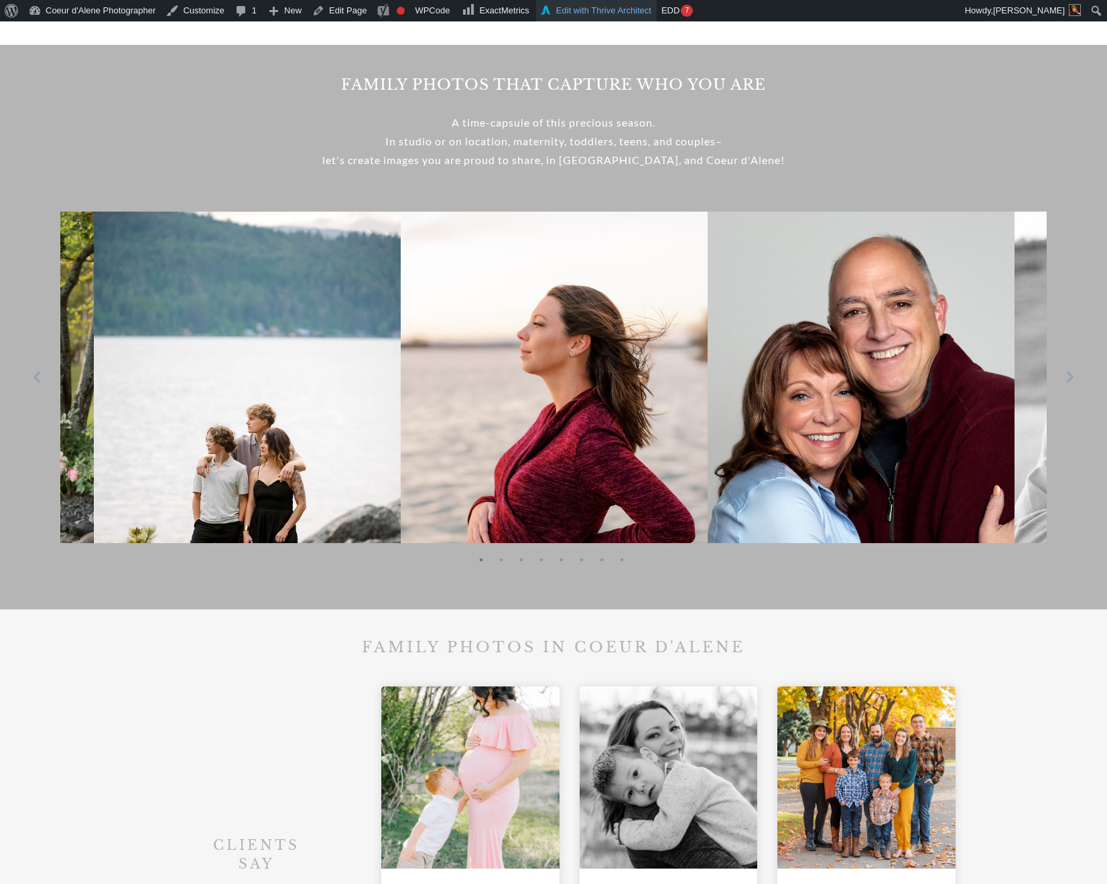
click at [612, 16] on link "Edit with Thrive Architect" at bounding box center [596, 10] width 121 height 21
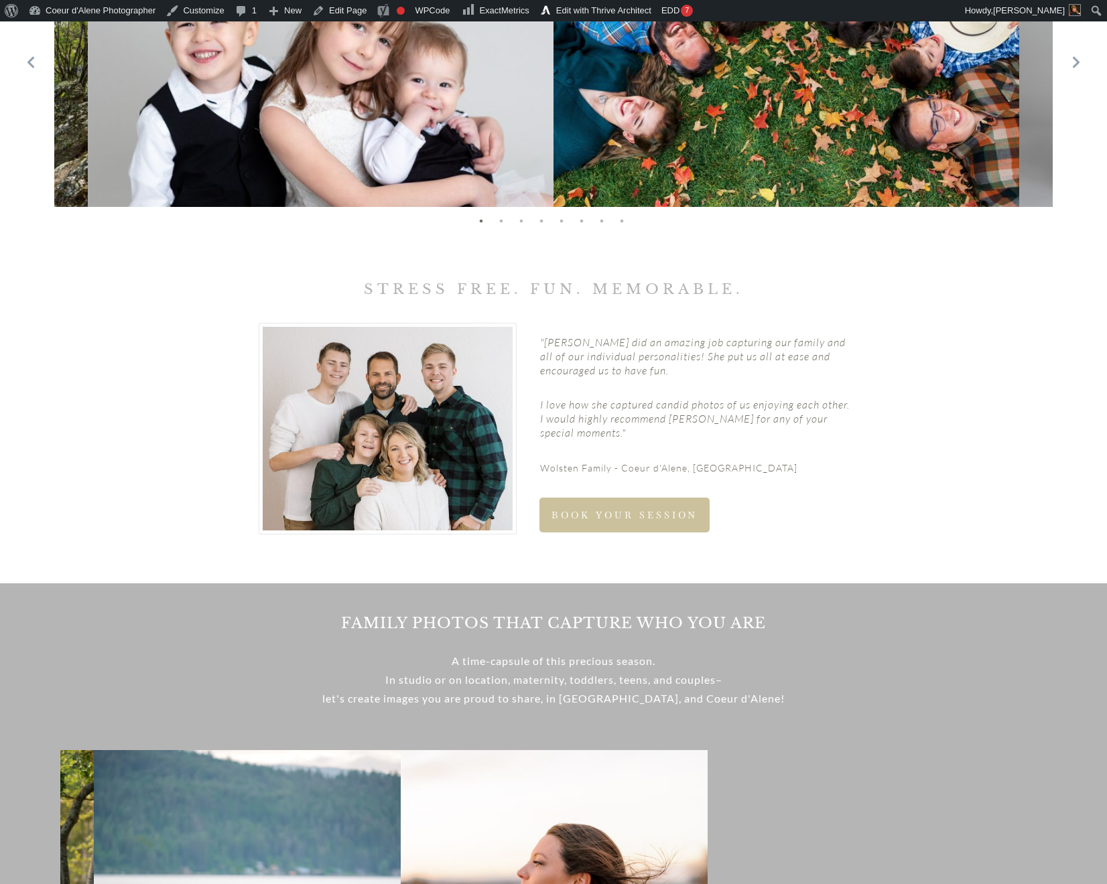
scroll to position [727, 0]
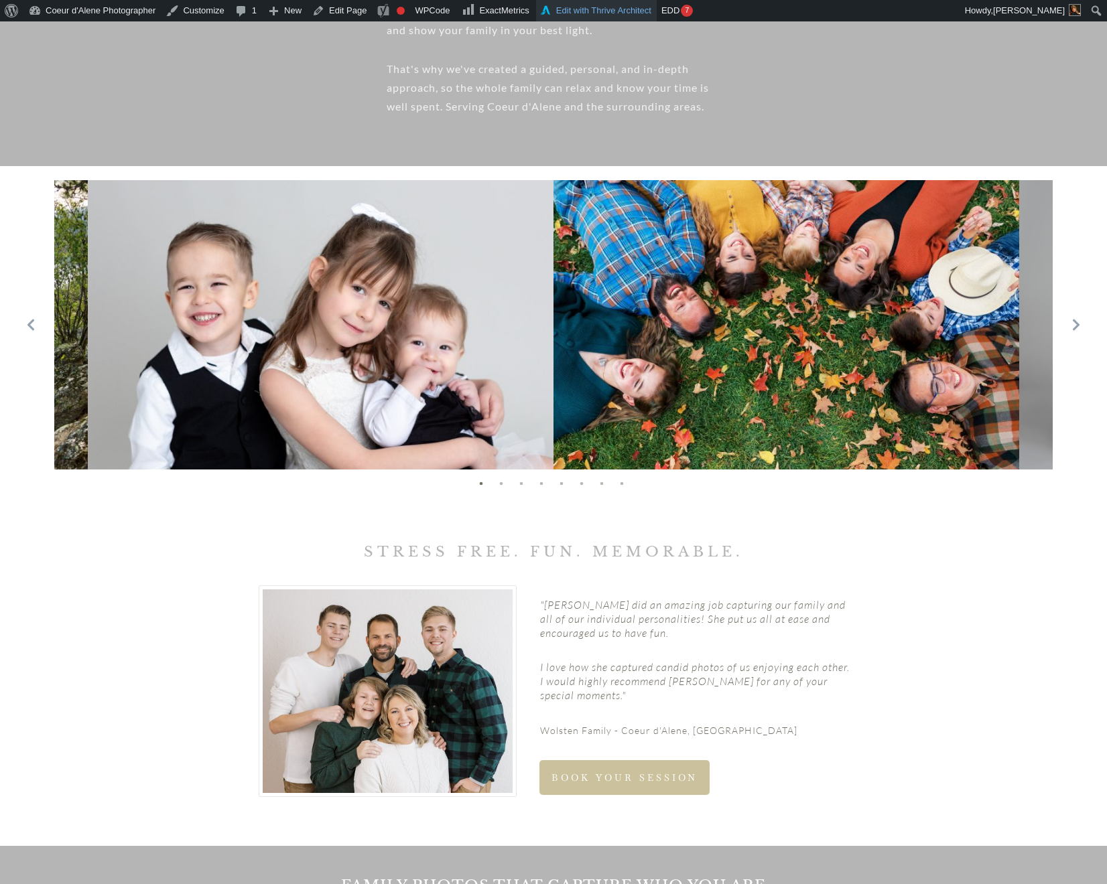
click at [594, 7] on link "Edit with Thrive Architect" at bounding box center [596, 10] width 121 height 21
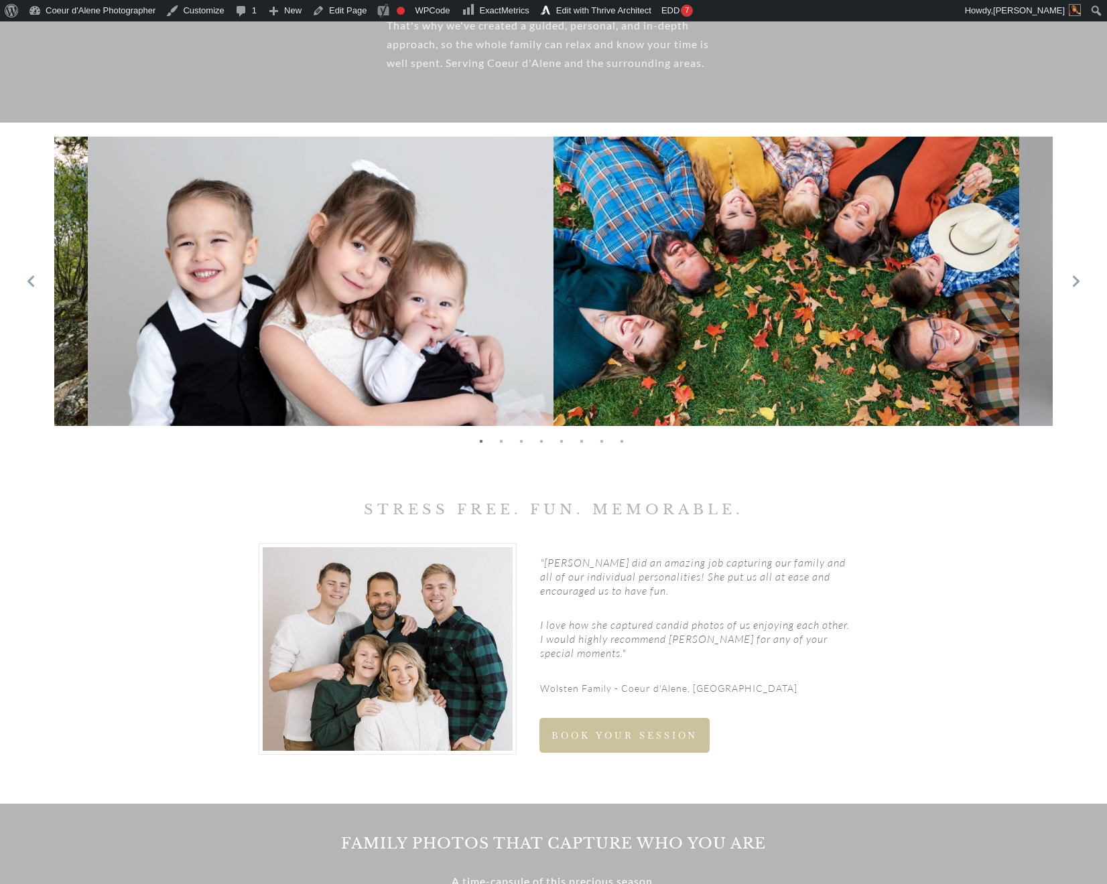
scroll to position [771, 0]
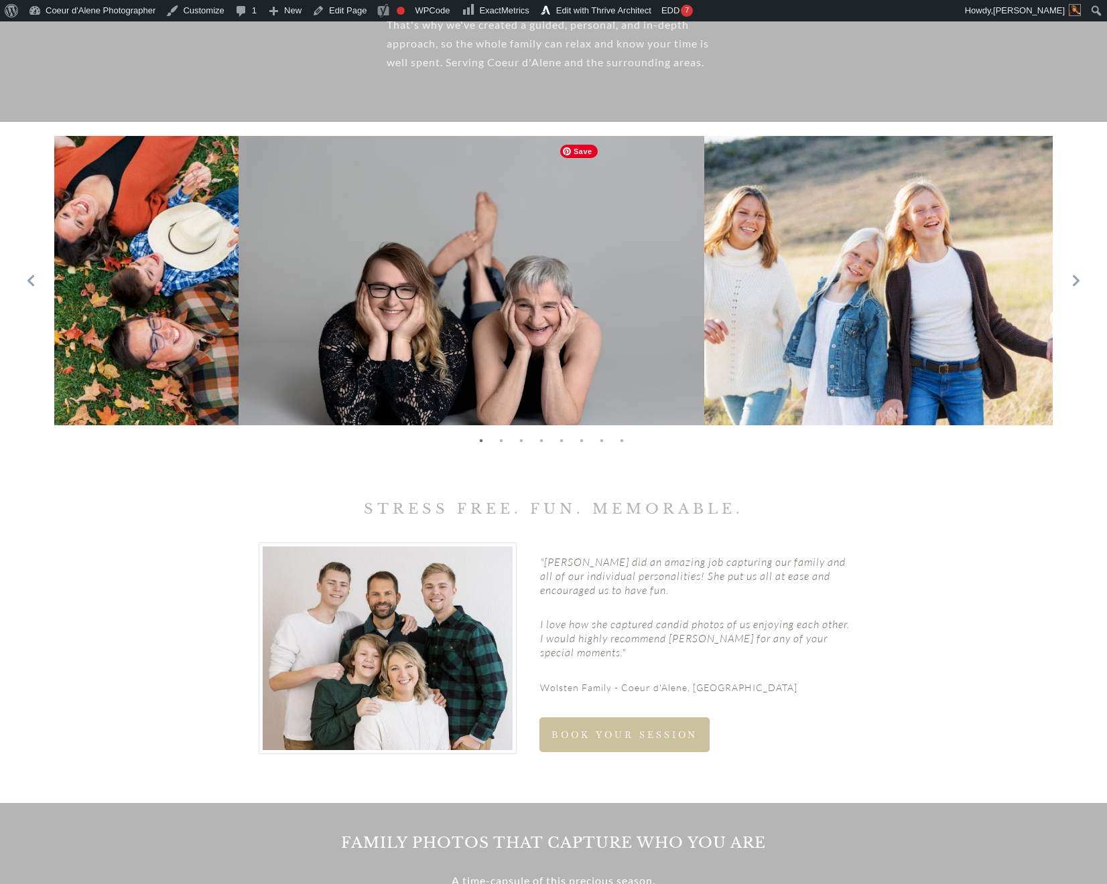
drag, startPoint x: 854, startPoint y: 329, endPoint x: 74, endPoint y: 366, distance: 781.3
click at [74, 366] on img at bounding box center [6, 291] width 466 height 310
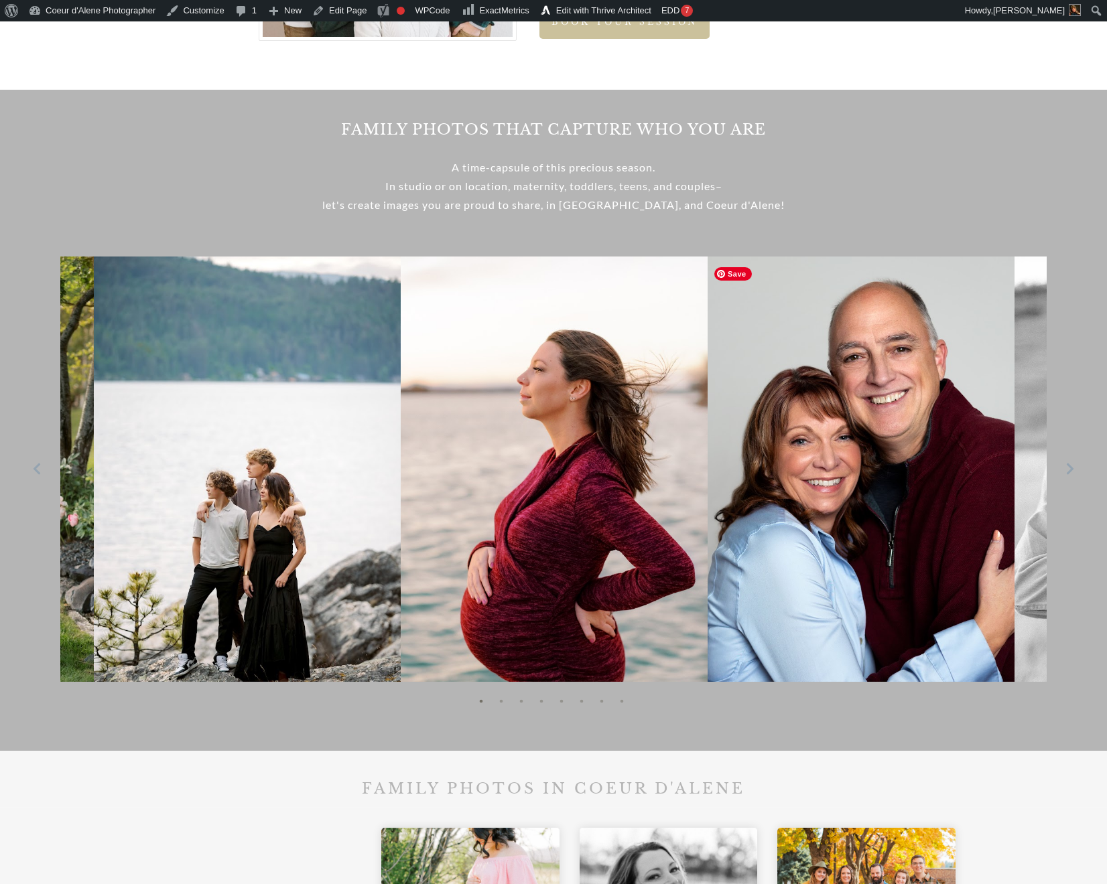
scroll to position [1485, 0]
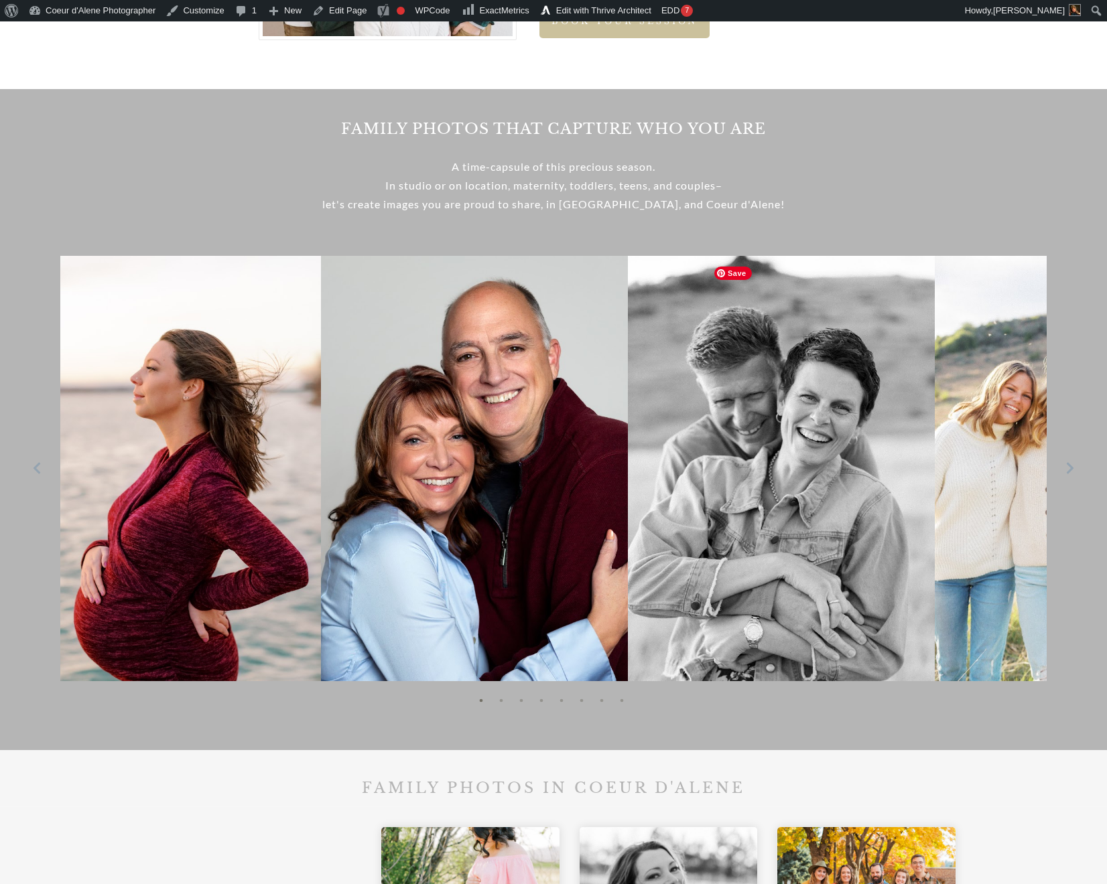
drag, startPoint x: 705, startPoint y: 593, endPoint x: 334, endPoint y: 613, distance: 371.0
click at [334, 613] on img at bounding box center [474, 486] width 307 height 460
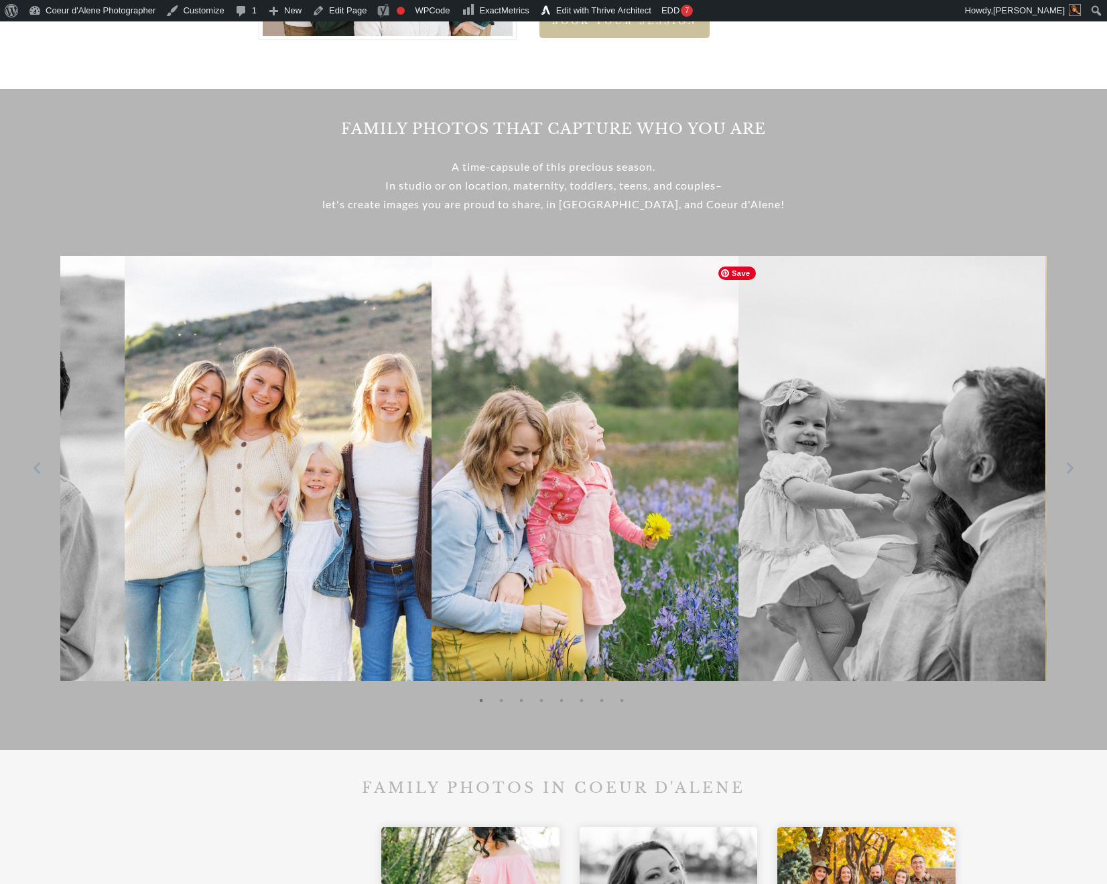
drag, startPoint x: 935, startPoint y: 561, endPoint x: 352, endPoint y: 595, distance: 583.8
click at [352, 595] on img at bounding box center [278, 486] width 307 height 460
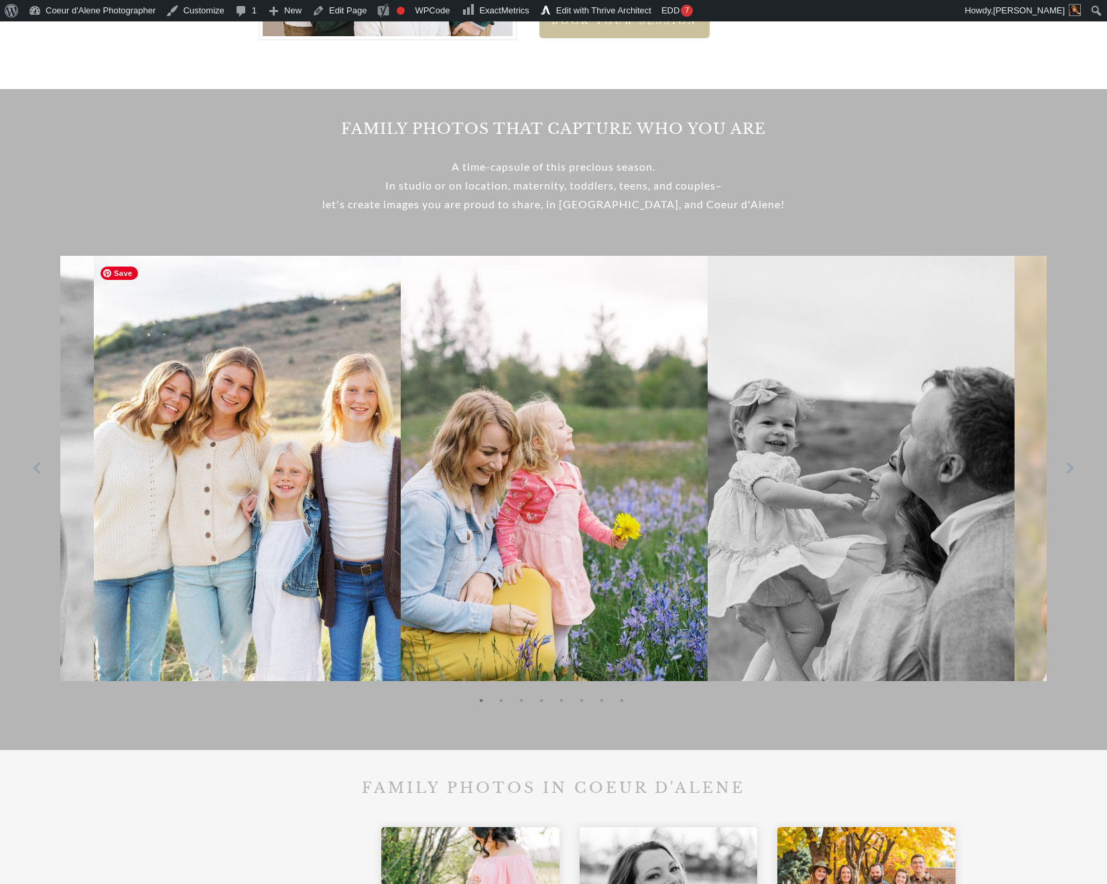
drag, startPoint x: 1036, startPoint y: 553, endPoint x: 420, endPoint y: 567, distance: 616.4
click at [290, 587] on div at bounding box center [553, 476] width 1053 height 468
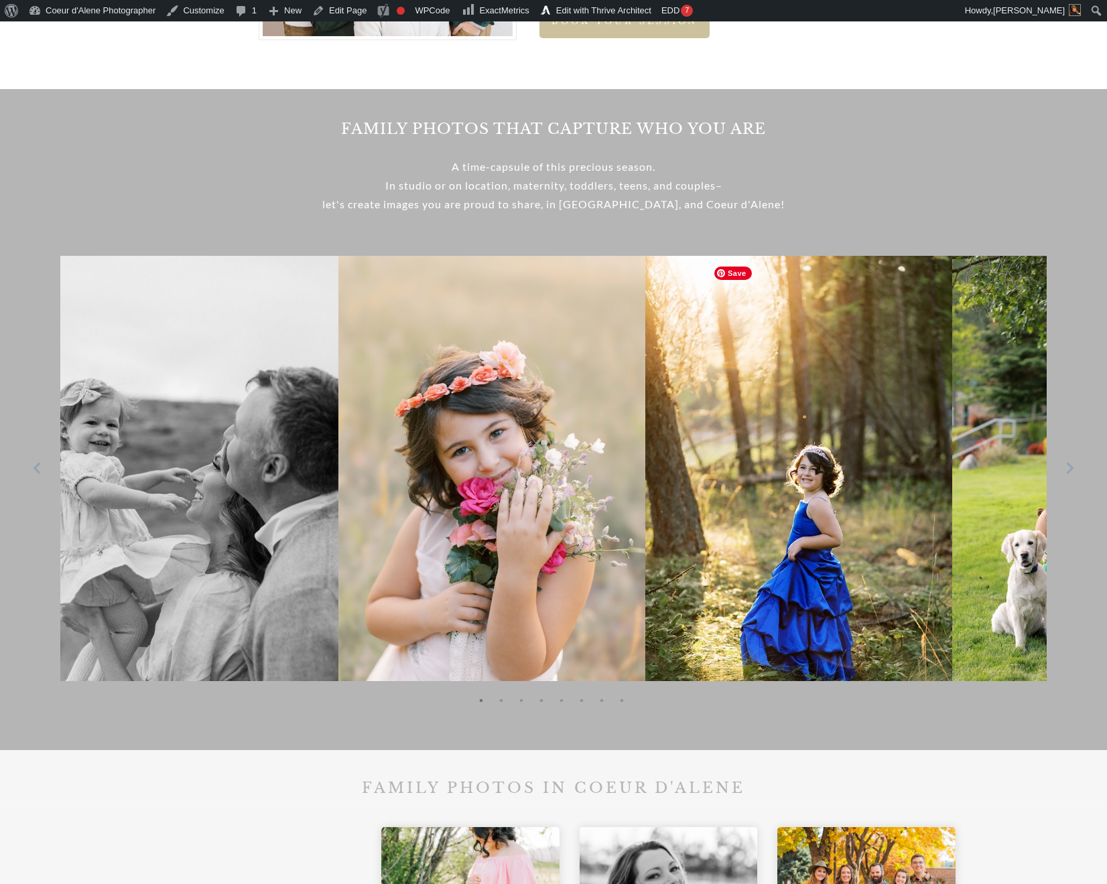
drag, startPoint x: 698, startPoint y: 578, endPoint x: 125, endPoint y: 604, distance: 574.0
click at [125, 604] on img at bounding box center [184, 486] width 307 height 461
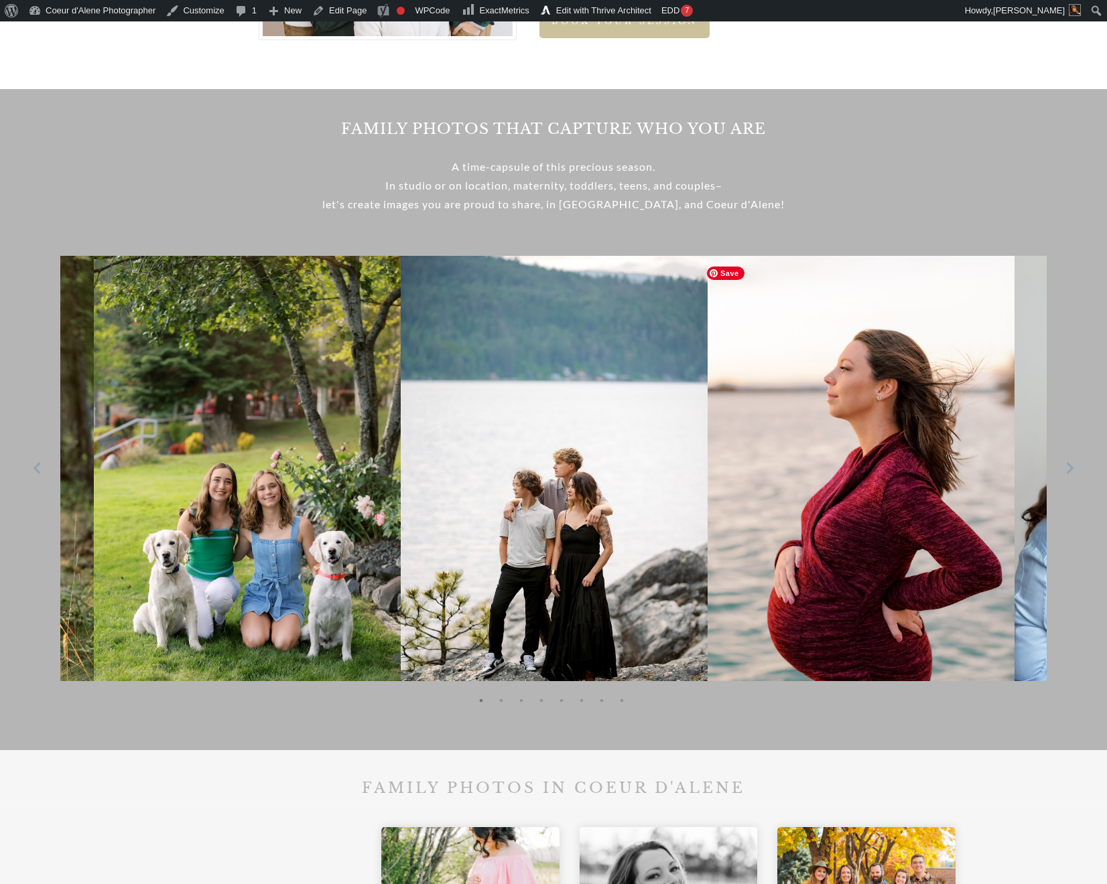
drag, startPoint x: 857, startPoint y: 546, endPoint x: 11, endPoint y: 586, distance: 846.3
click at [11, 586] on div "Family Photos that capture who you are A time-capsule of this precious season. …" at bounding box center [553, 419] width 1107 height 661
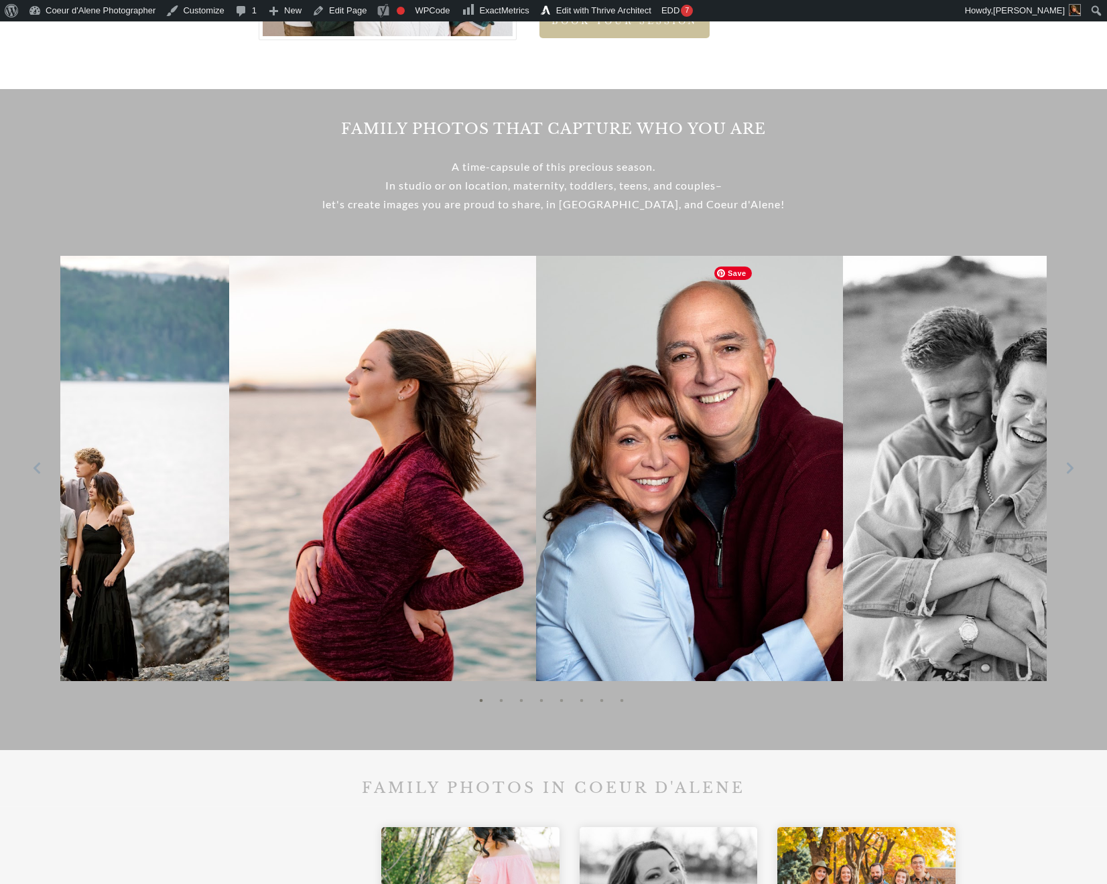
drag, startPoint x: 869, startPoint y: 553, endPoint x: 194, endPoint y: 577, distance: 676.3
click at [229, 577] on img at bounding box center [382, 486] width 307 height 460
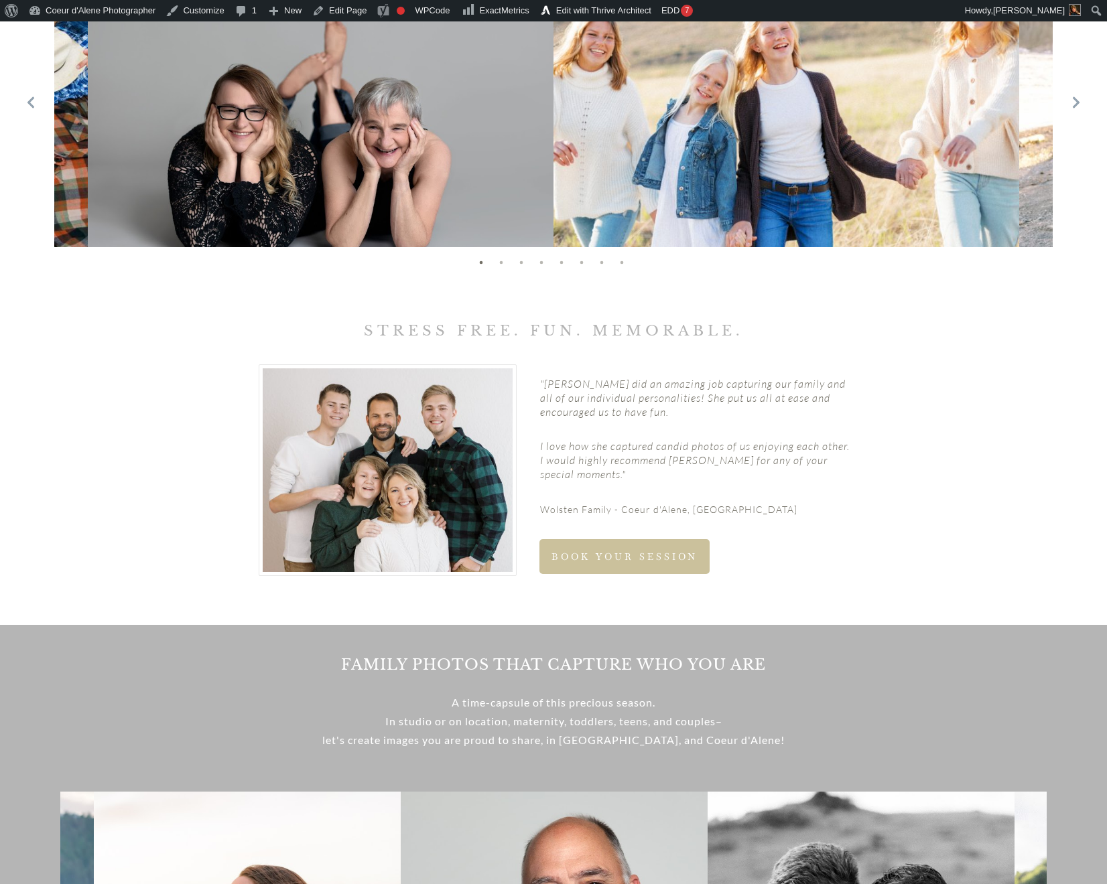
scroll to position [0, 0]
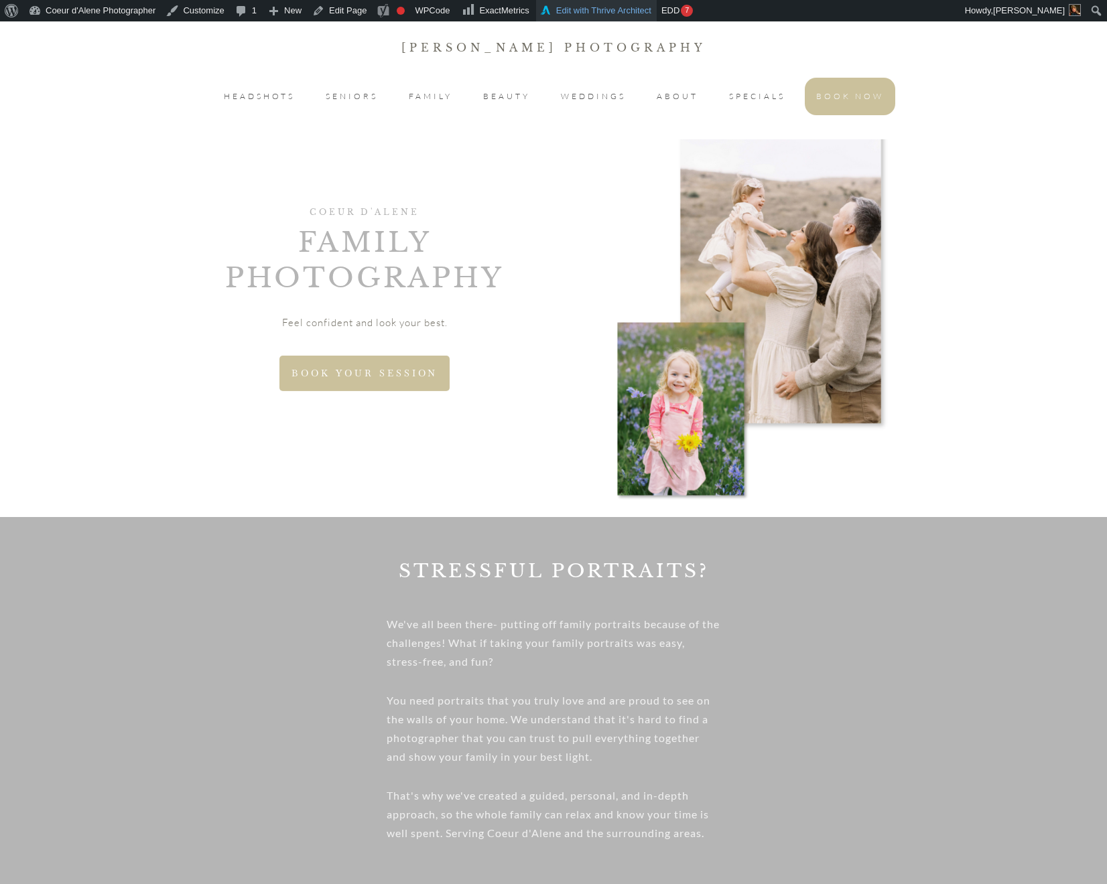
click at [587, 14] on link "Edit with Thrive Architect" at bounding box center [596, 10] width 121 height 21
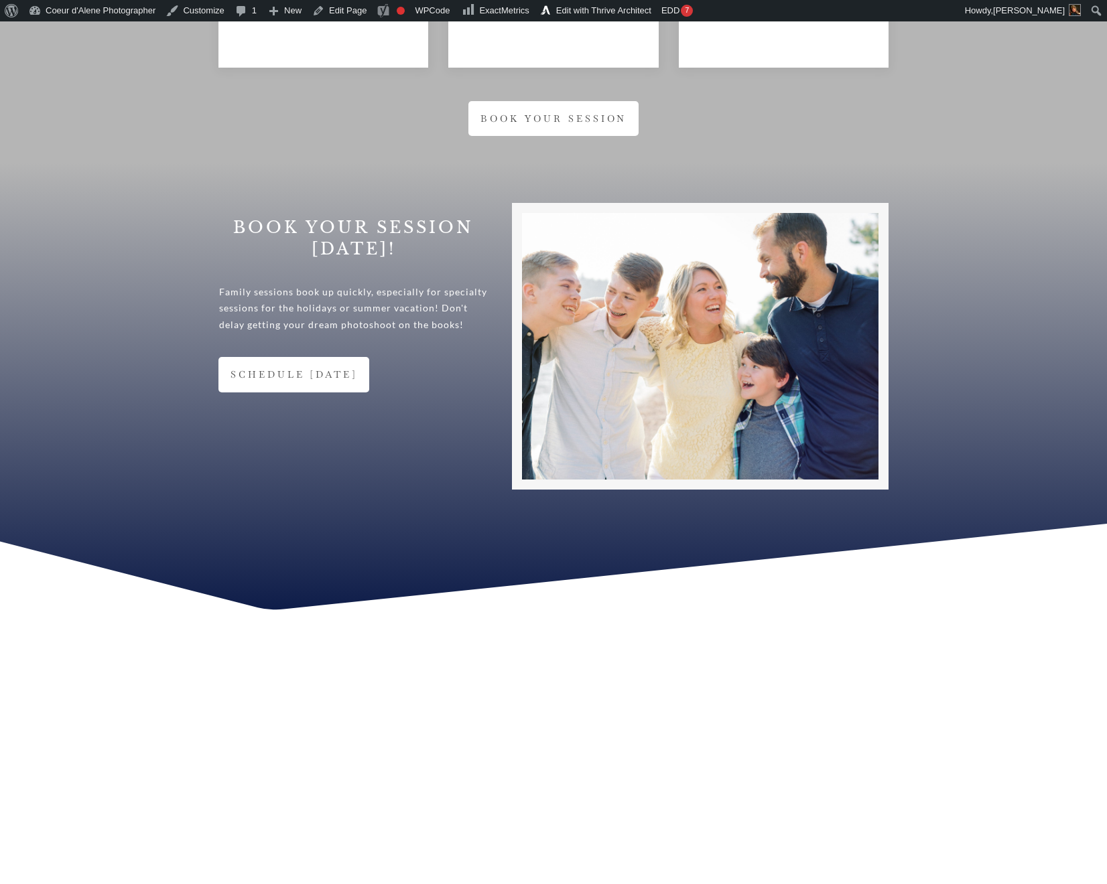
scroll to position [3363, 0]
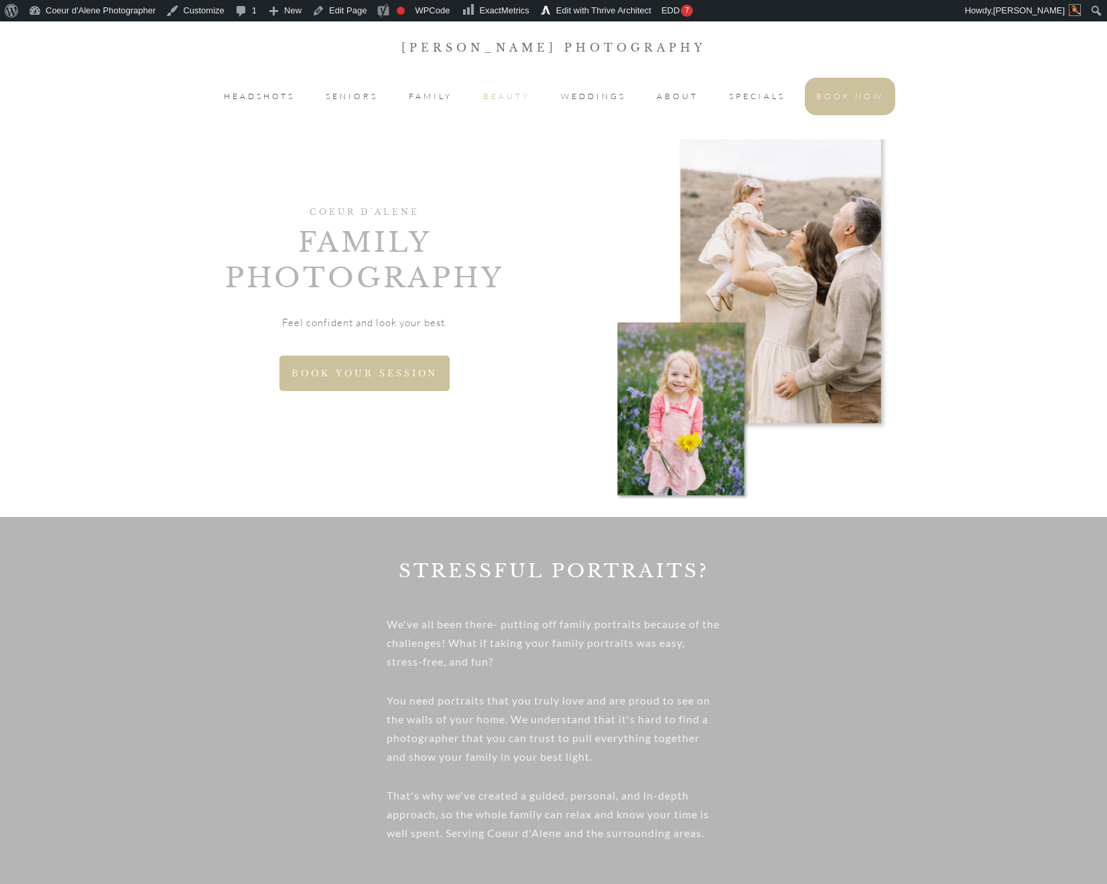
click at [521, 96] on span "BEAUTY" at bounding box center [506, 96] width 47 height 16
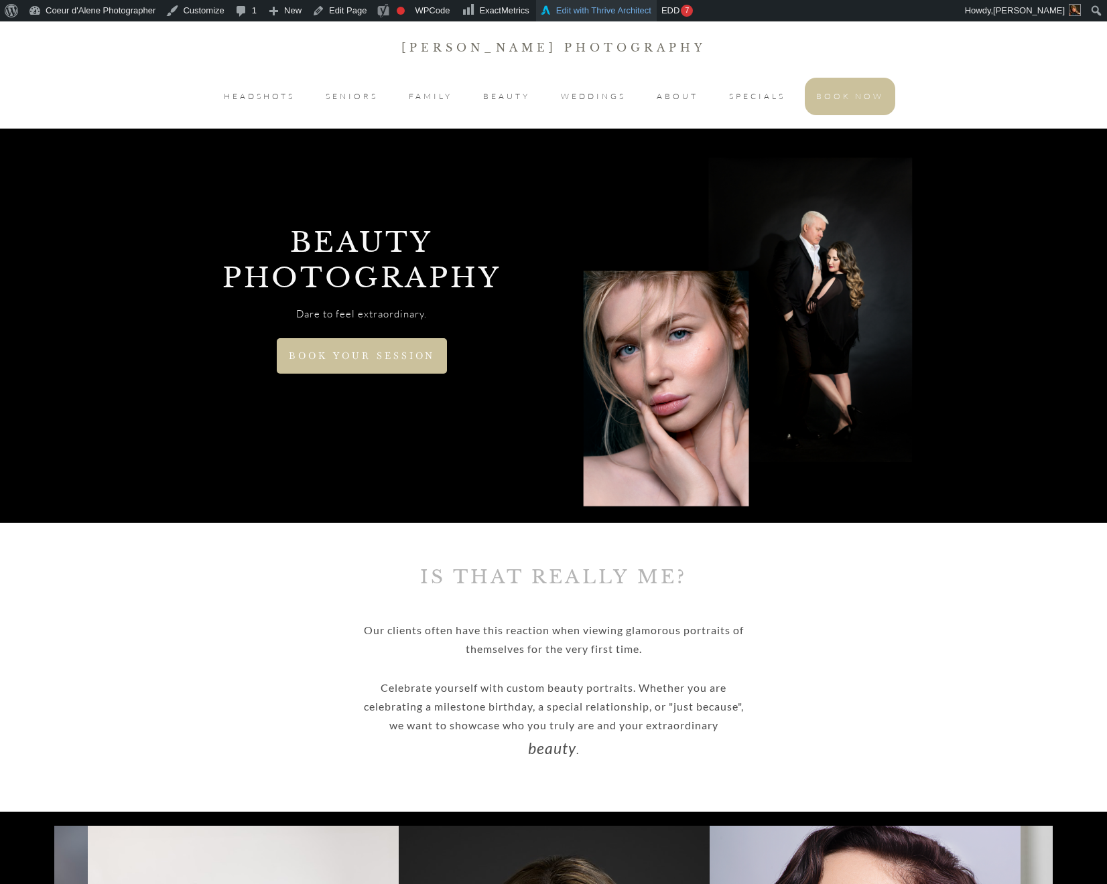
click at [604, 9] on link "Edit with Thrive Architect" at bounding box center [596, 10] width 121 height 21
click at [610, 6] on link "Edit with Thrive Architect" at bounding box center [596, 10] width 121 height 21
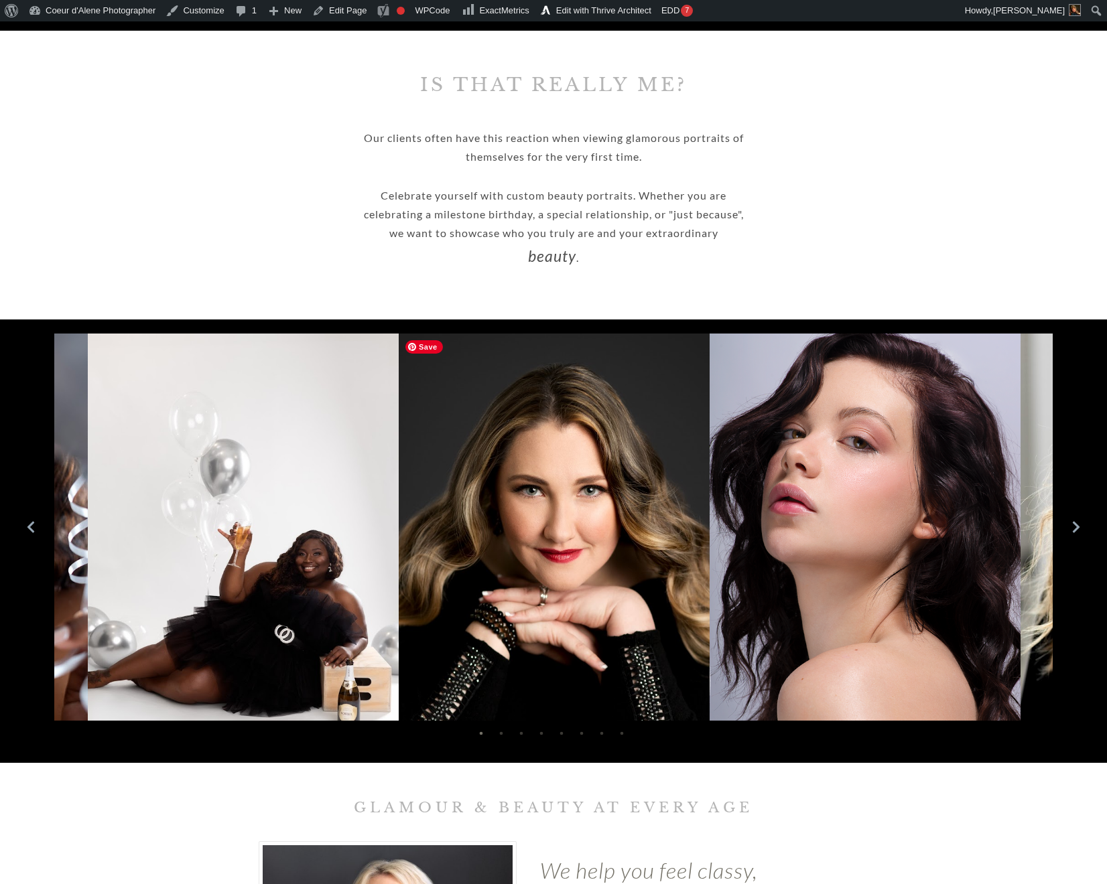
scroll to position [764, 0]
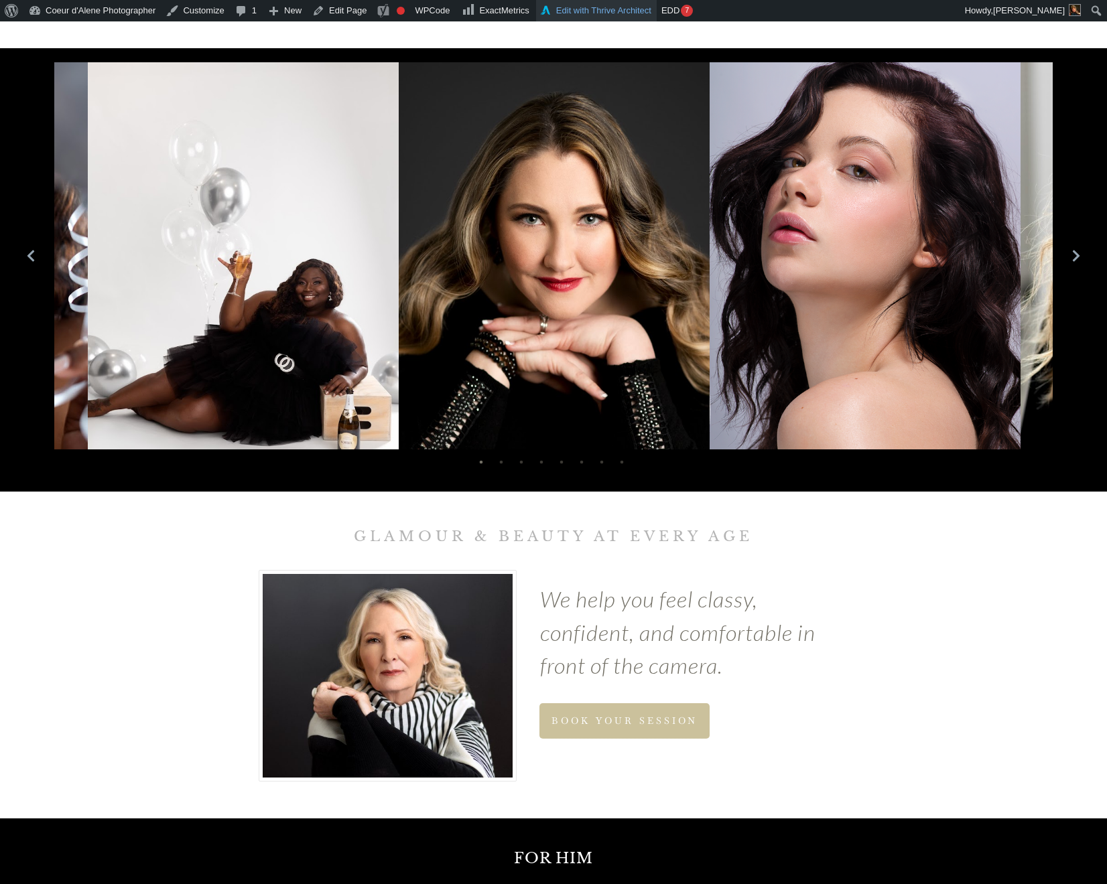
click at [604, 10] on link "Edit with Thrive Architect" at bounding box center [596, 10] width 121 height 21
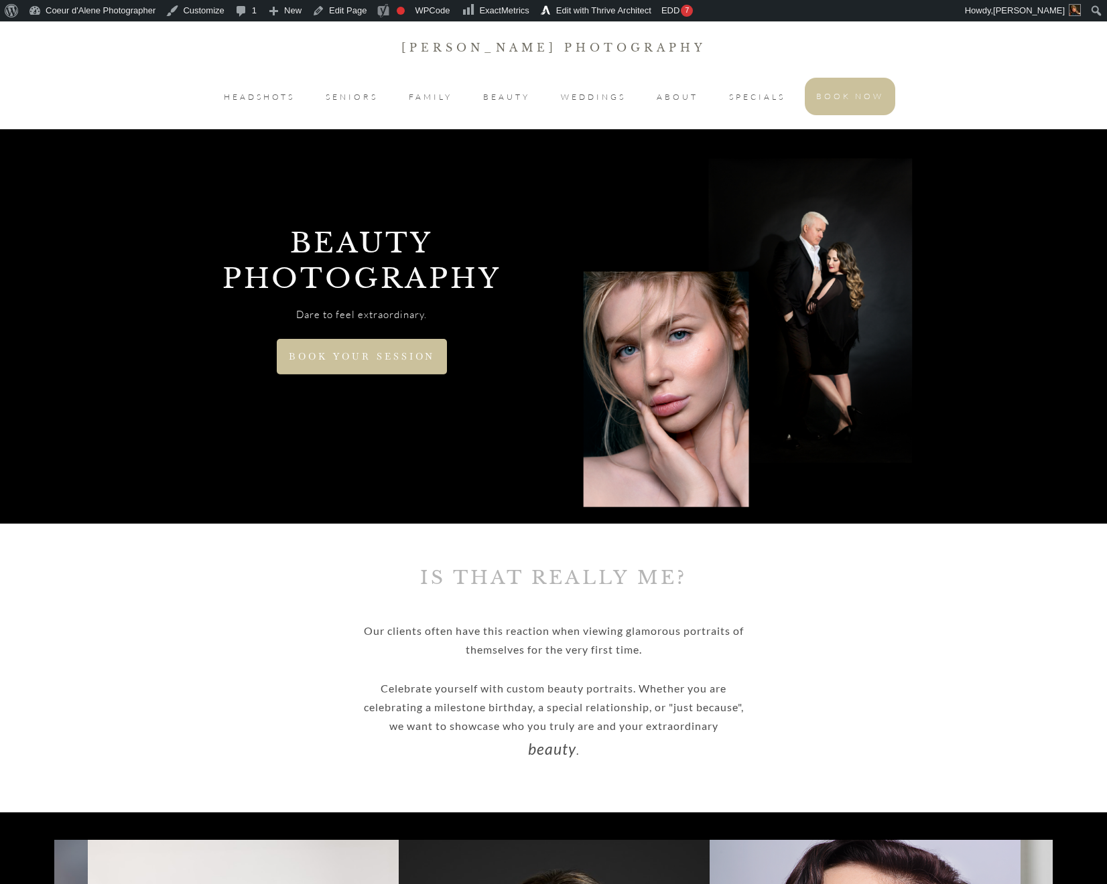
click at [489, 38] on p "[PERSON_NAME] Photography" at bounding box center [553, 47] width 1105 height 19
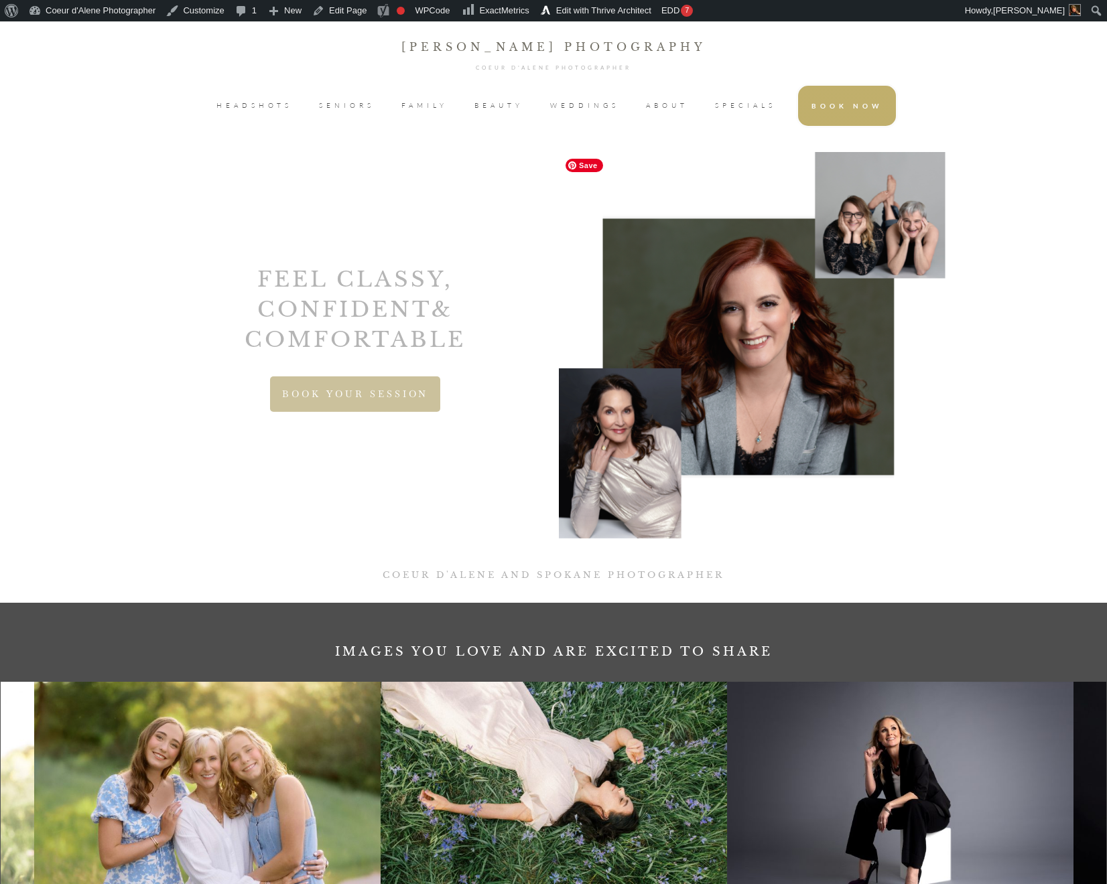
scroll to position [532, 0]
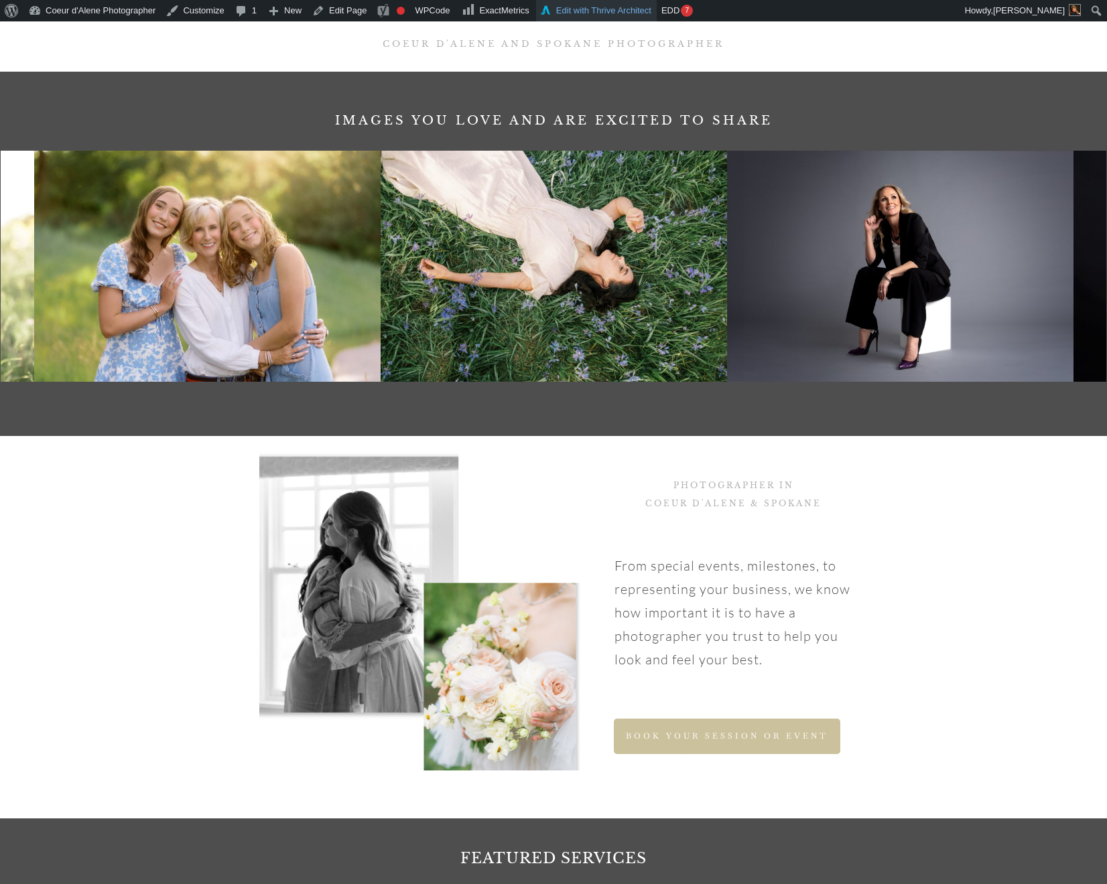
click at [622, 15] on link "Edit with Thrive Architect" at bounding box center [596, 10] width 121 height 21
